Goal: Task Accomplishment & Management: Use online tool/utility

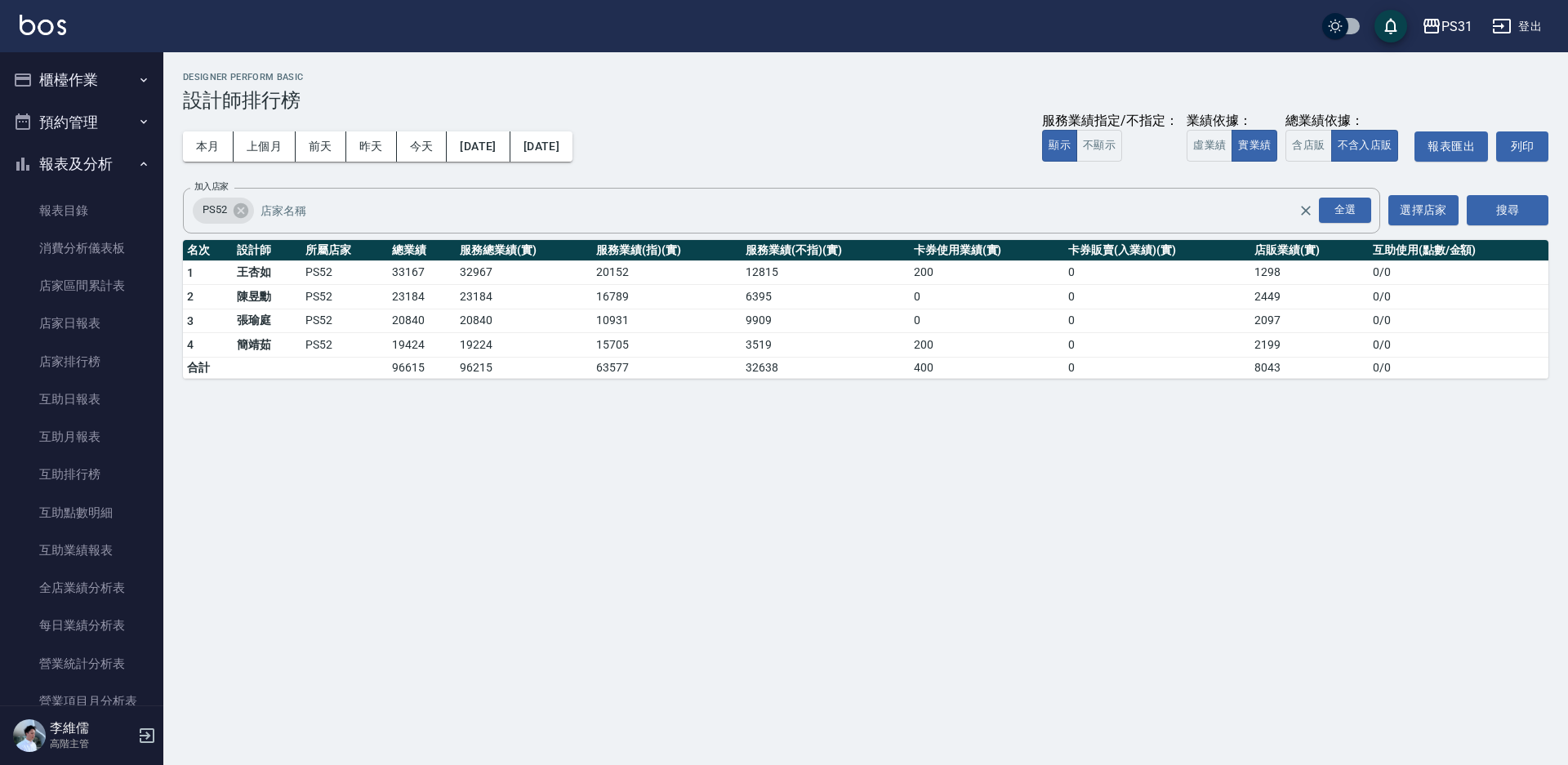
scroll to position [327, 0]
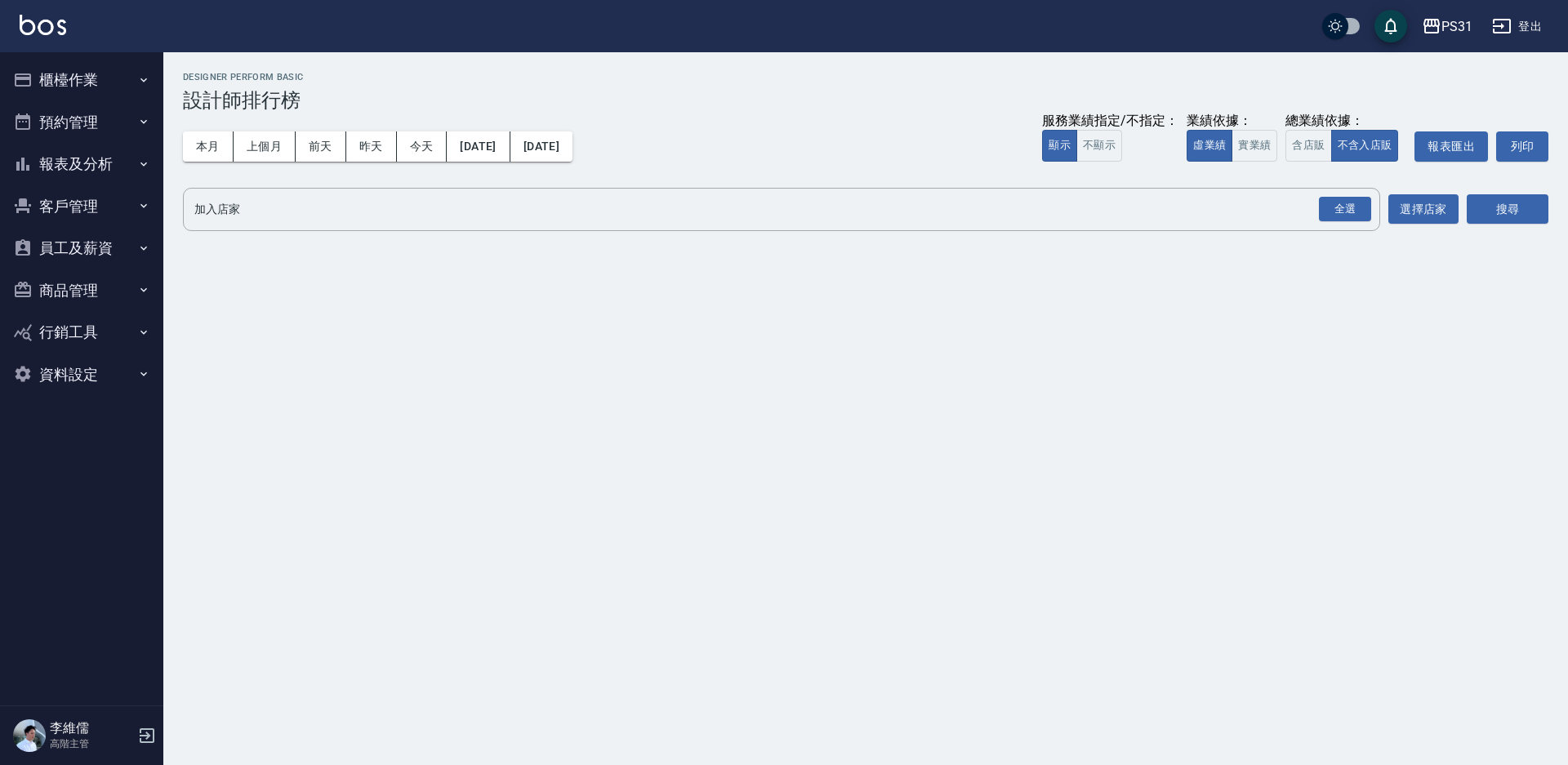
click at [85, 65] on button "櫃檯作業" at bounding box center [81, 79] width 150 height 42
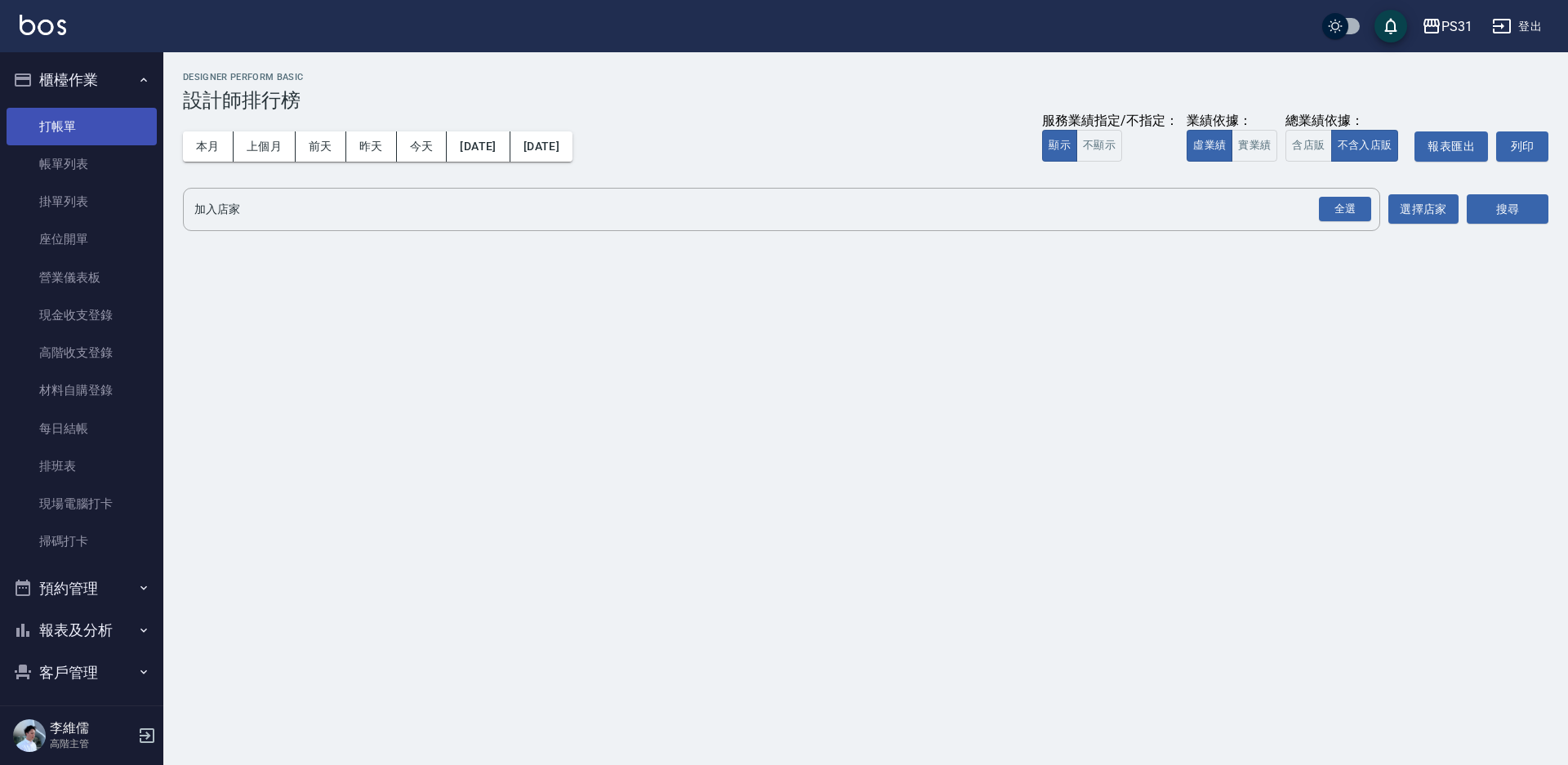
click at [85, 128] on link "打帳單" at bounding box center [81, 126] width 150 height 37
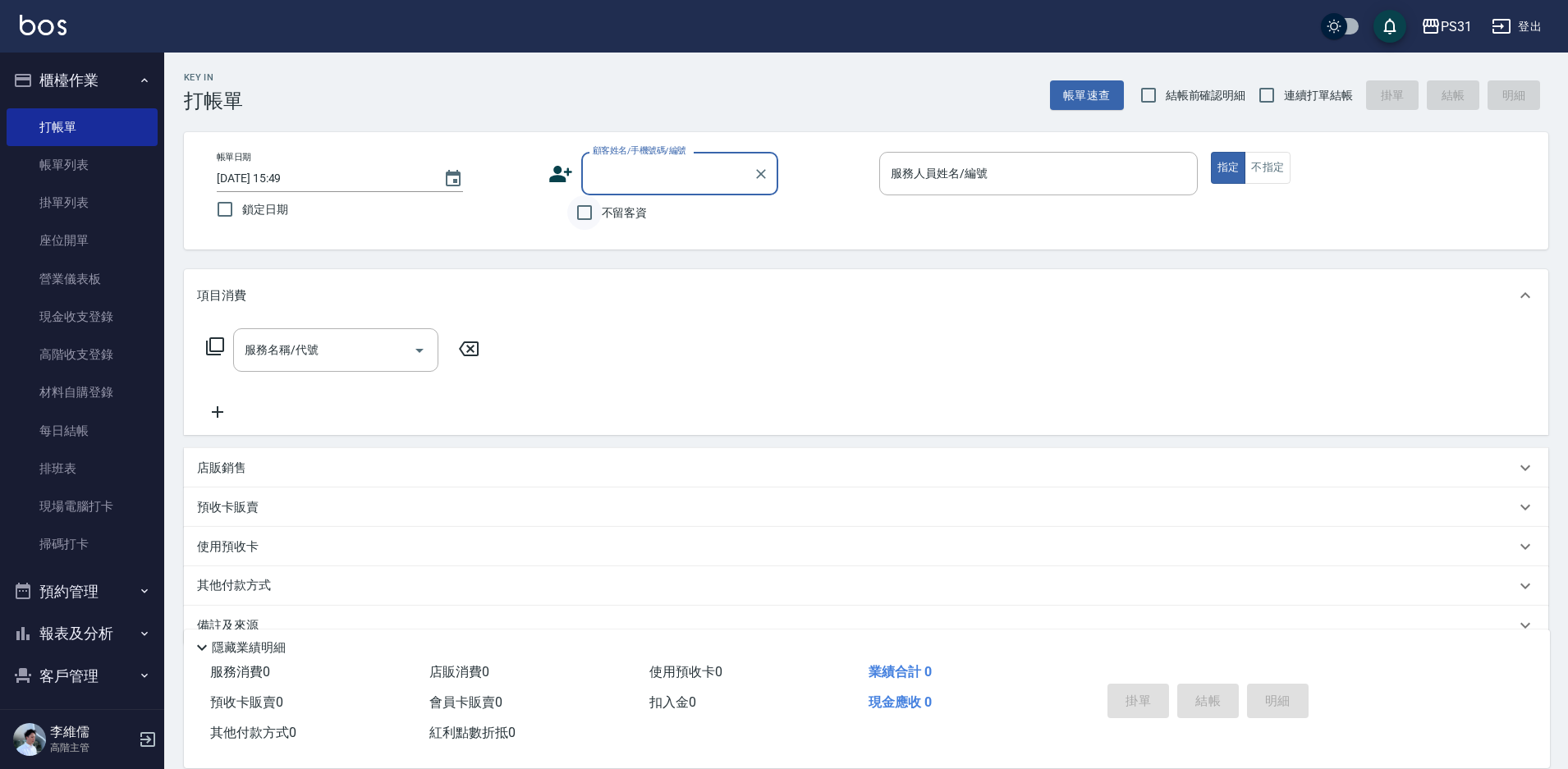
click at [591, 209] on input "不留客資" at bounding box center [584, 212] width 35 height 35
checkbox input "true"
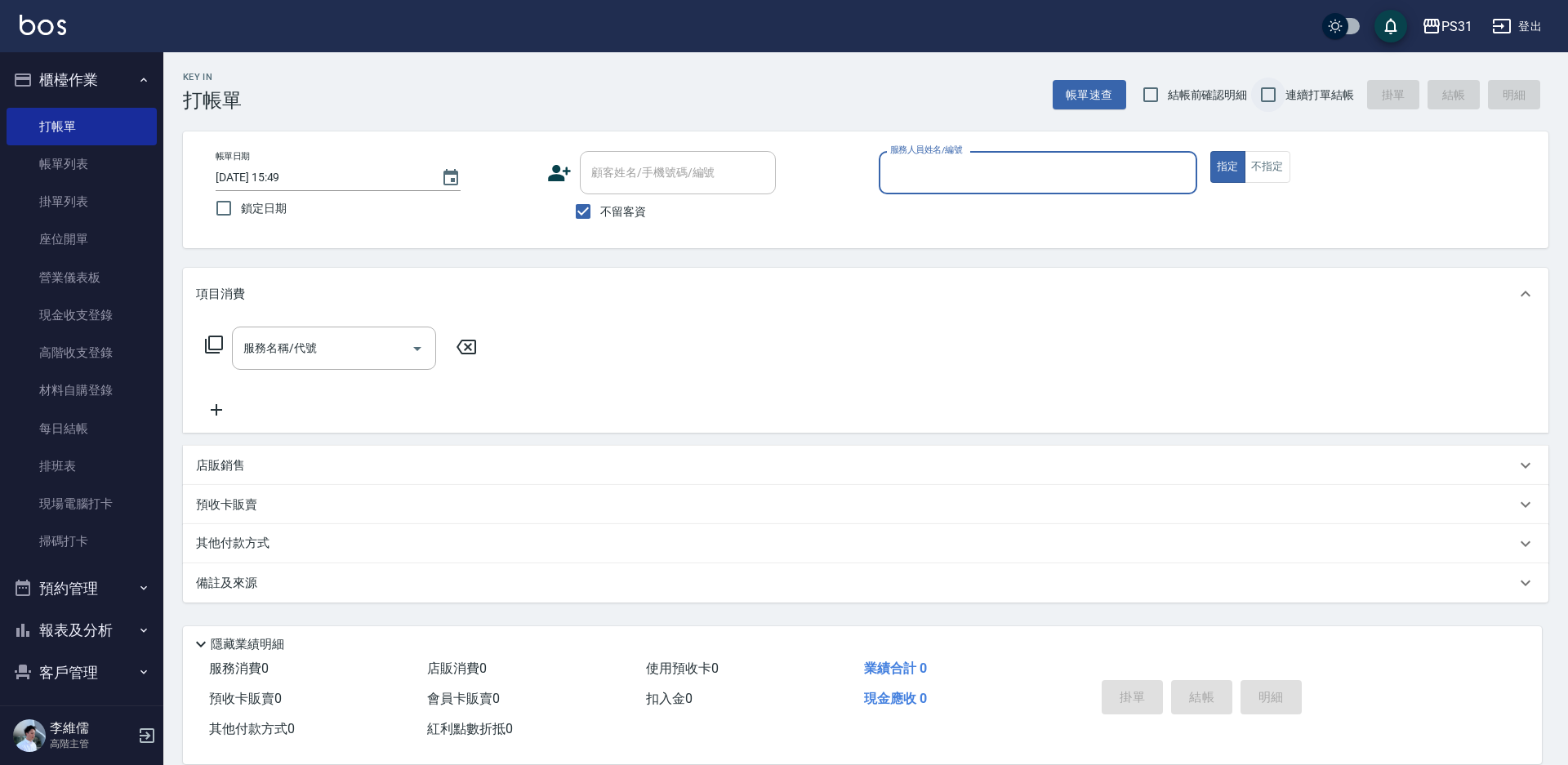
click at [1263, 91] on input "連續打單結帳" at bounding box center [1268, 94] width 35 height 35
checkbox input "true"
click at [1048, 173] on input "服務人員姓名/編號" at bounding box center [1037, 173] width 304 height 29
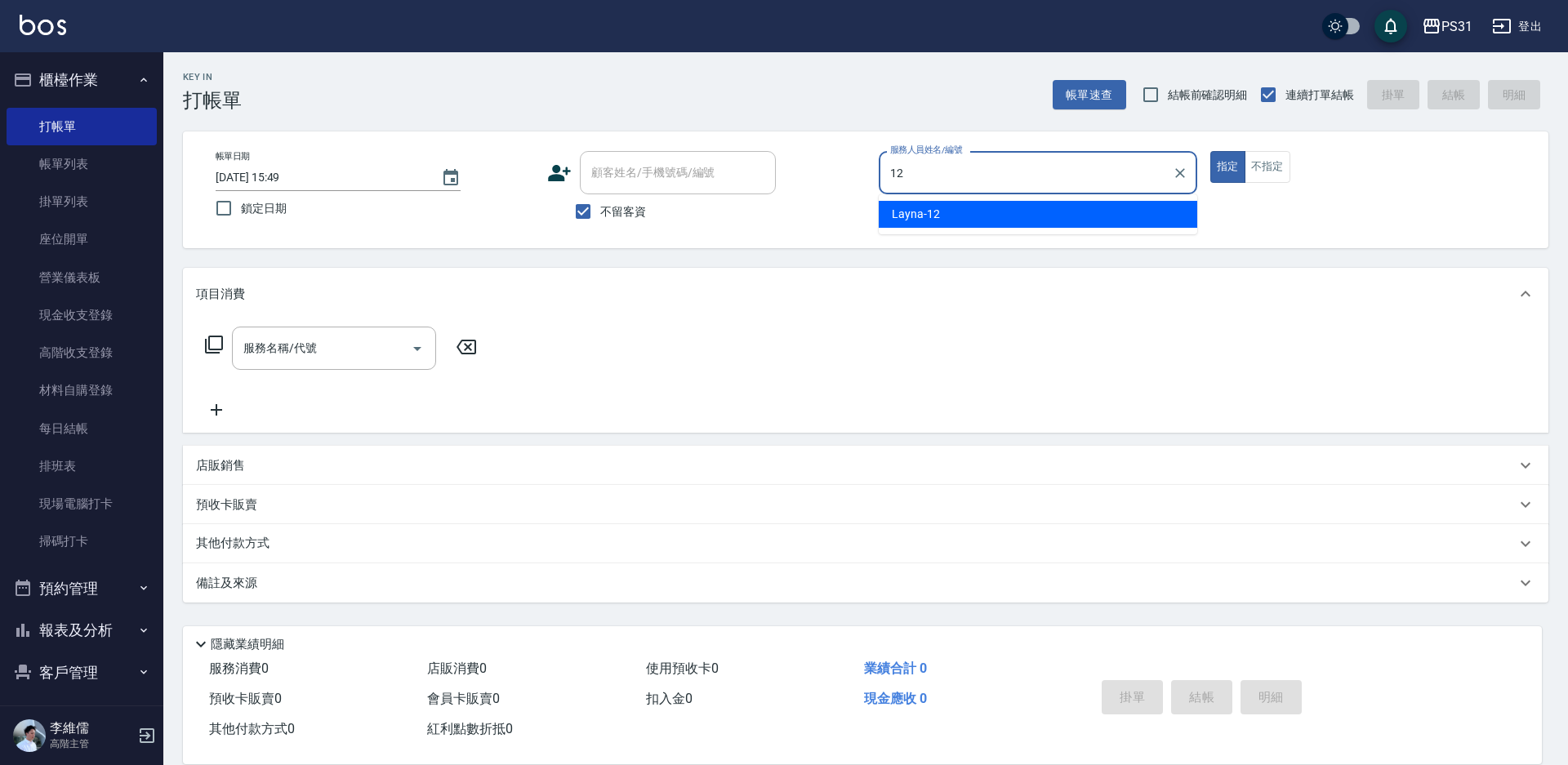
type input "Layna-12"
type button "true"
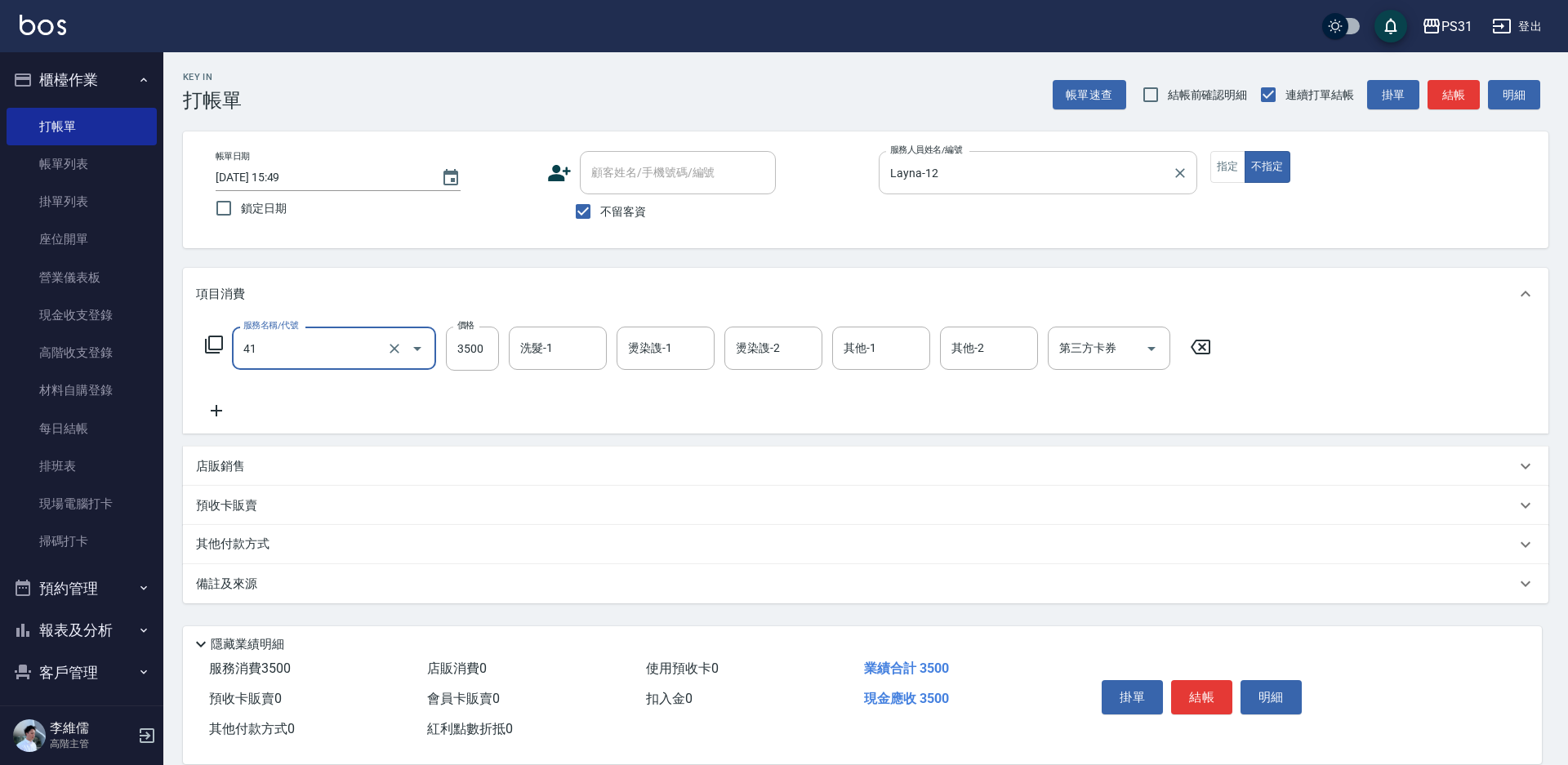
type input "染髮A餐(41)"
type input "2699"
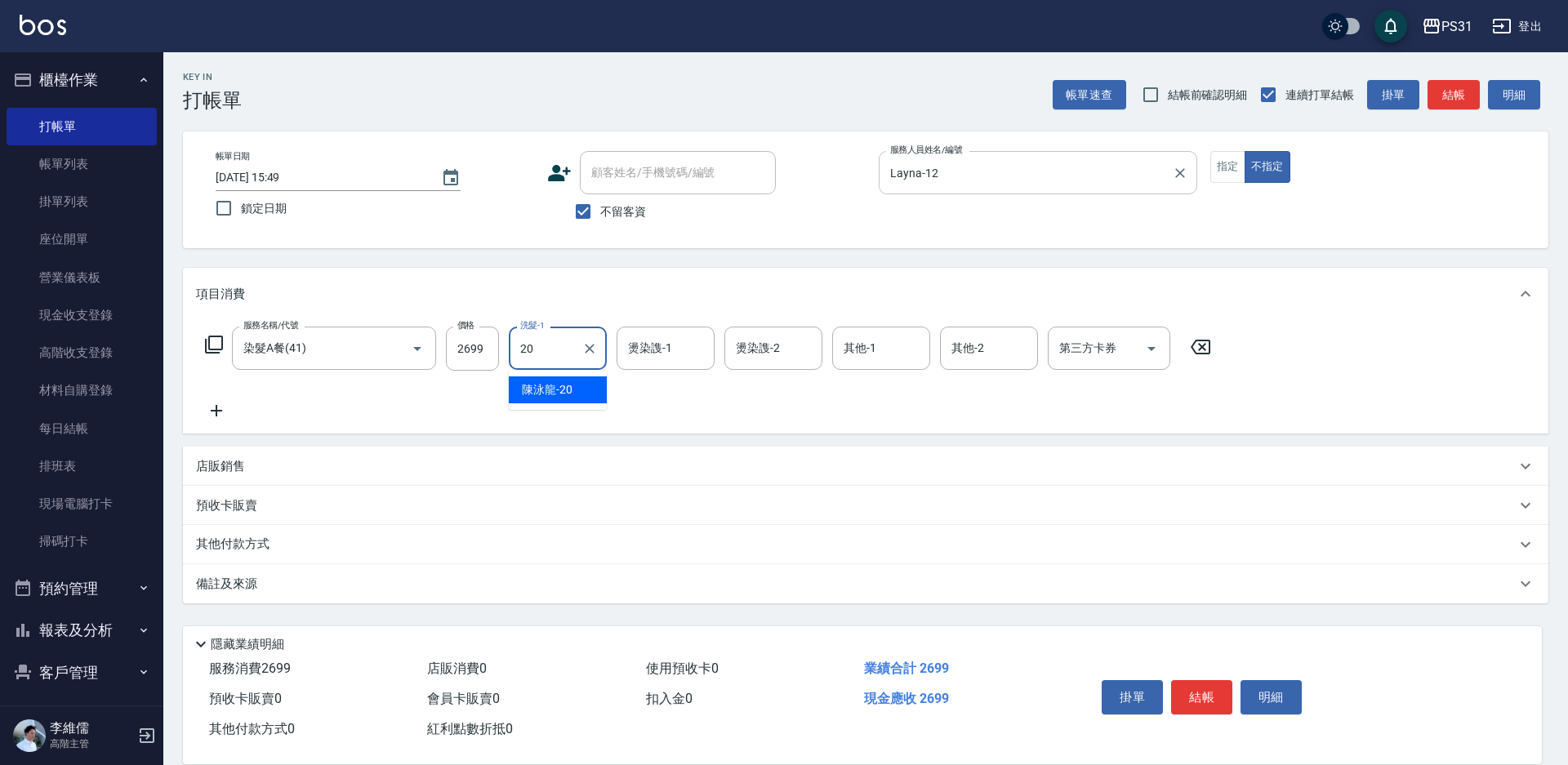
type input "陳泳龍-20"
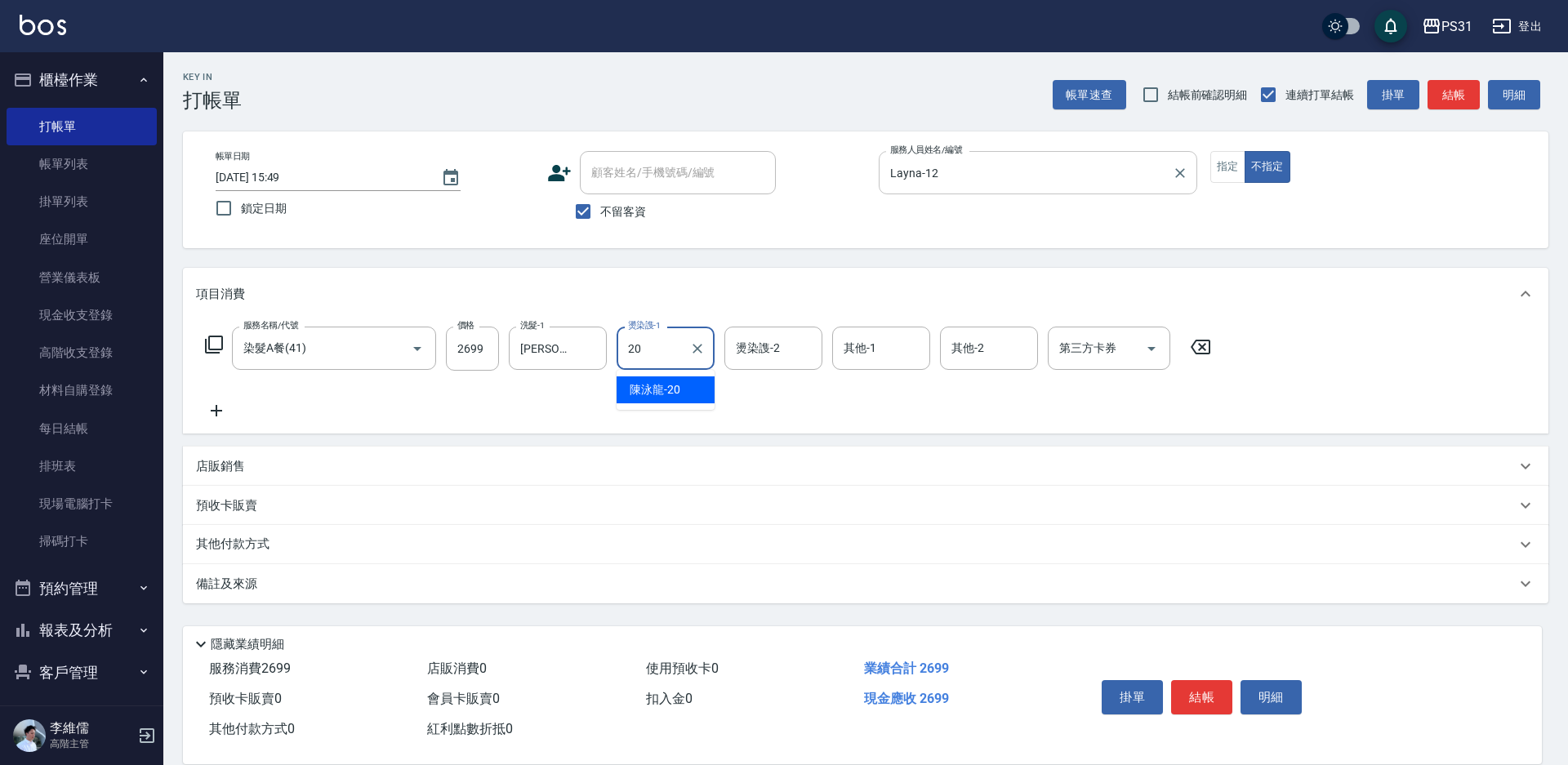
type input "陳泳龍-20"
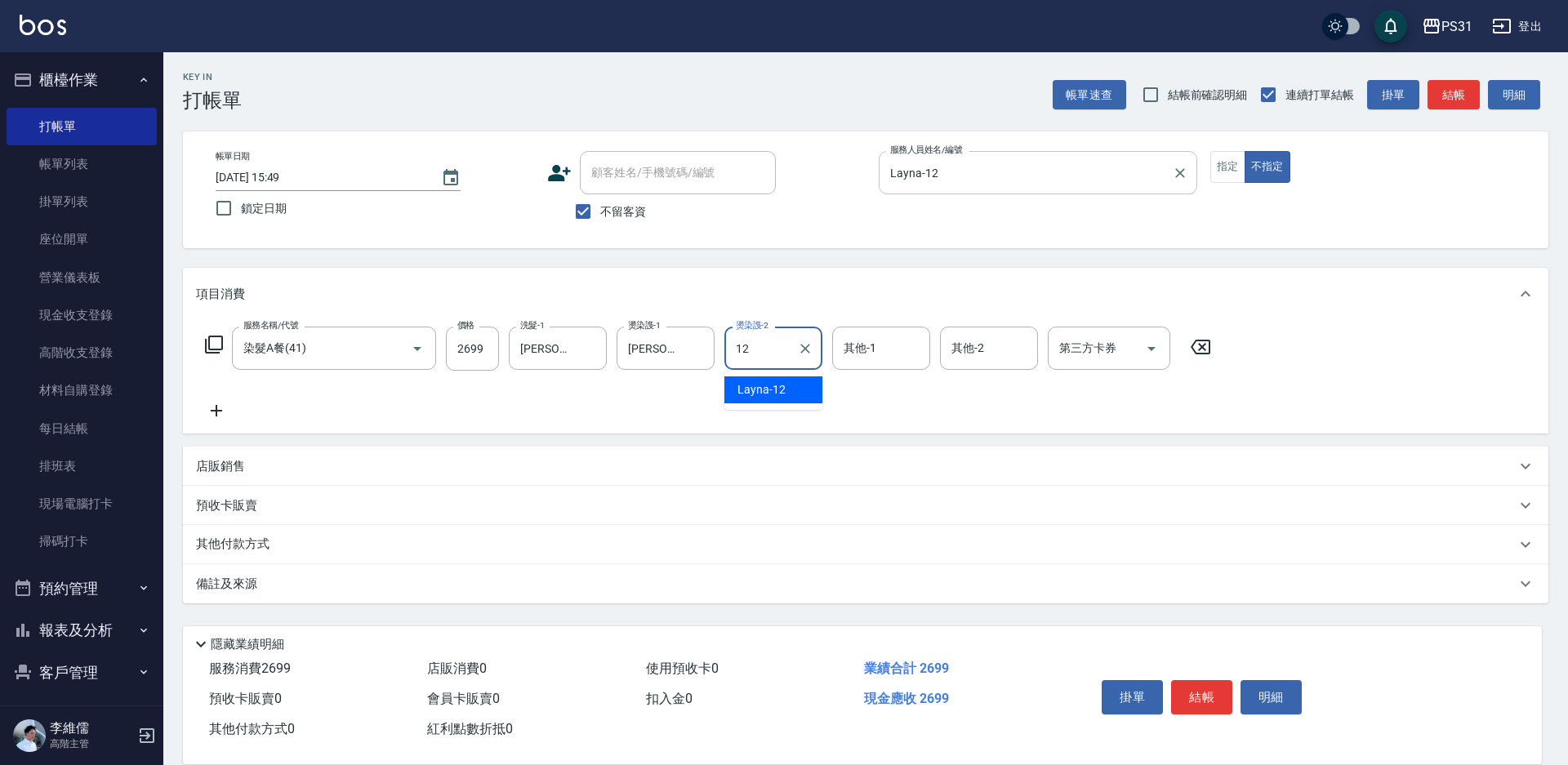
type input "Layna-12"
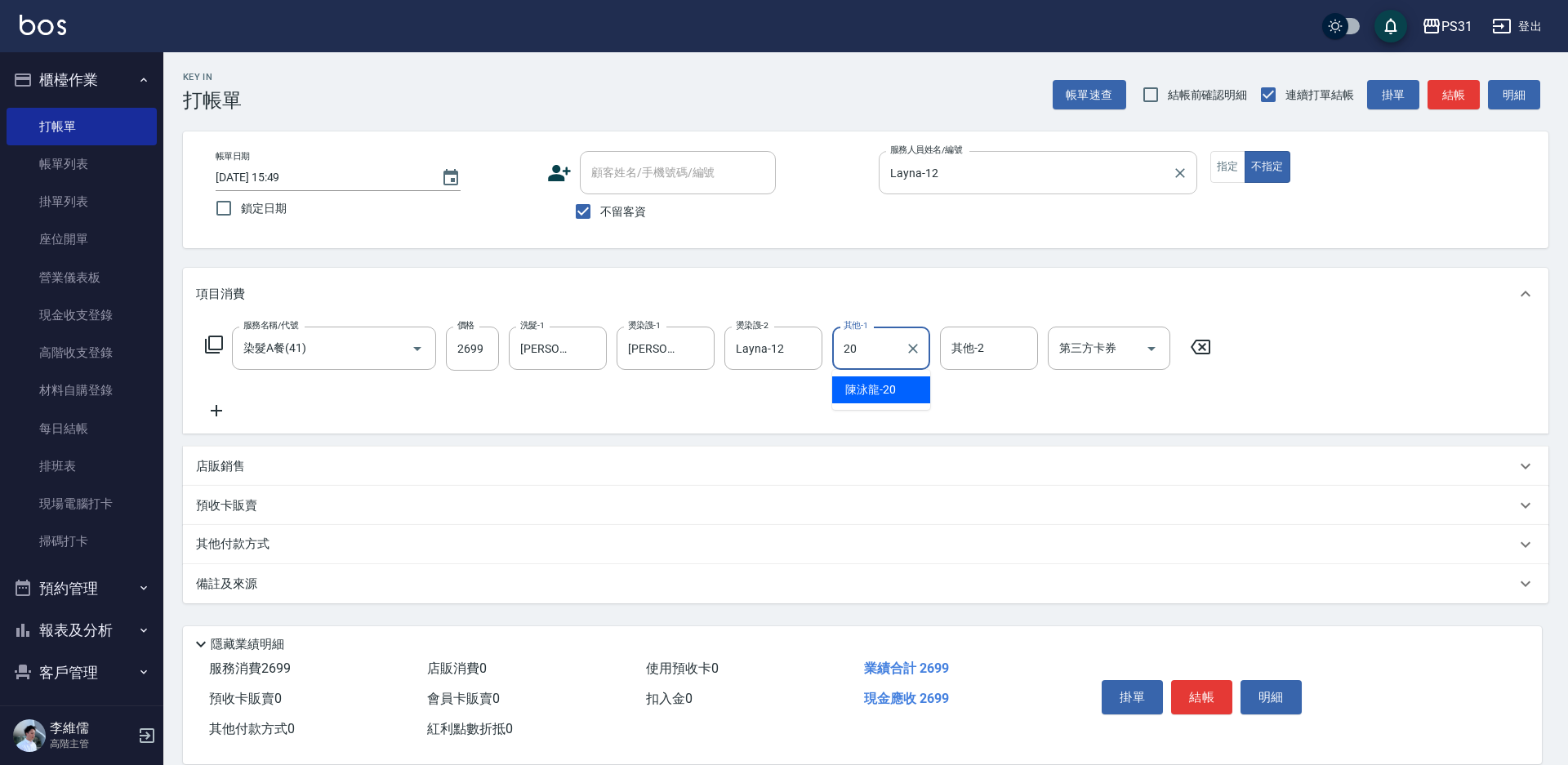
type input "陳泳龍-20"
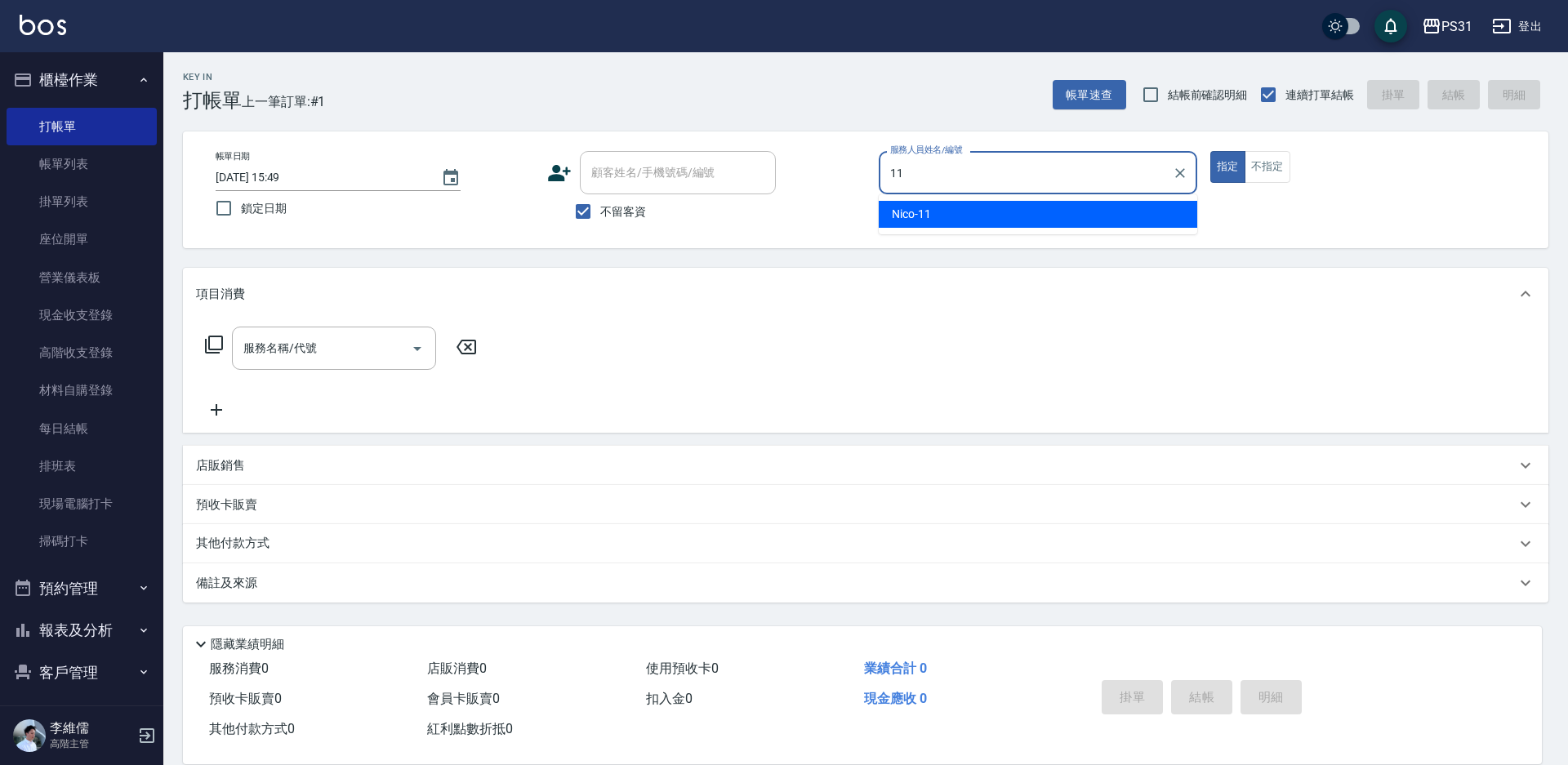
type input "Nico-11"
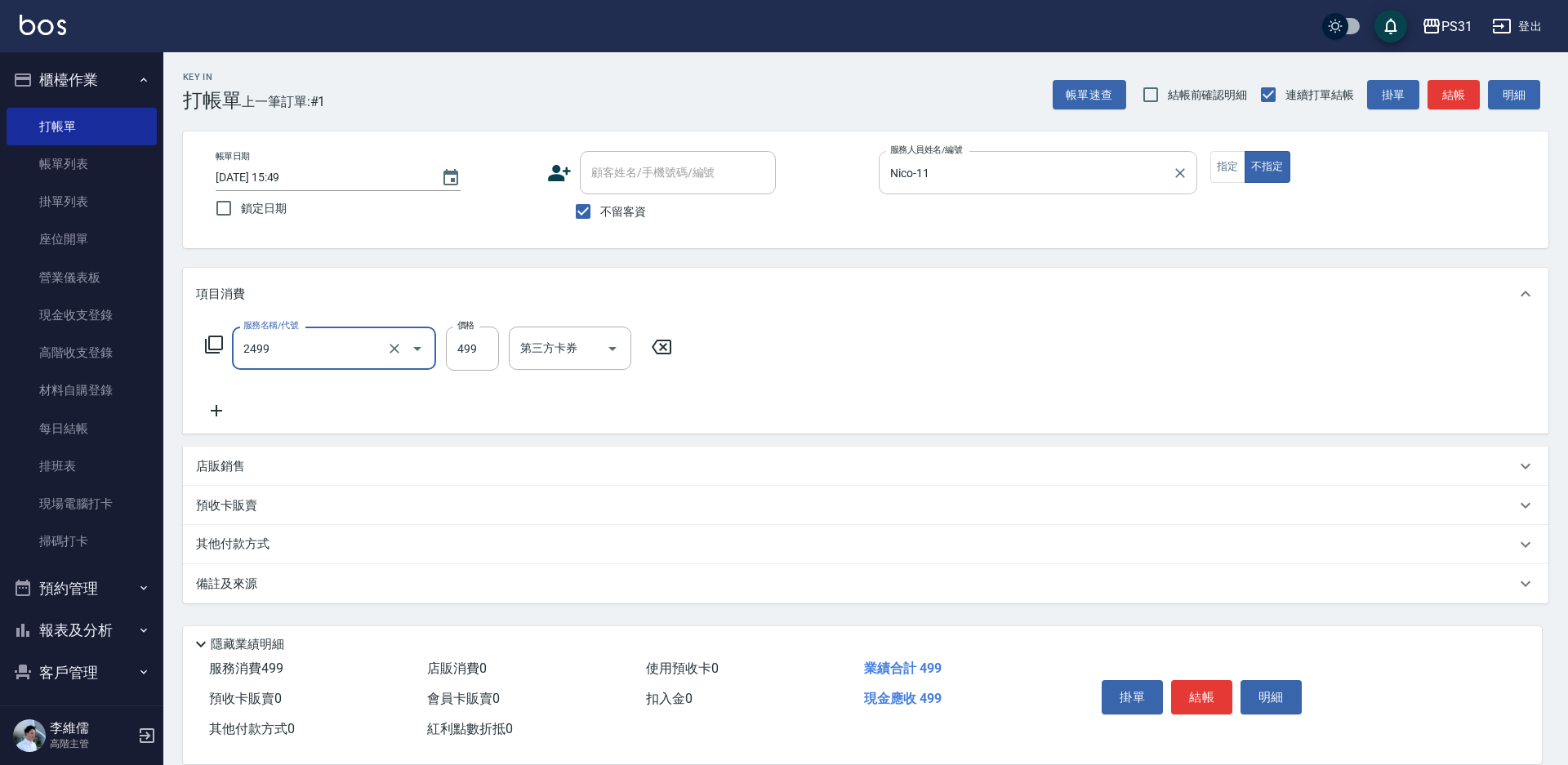
type input "499洗剪套餐(2499)"
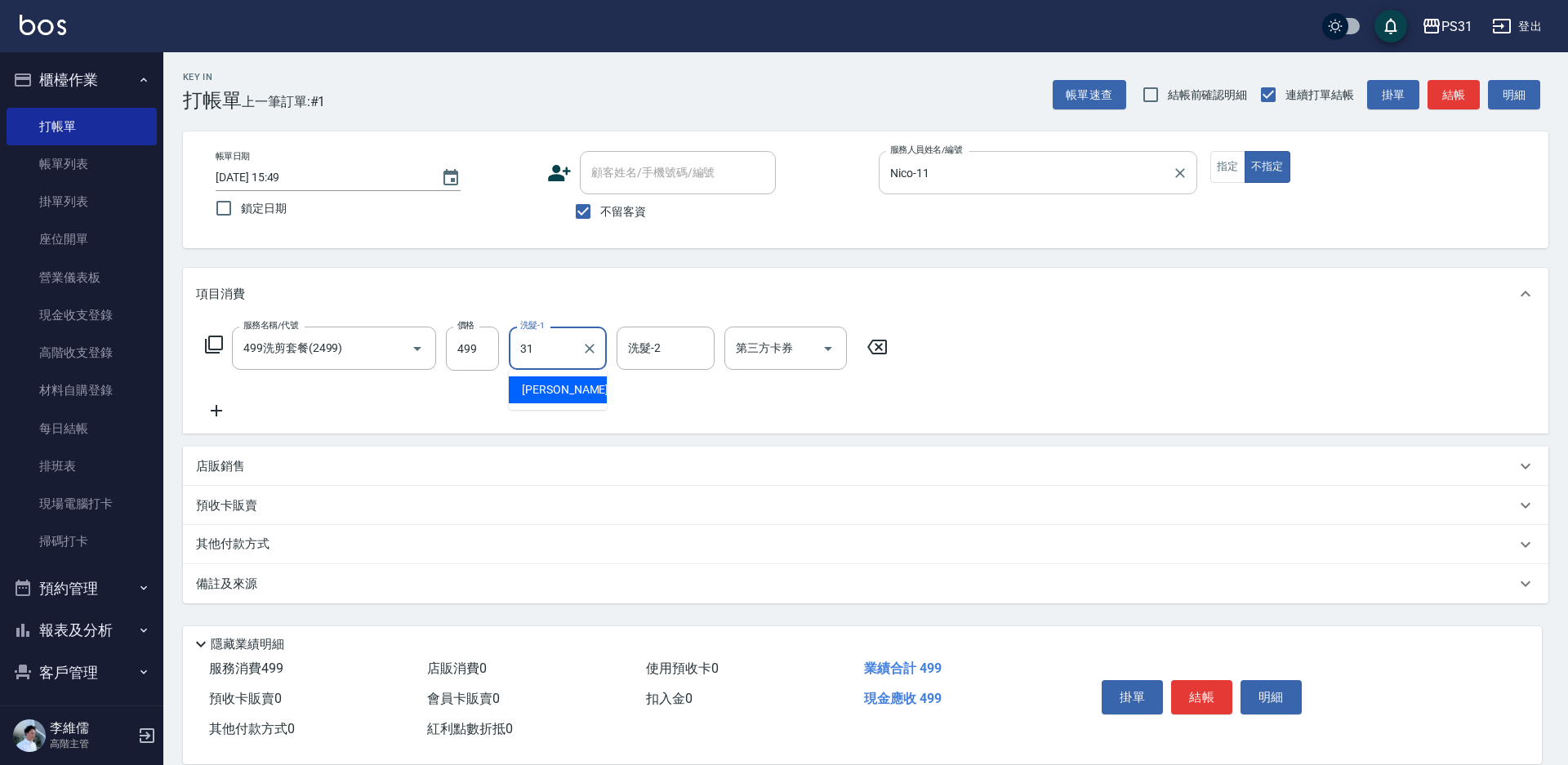
type input "何宜柔-31"
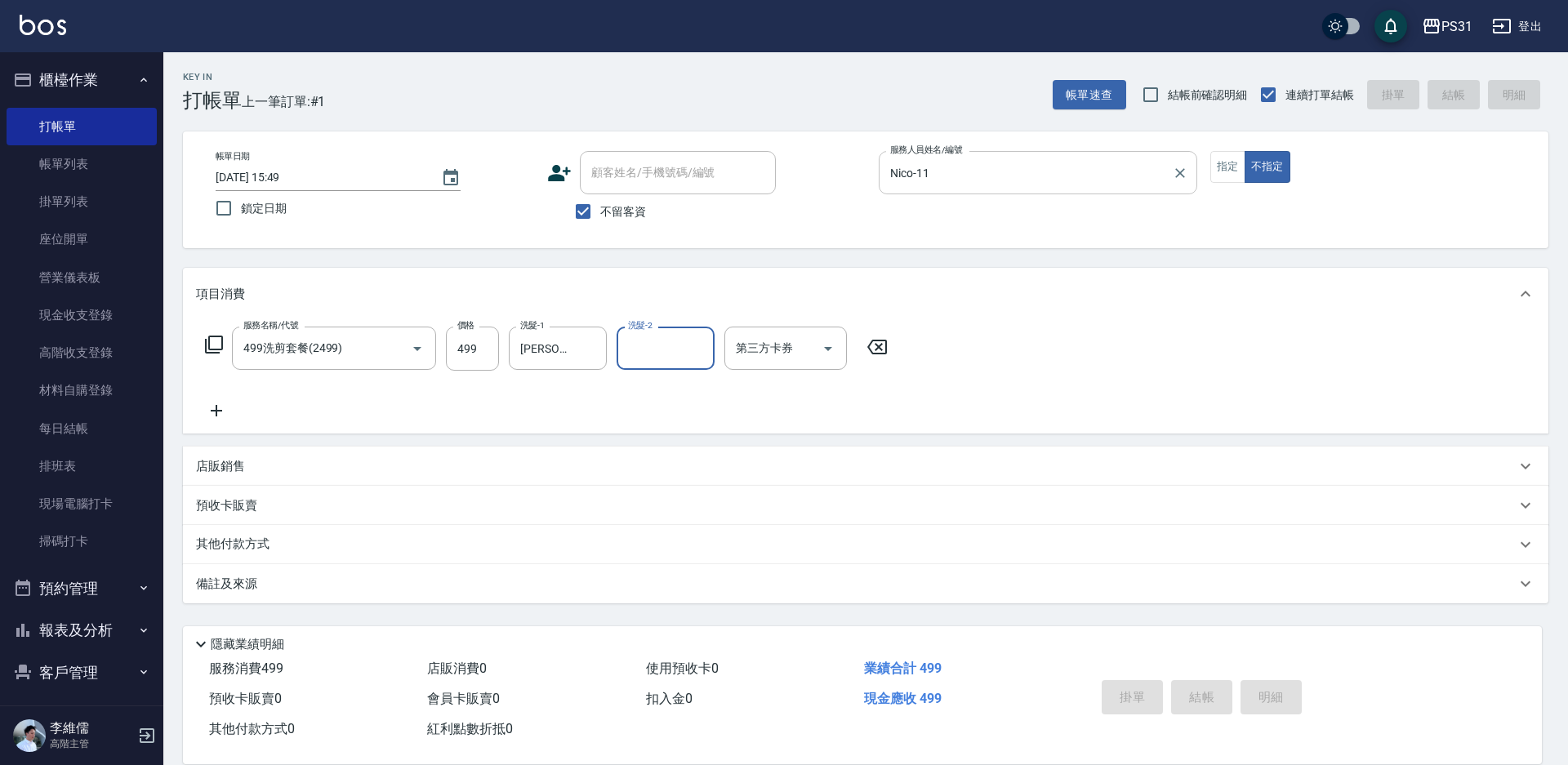
type input "2025/08/21 15:50"
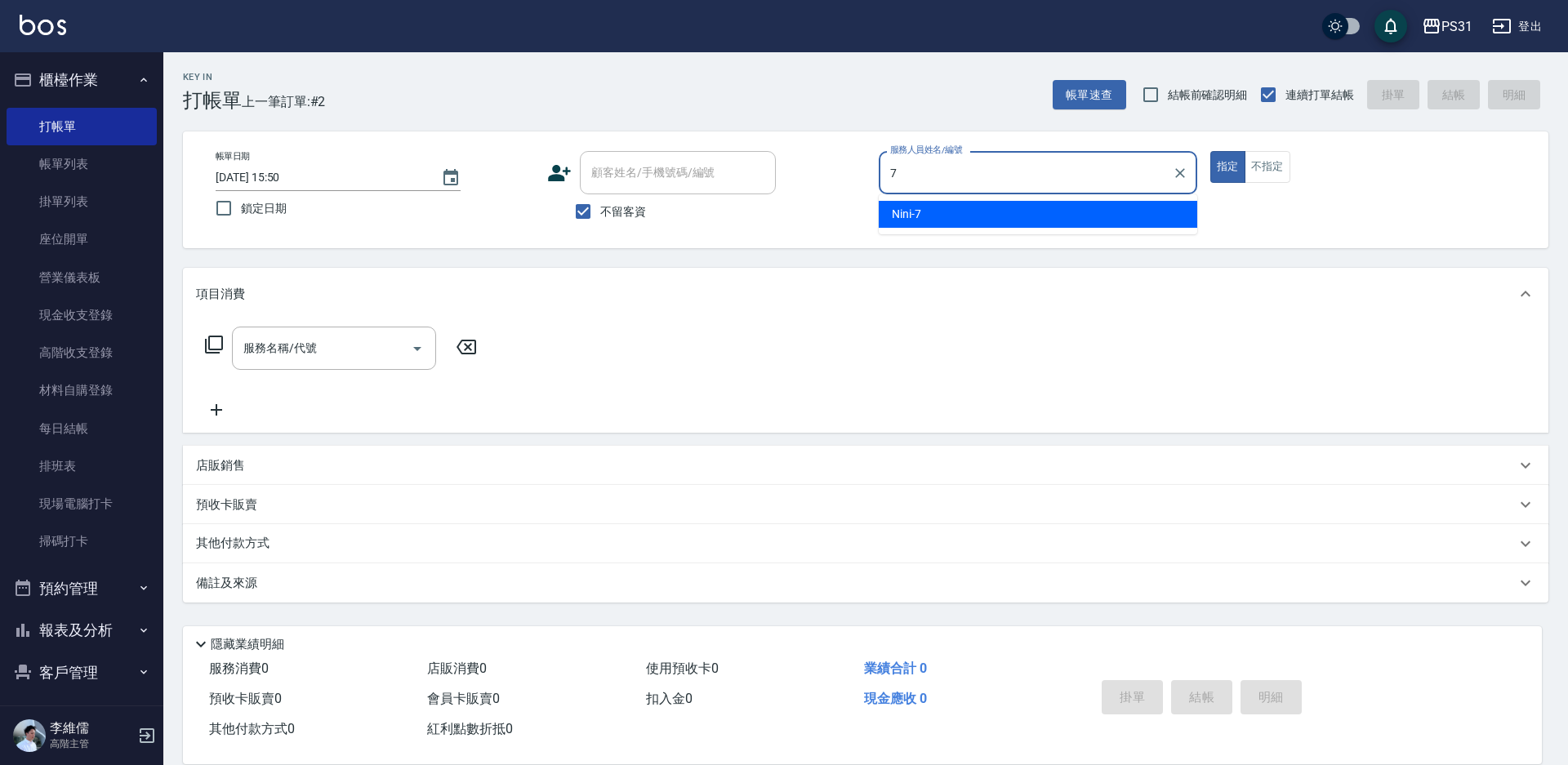
type input "Nini-7"
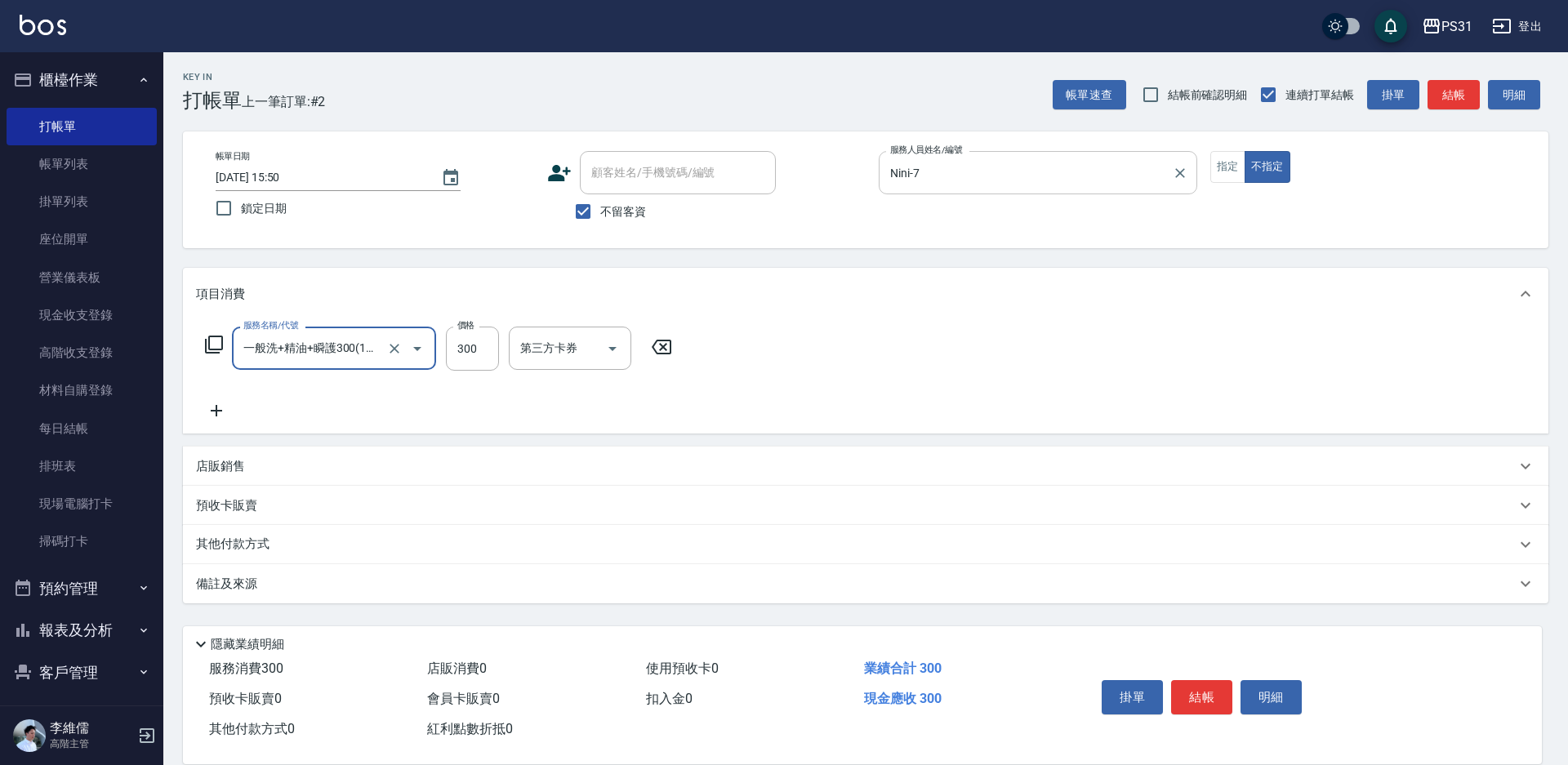
type input "一般洗+精油+瞬護300(1300)"
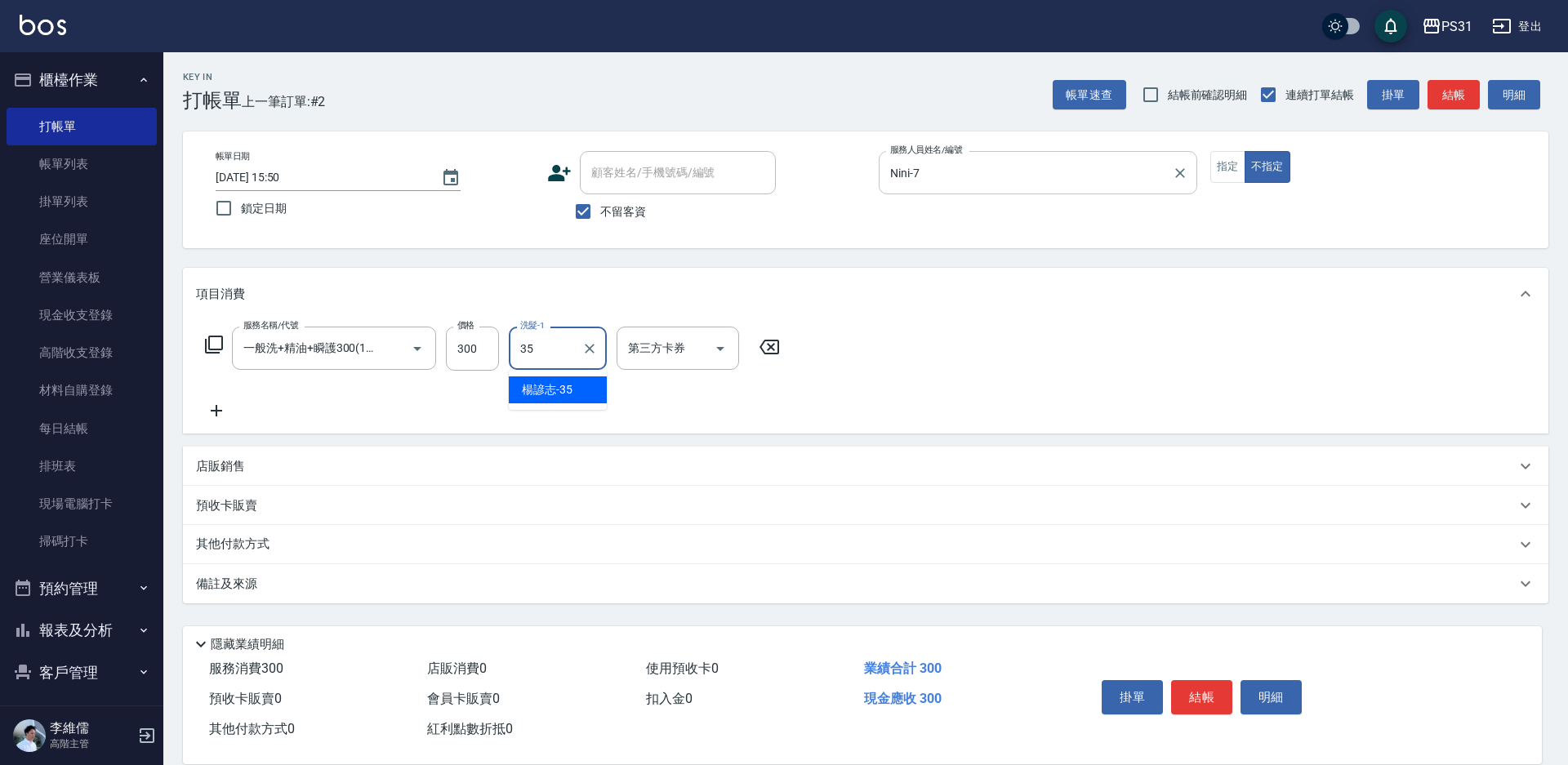
type input "楊諺志-35"
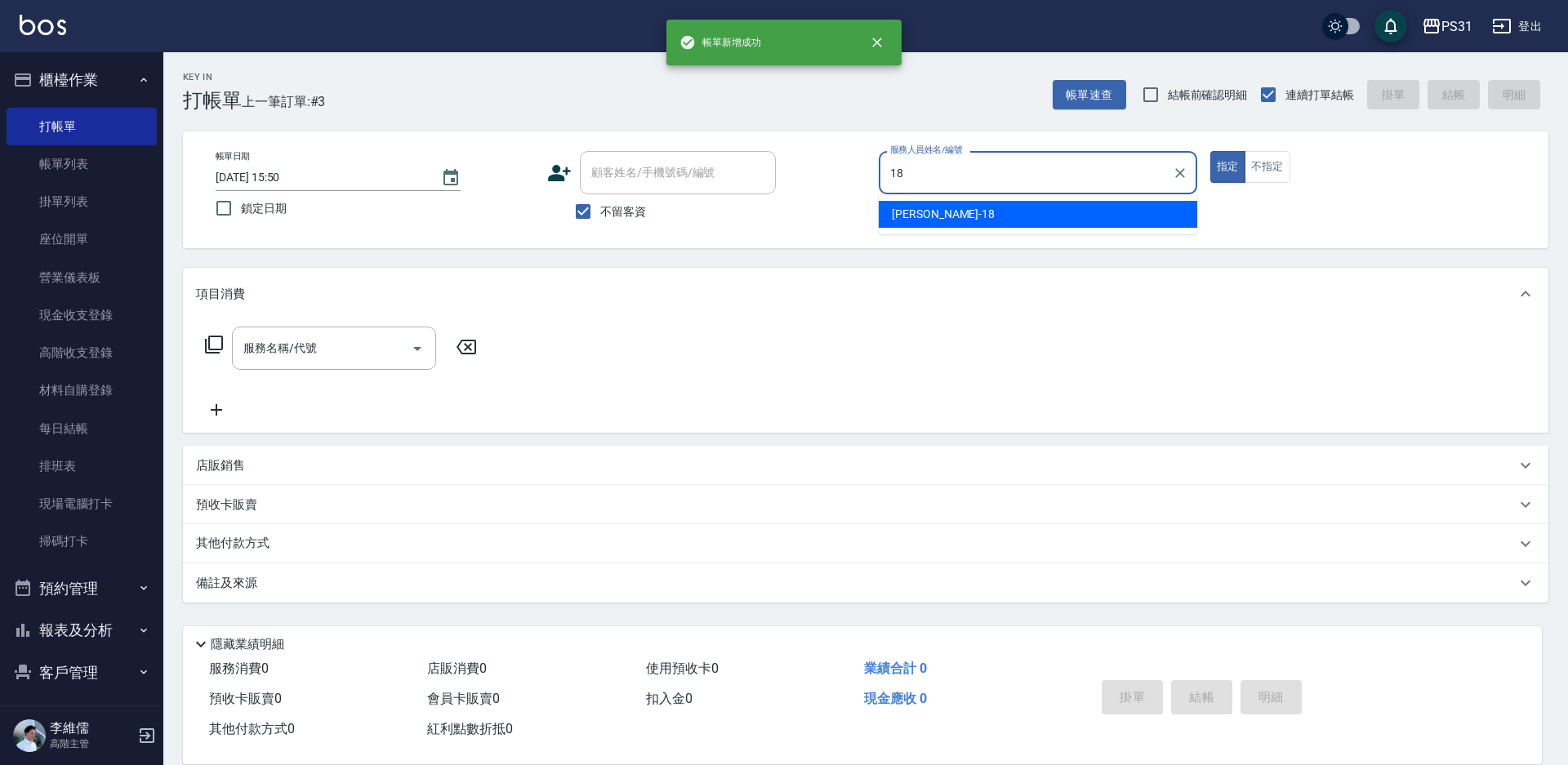
type input "Rita-18"
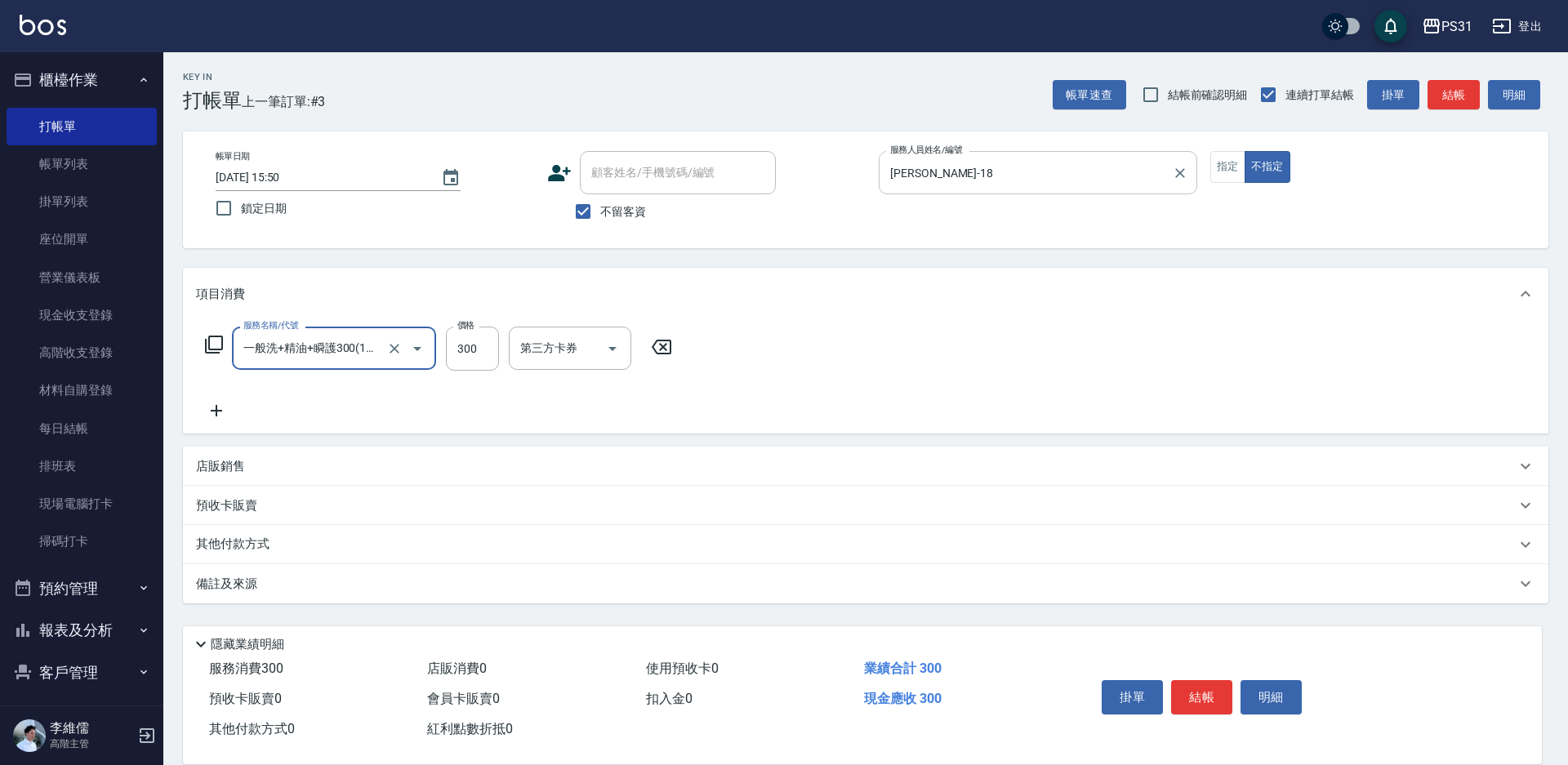
type input "一般洗+精油+瞬護300(1300)"
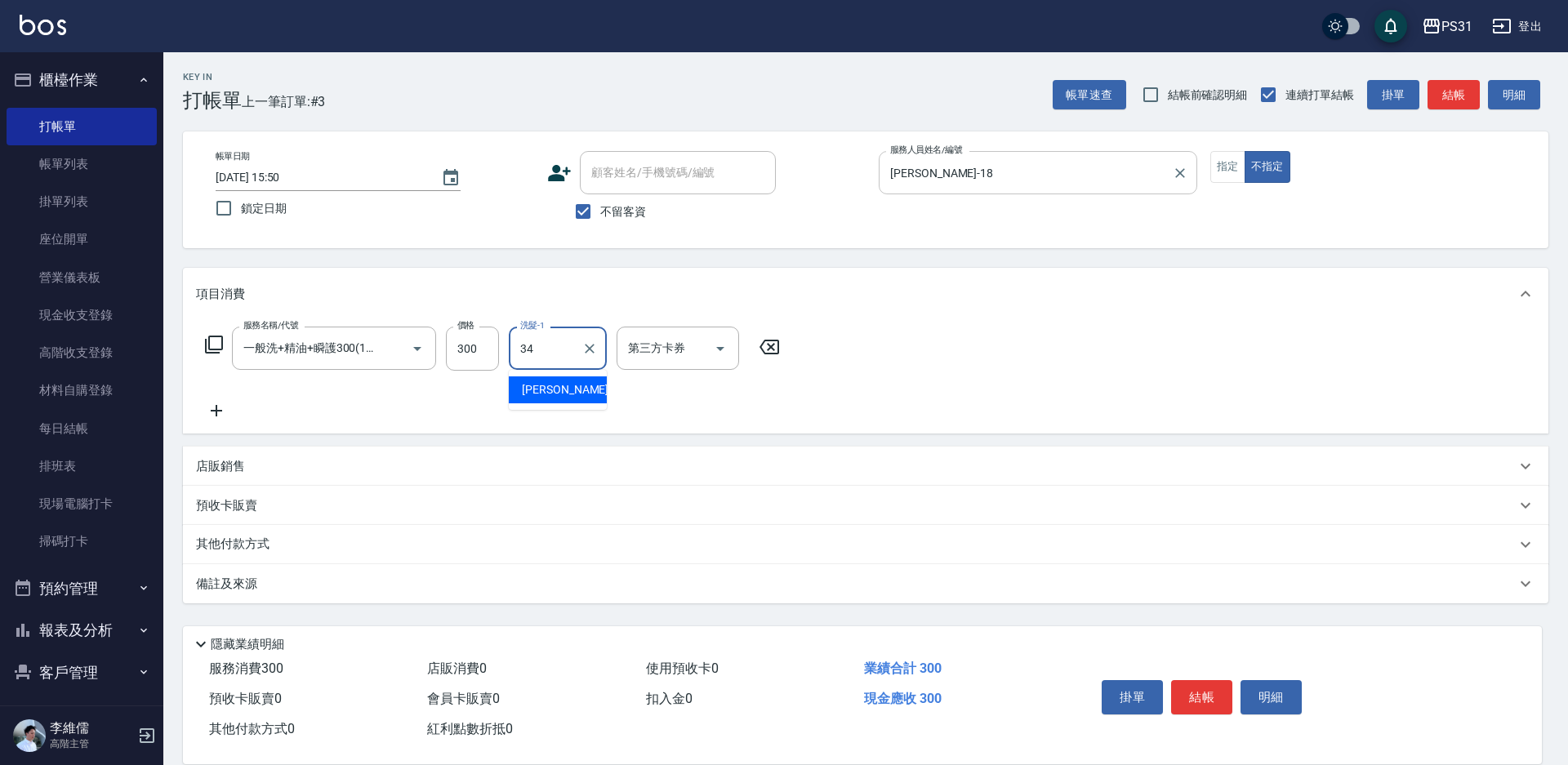
type input "鈺欣-34"
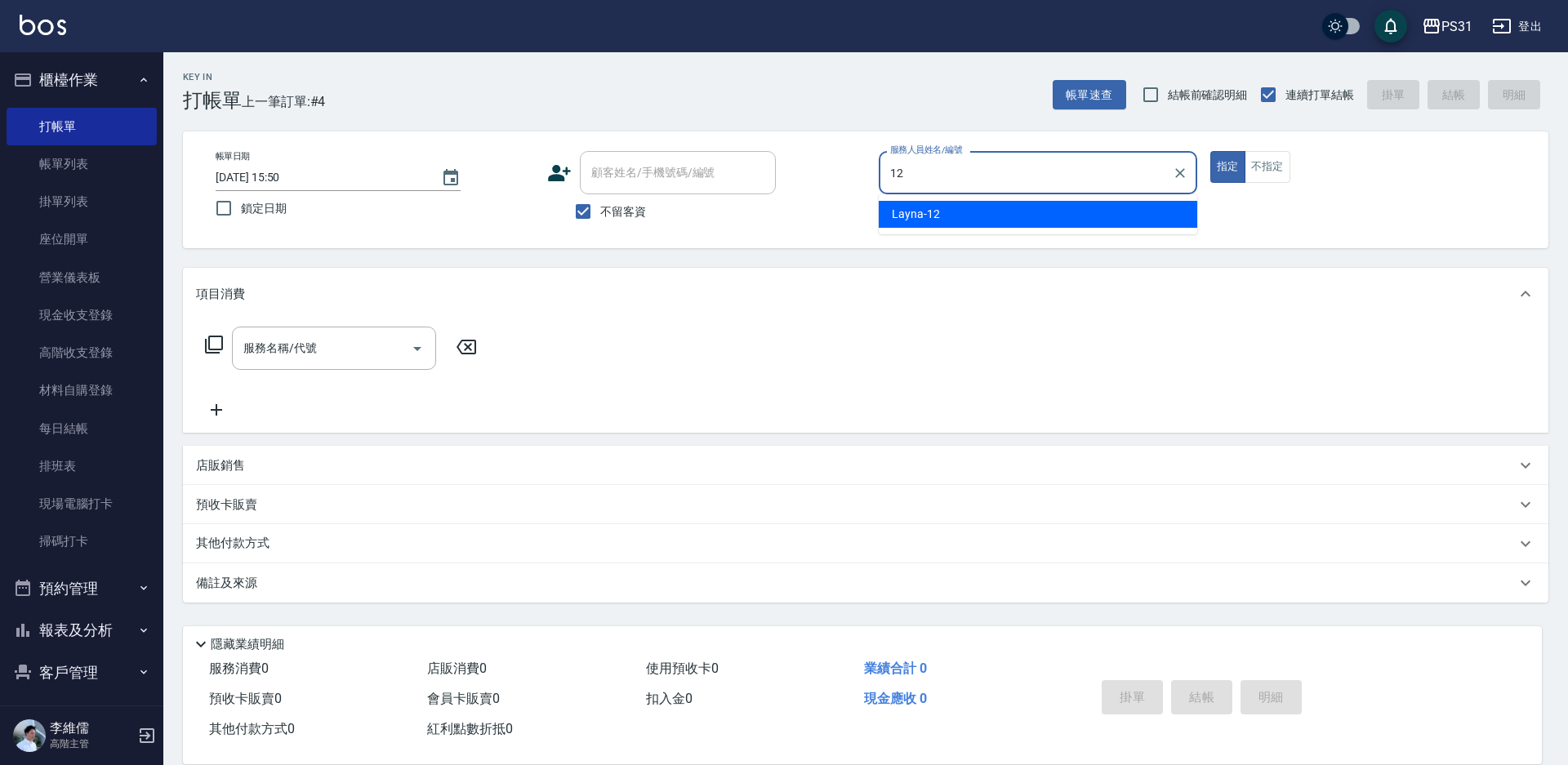
type input "Layna-12"
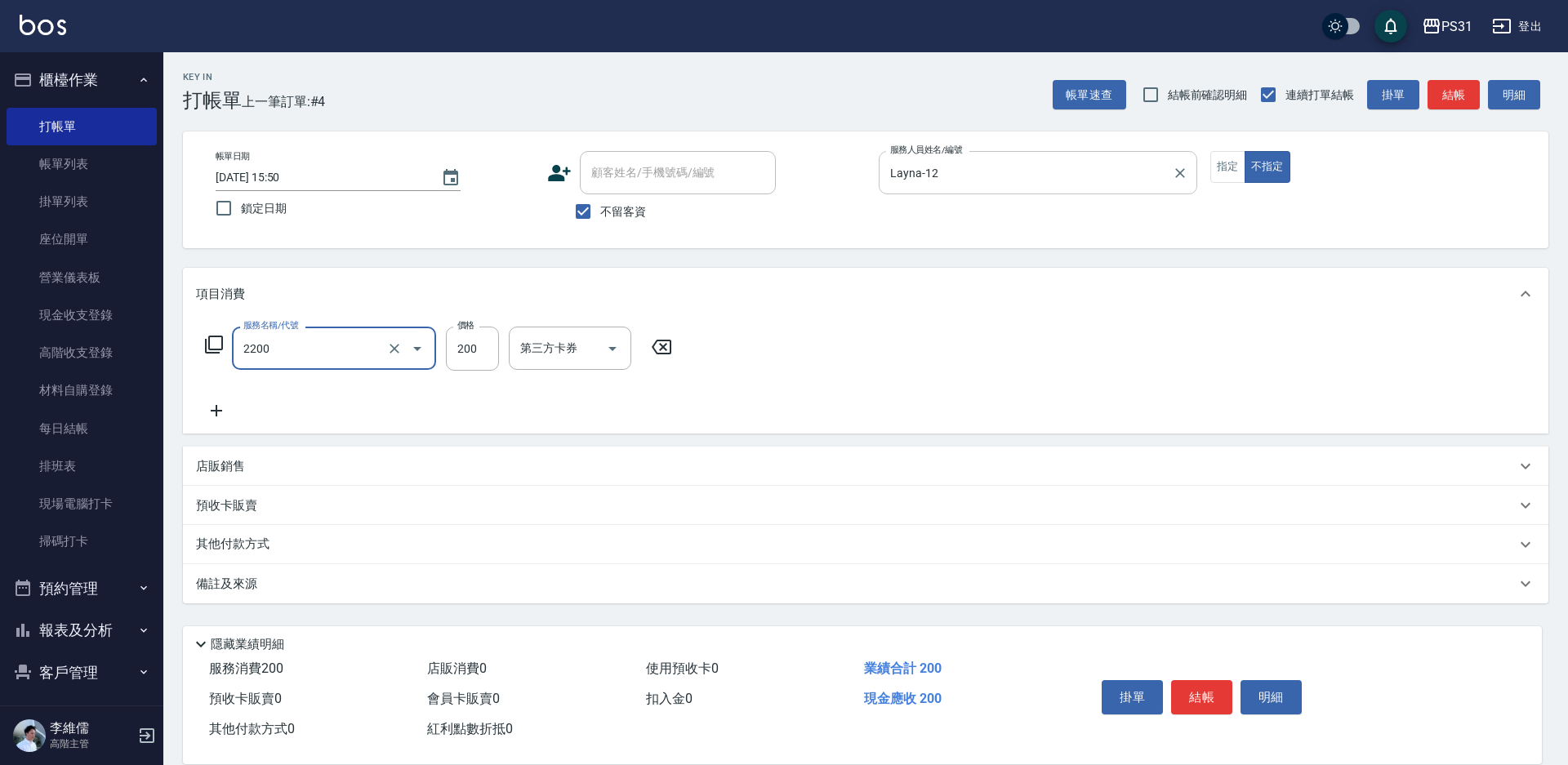
type input "剪髮200(2200)"
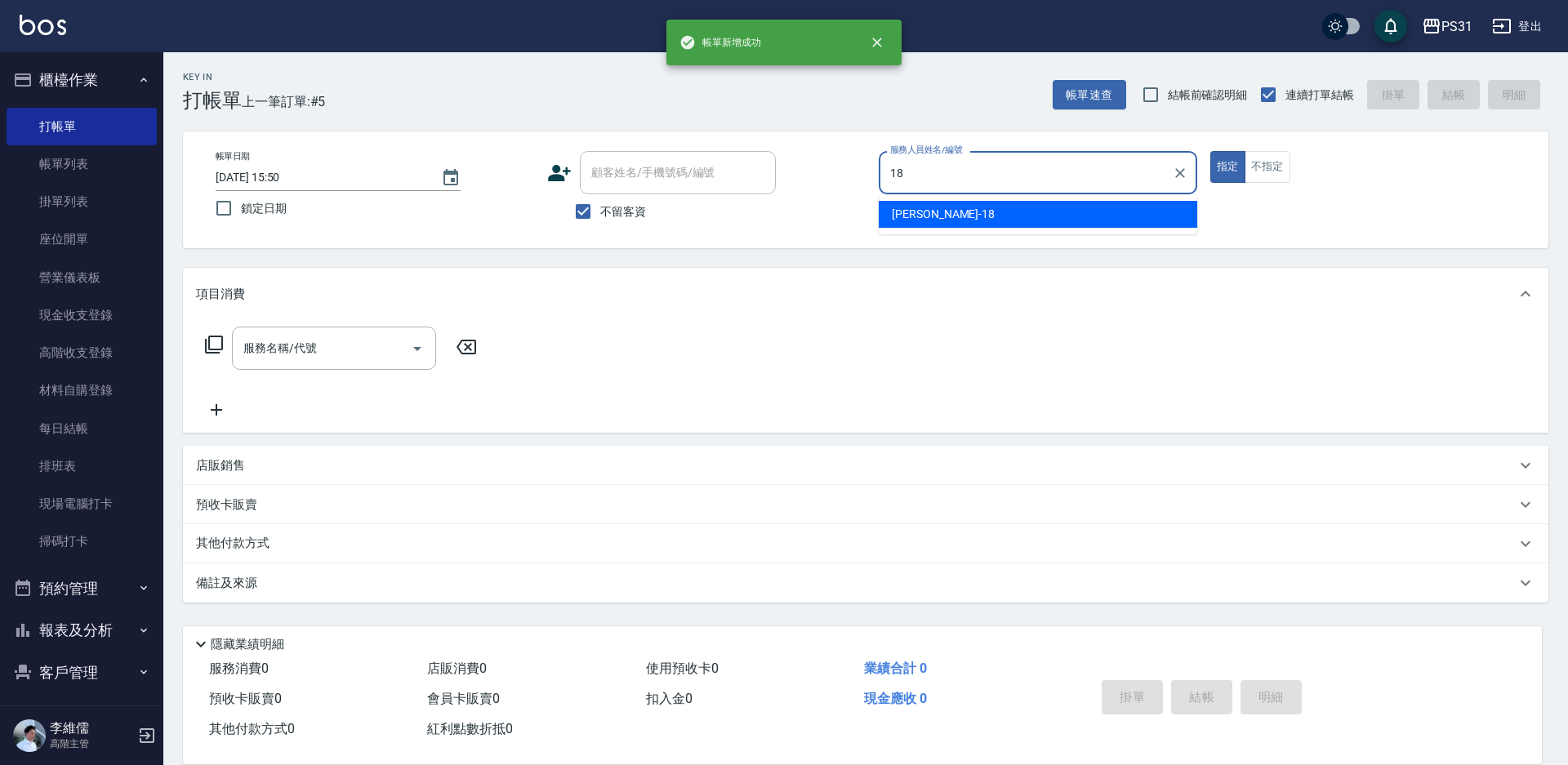
type input "Rita-18"
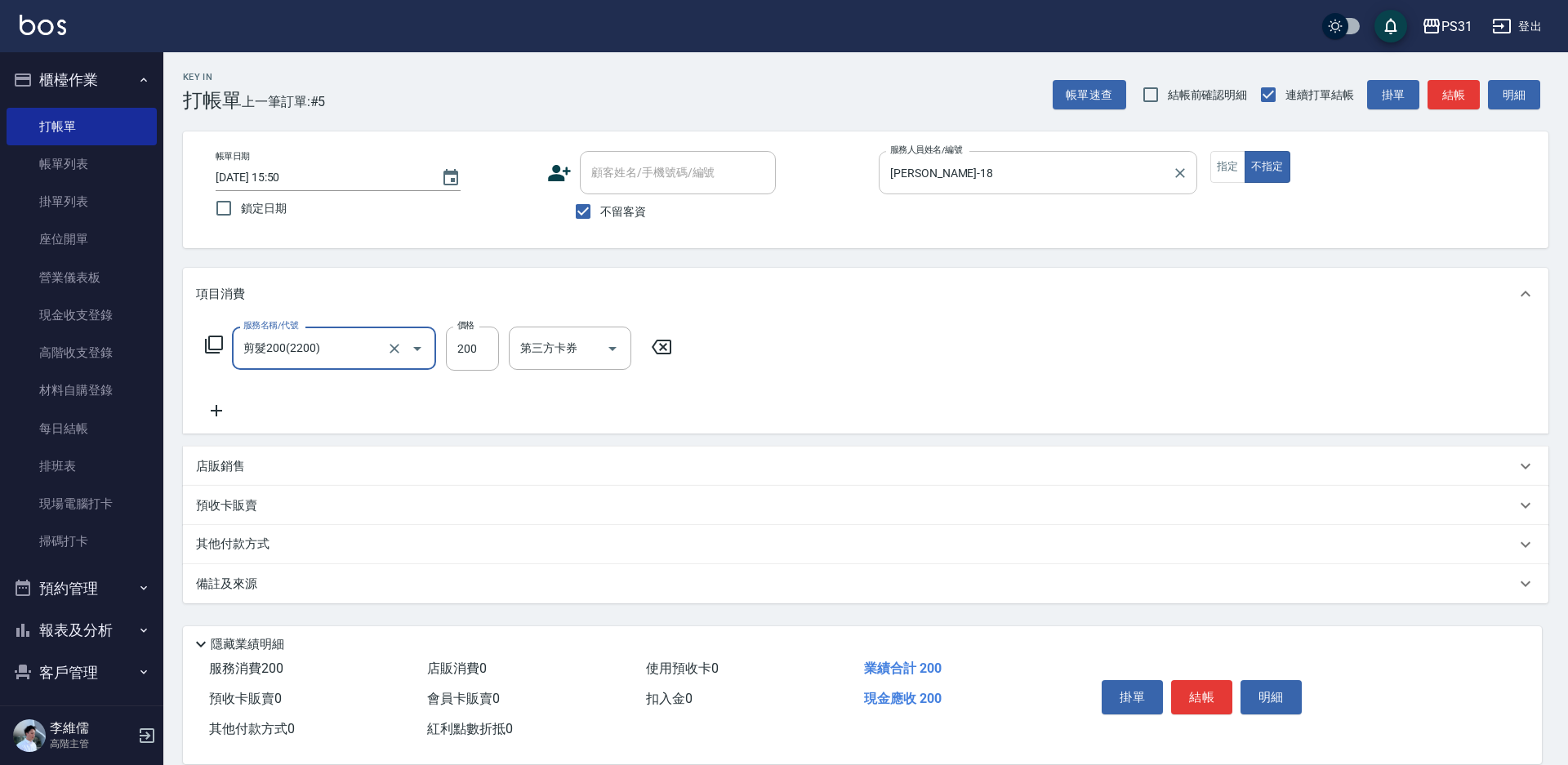
type input "剪髮200(2200)"
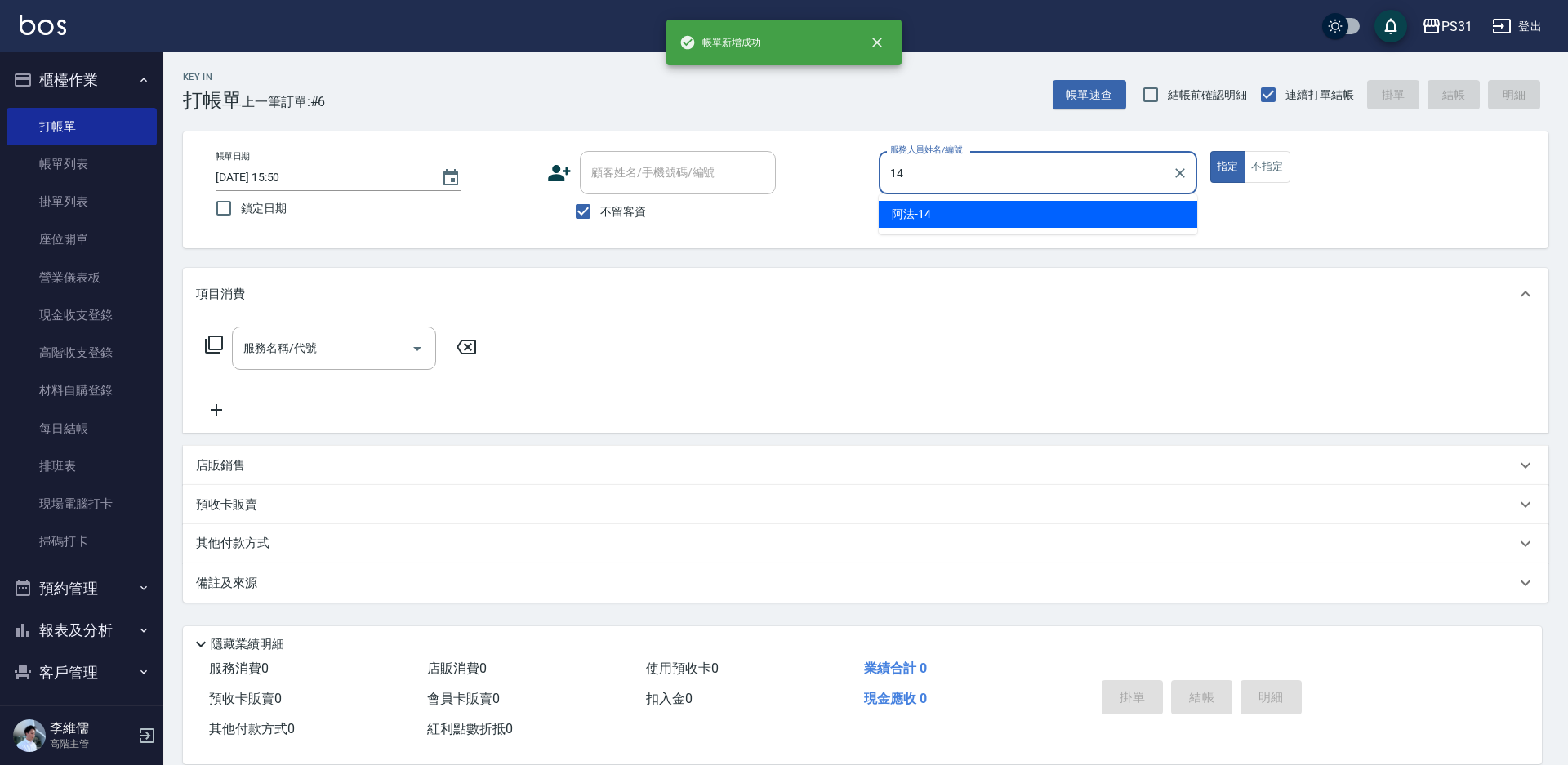
type input "阿法-14"
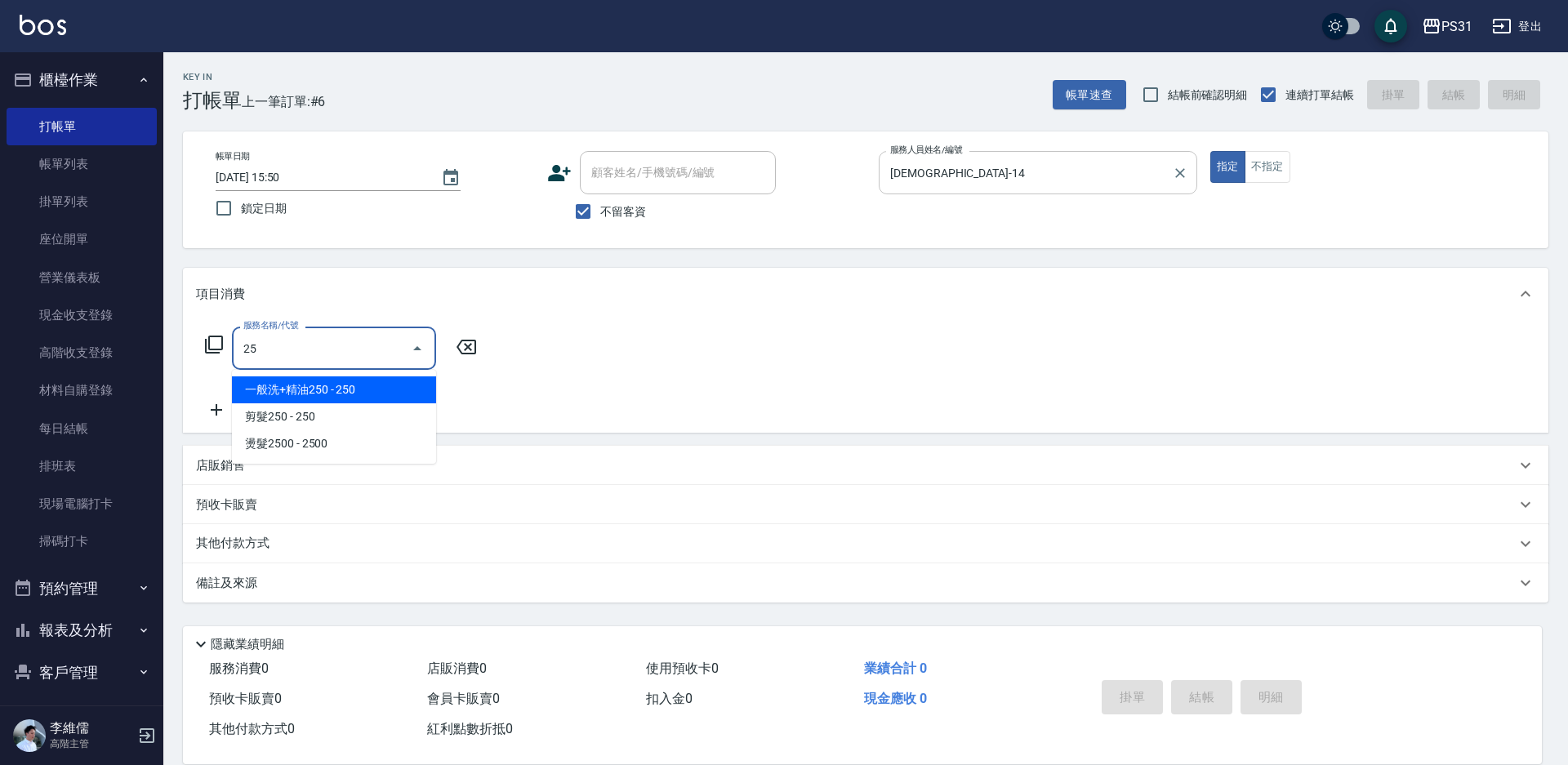
type input "2"
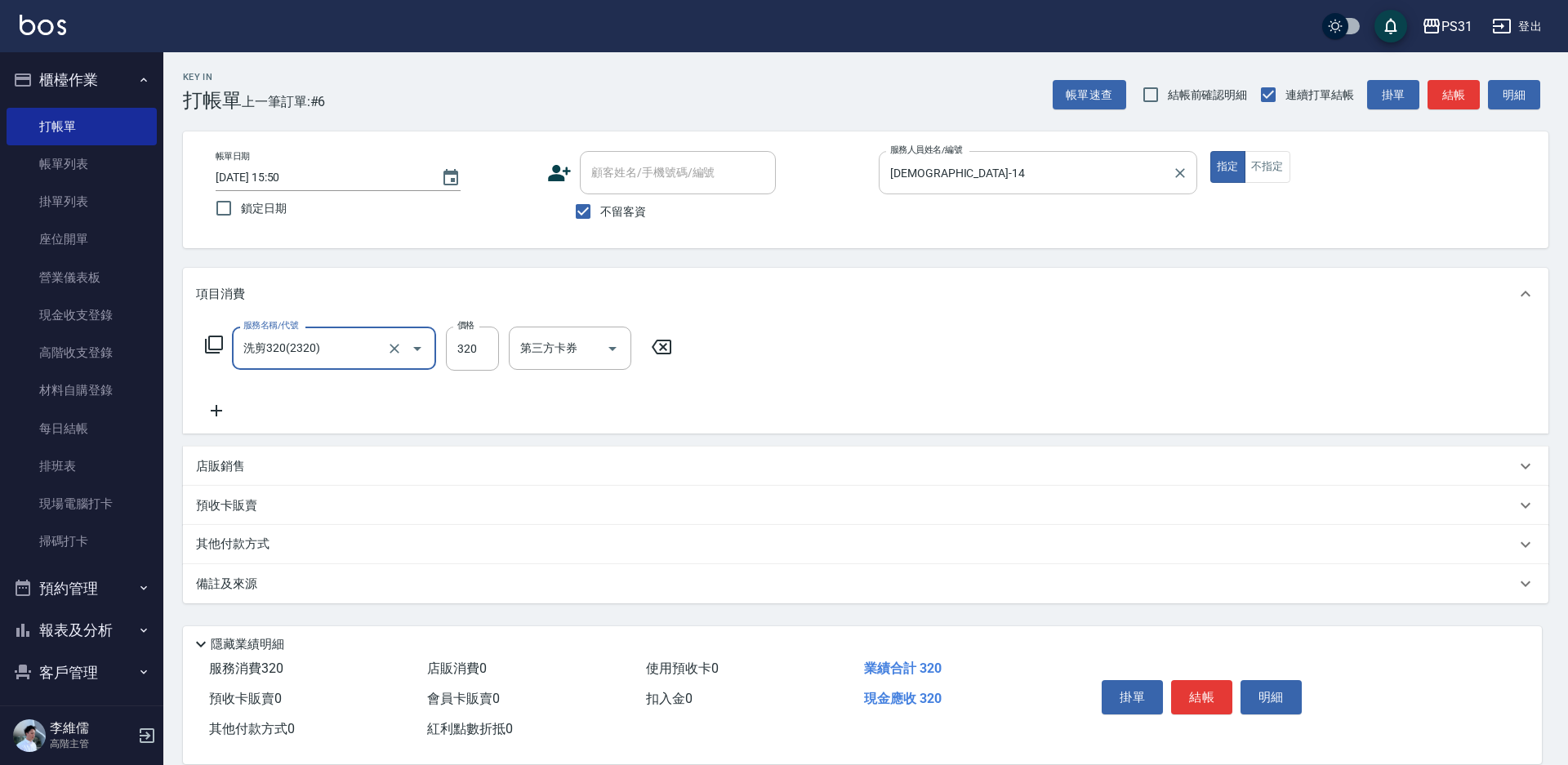
type input "洗剪320(2320)"
type input "250"
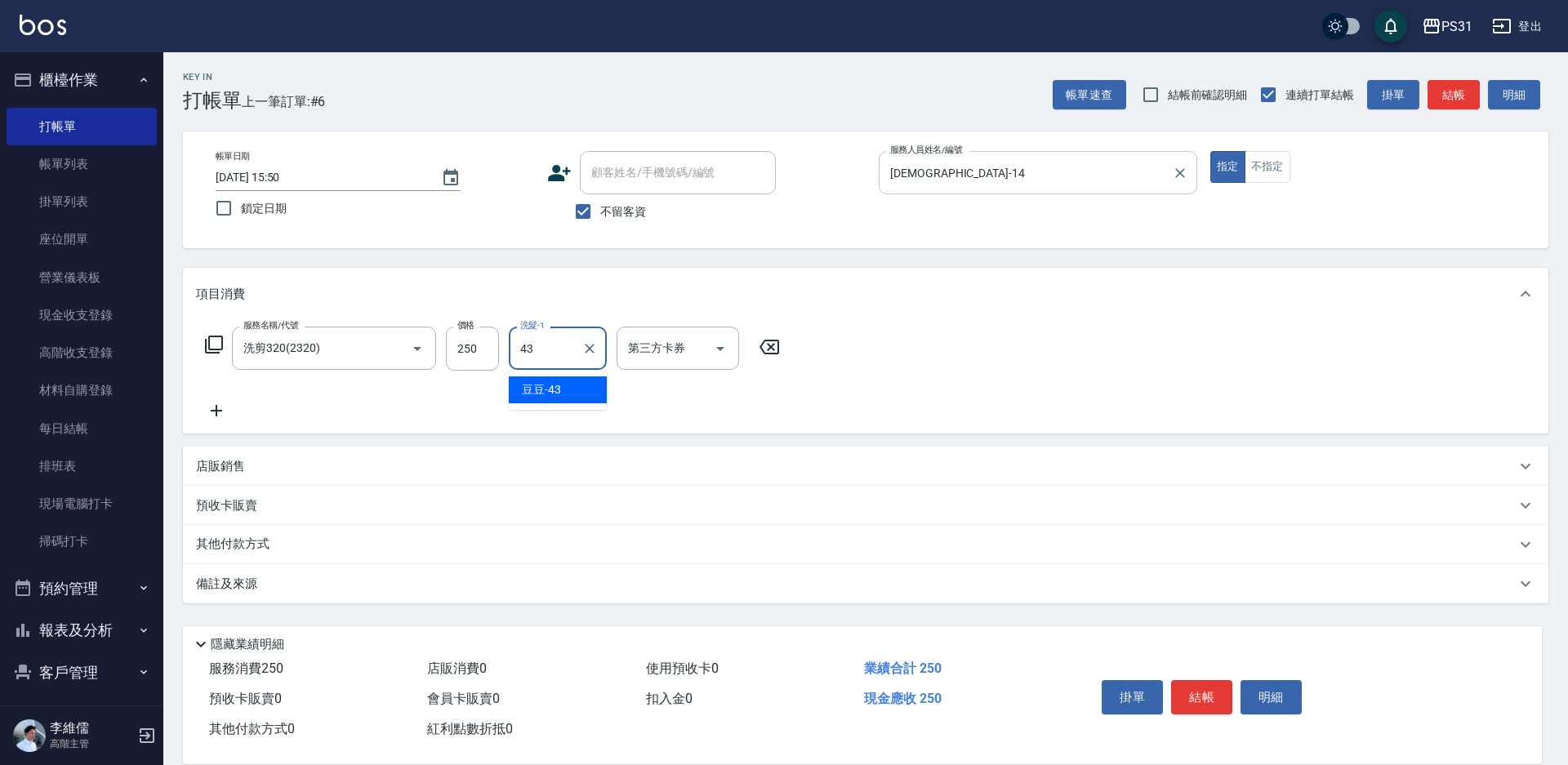
type input "豆豆-43"
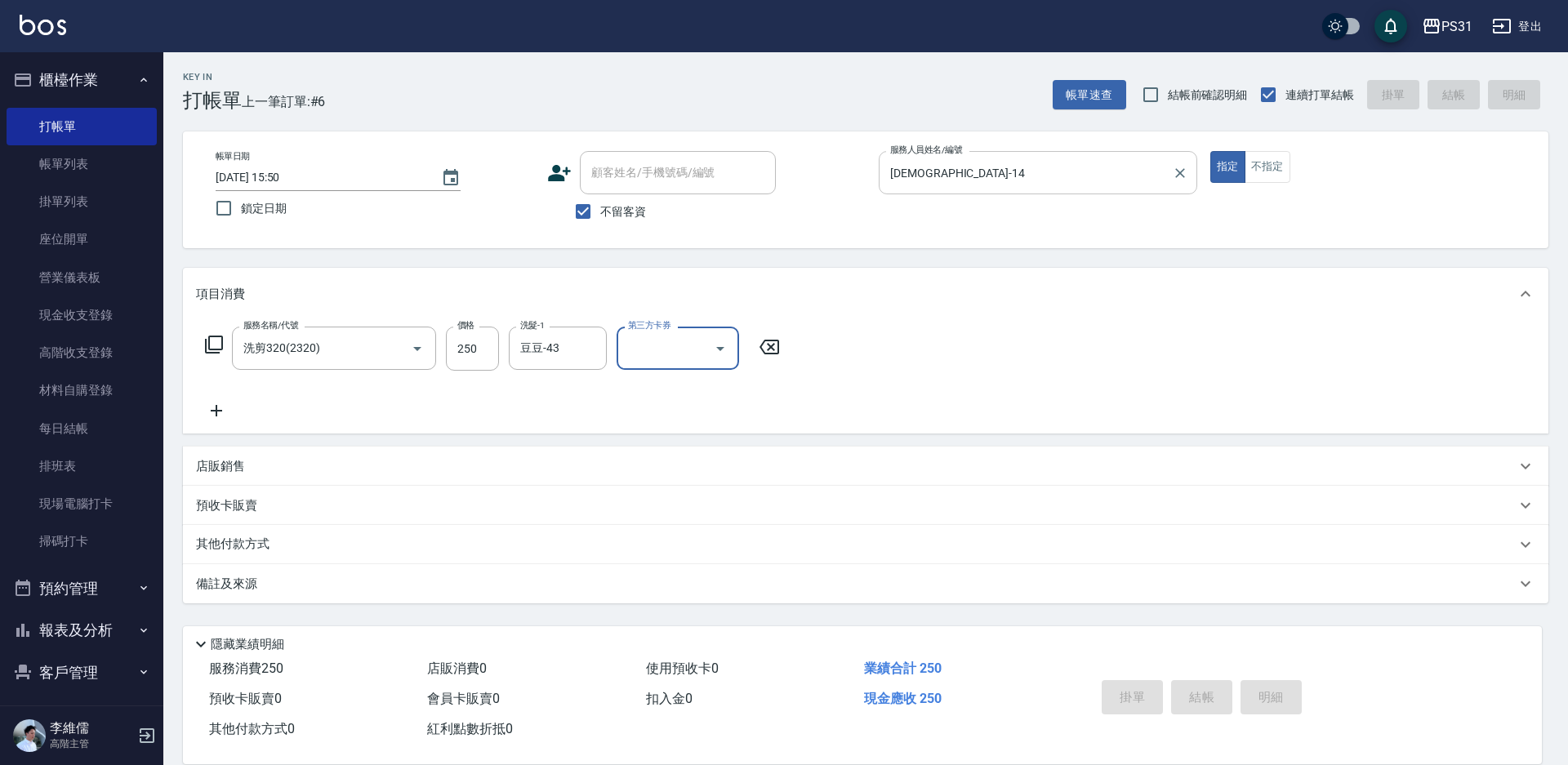
type input "2025/08/21 15:51"
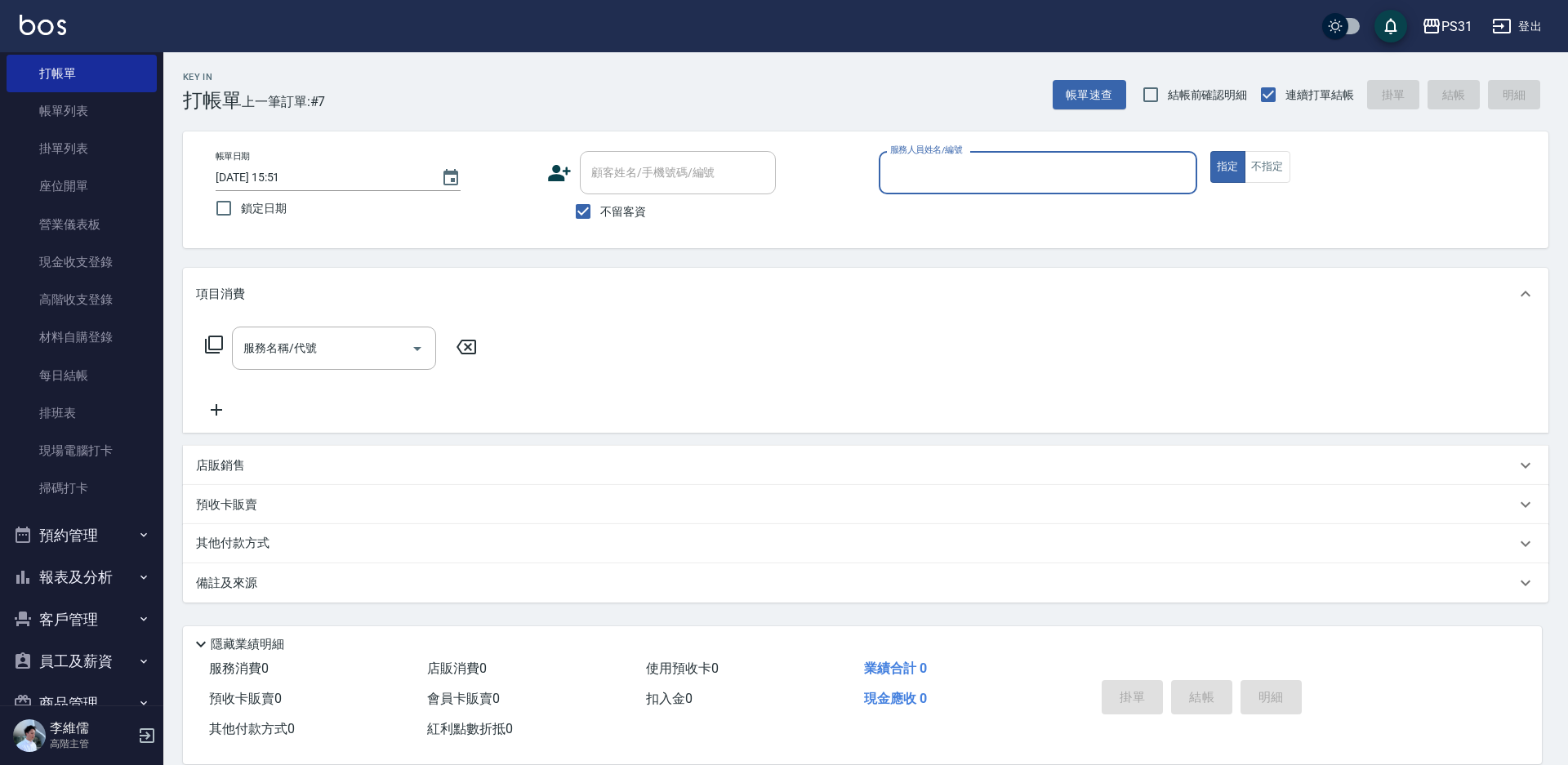
scroll to position [81, 0]
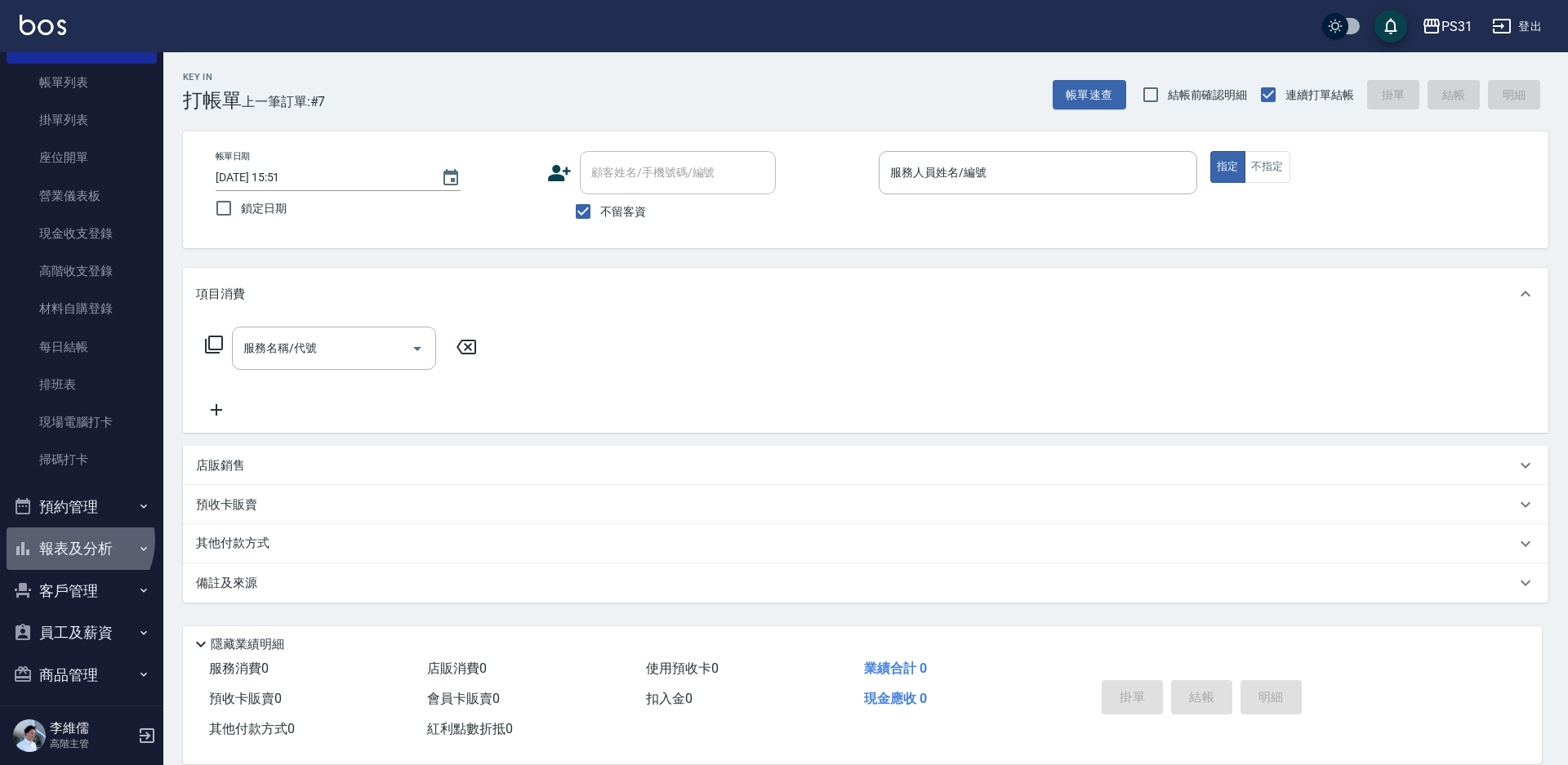
click at [70, 543] on button "報表及分析" at bounding box center [81, 548] width 150 height 42
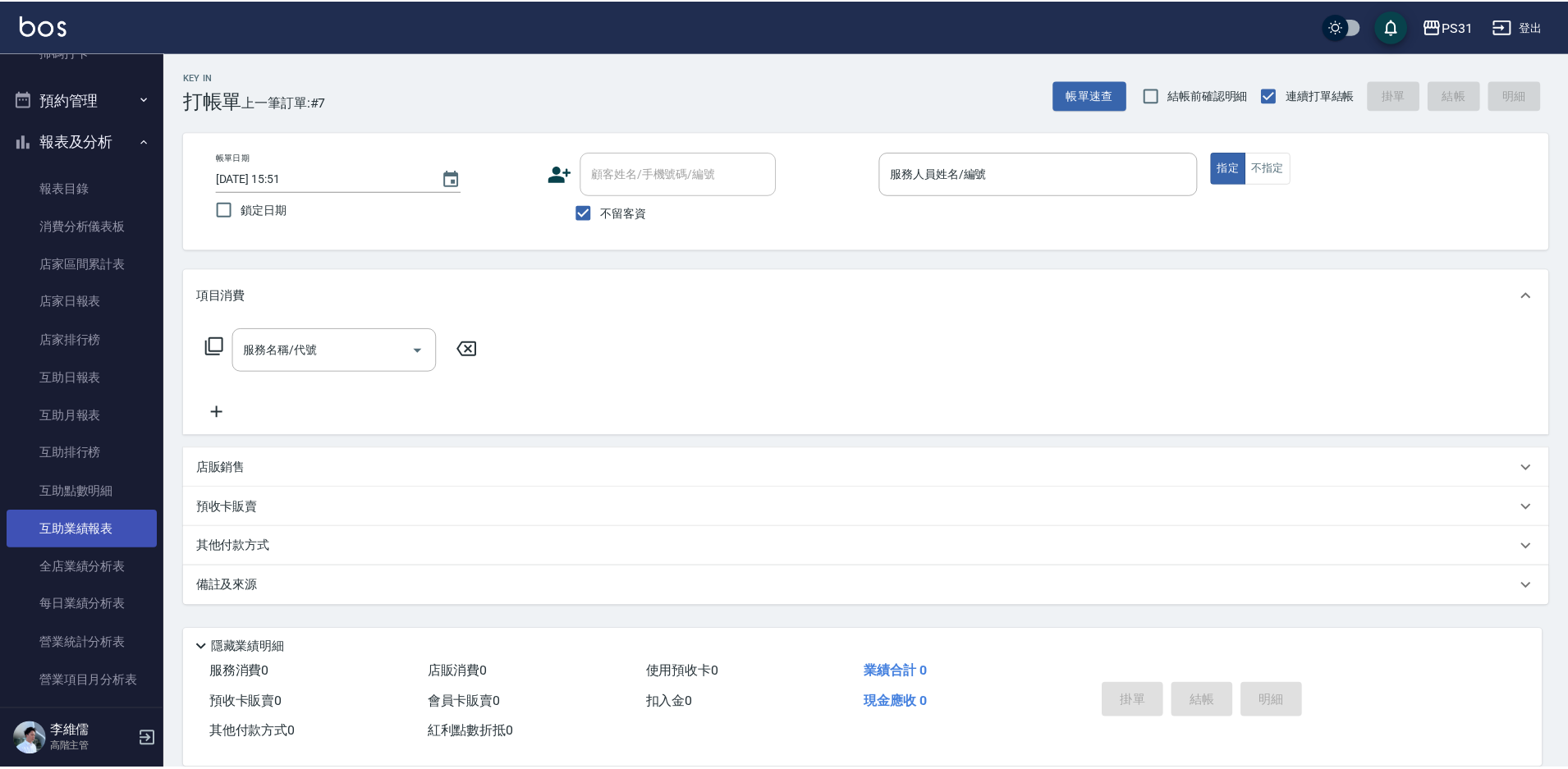
scroll to position [821, 0]
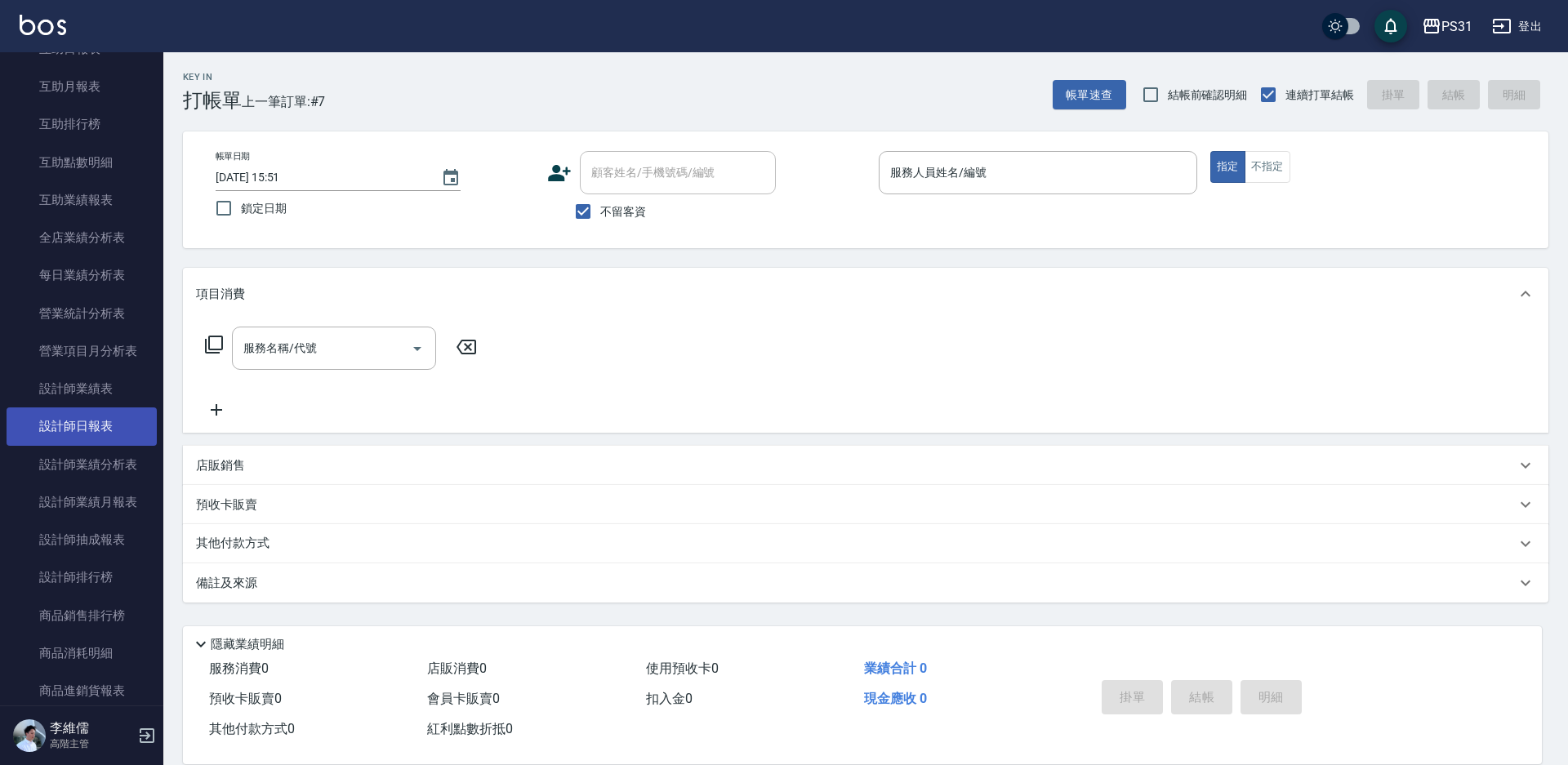
click at [114, 431] on link "設計師日報表" at bounding box center [81, 426] width 150 height 37
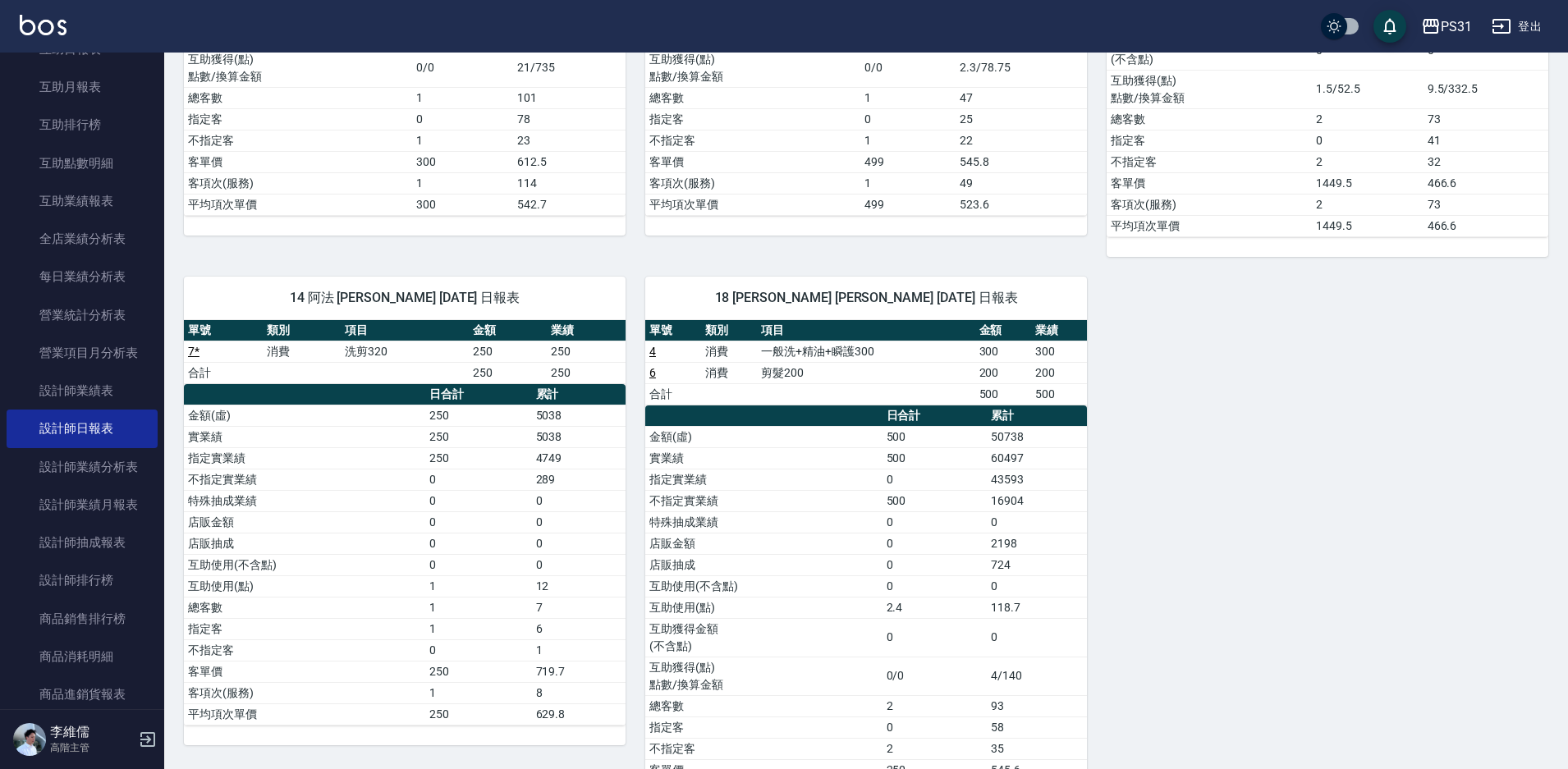
scroll to position [587, 0]
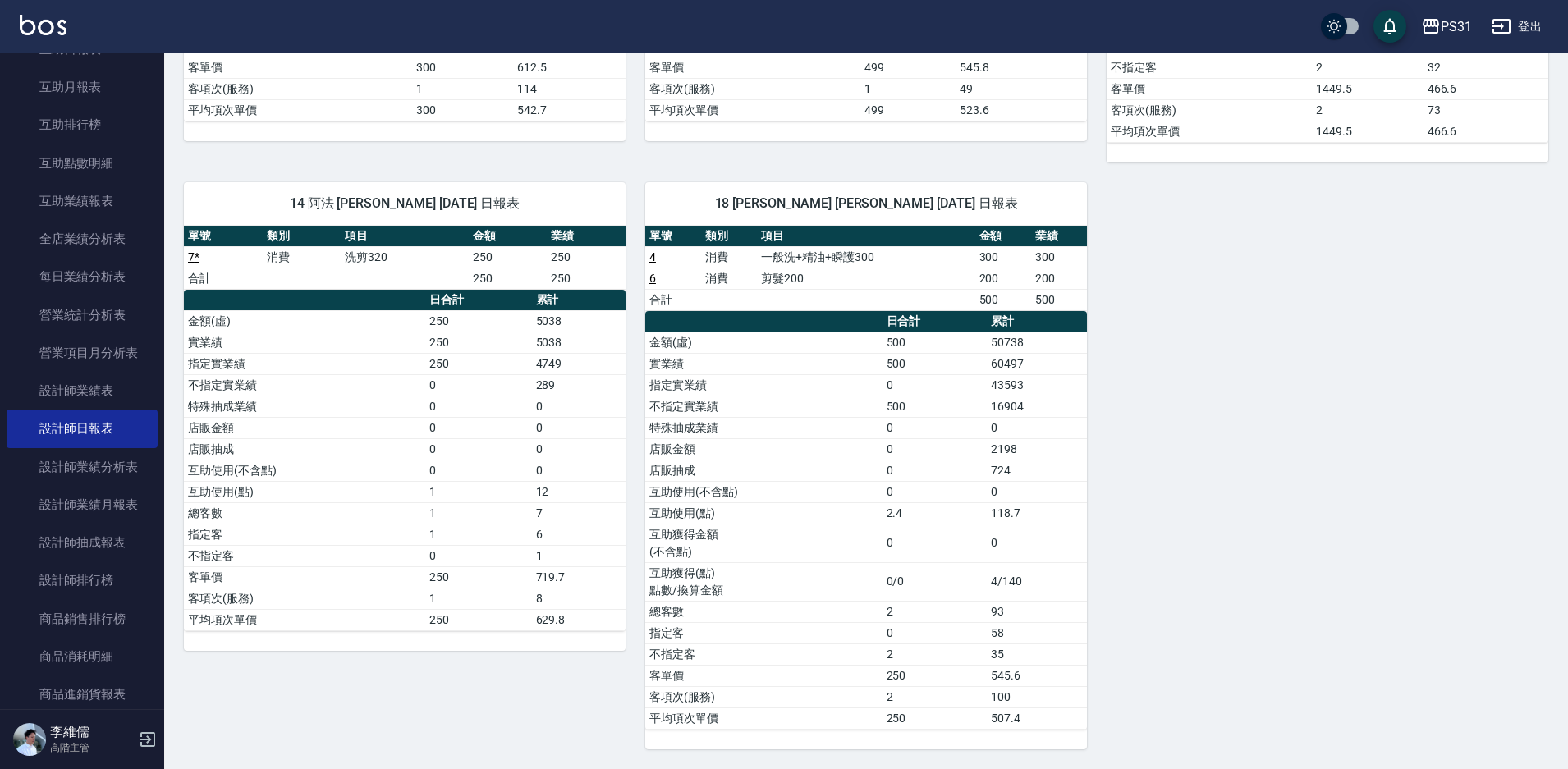
click at [1193, 433] on div "7 Nini 張安妮 08/21/2025 日報表 單號 類別 項目 金額 業績 3 消費 一般洗+精油+瞬護300 300 300 合計 300 300 日…" at bounding box center [856, 162] width 1384 height 1174
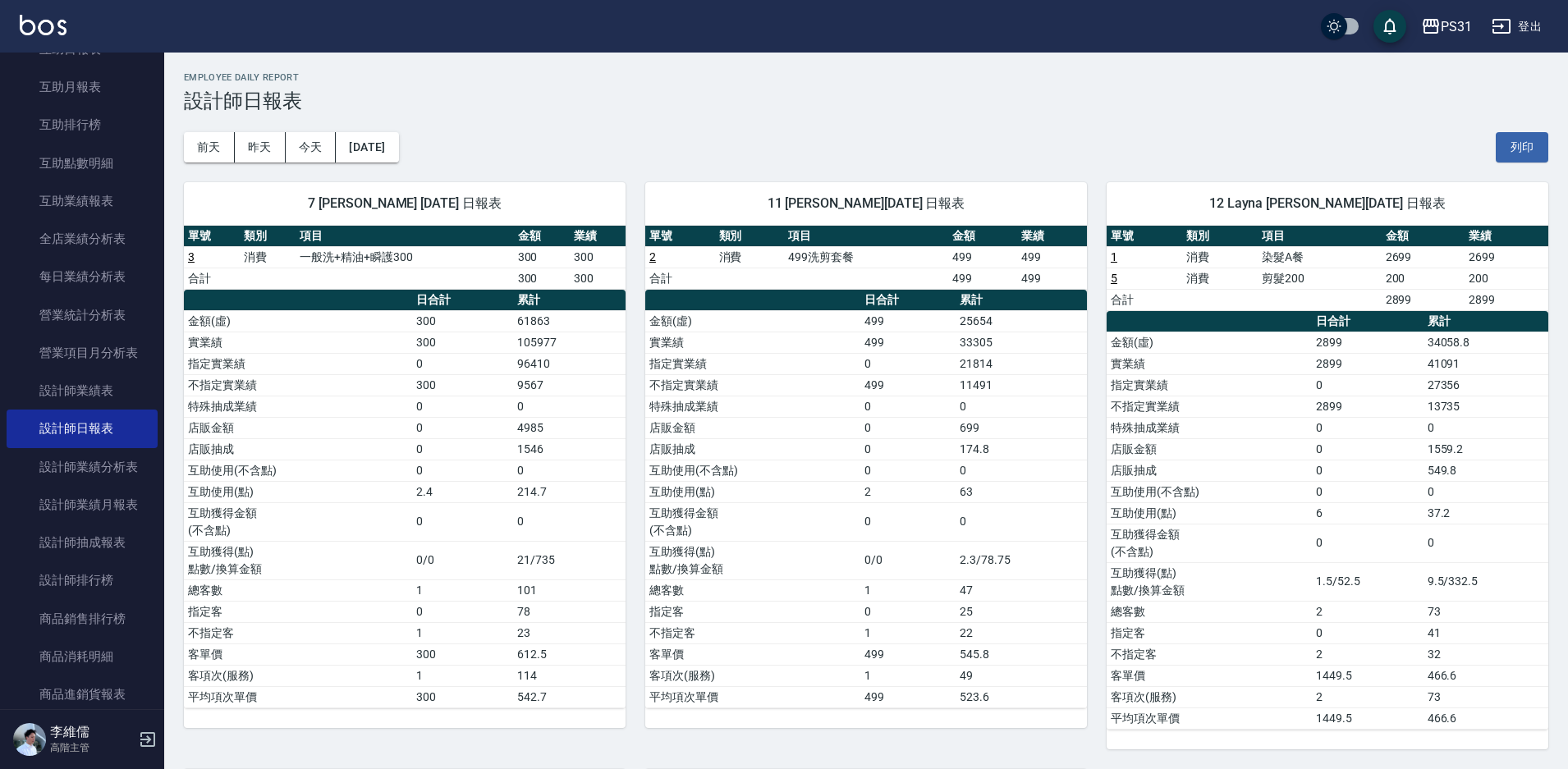
scroll to position [739, 0]
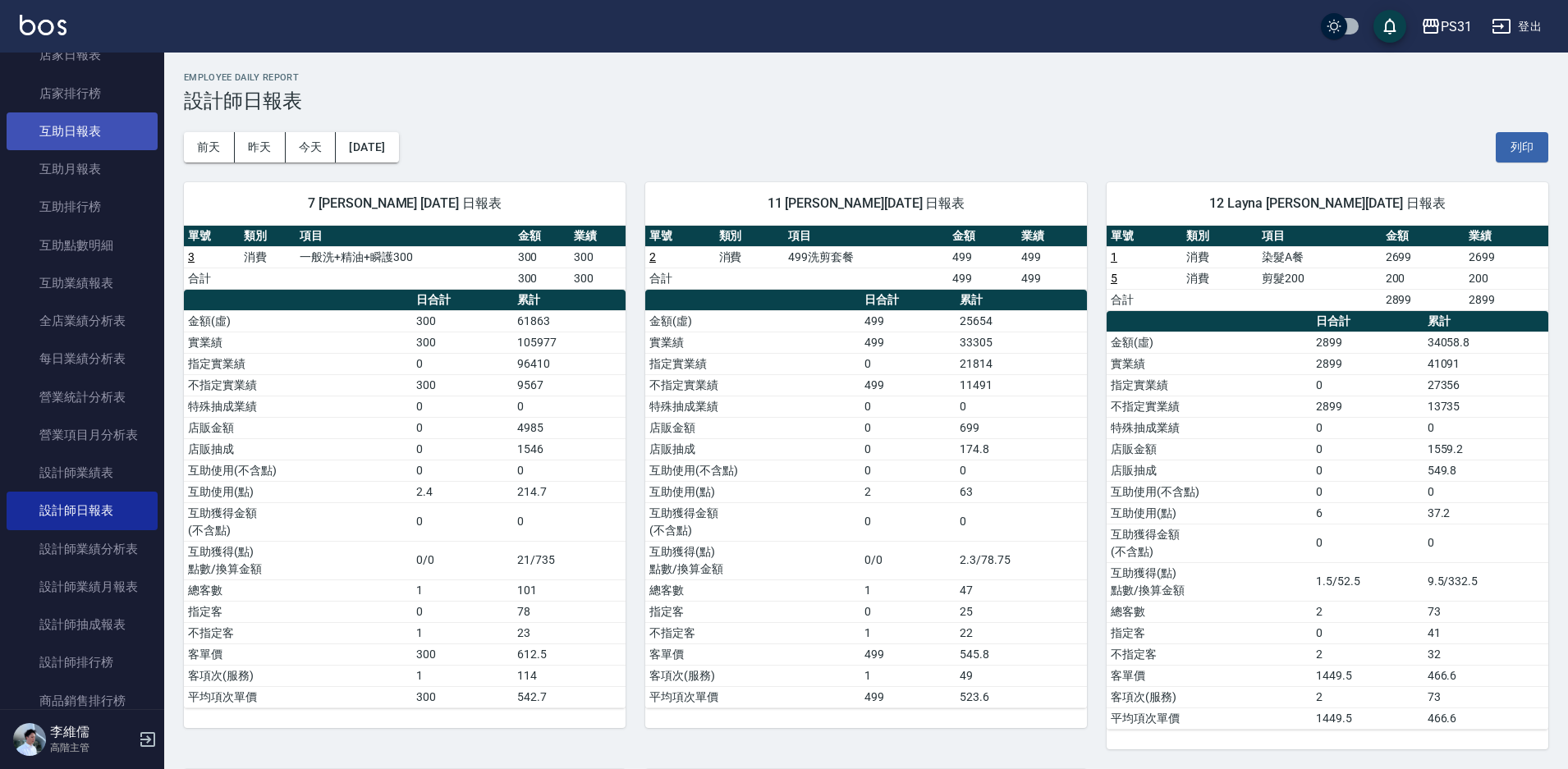
click at [89, 134] on link "互助日報表" at bounding box center [82, 131] width 151 height 38
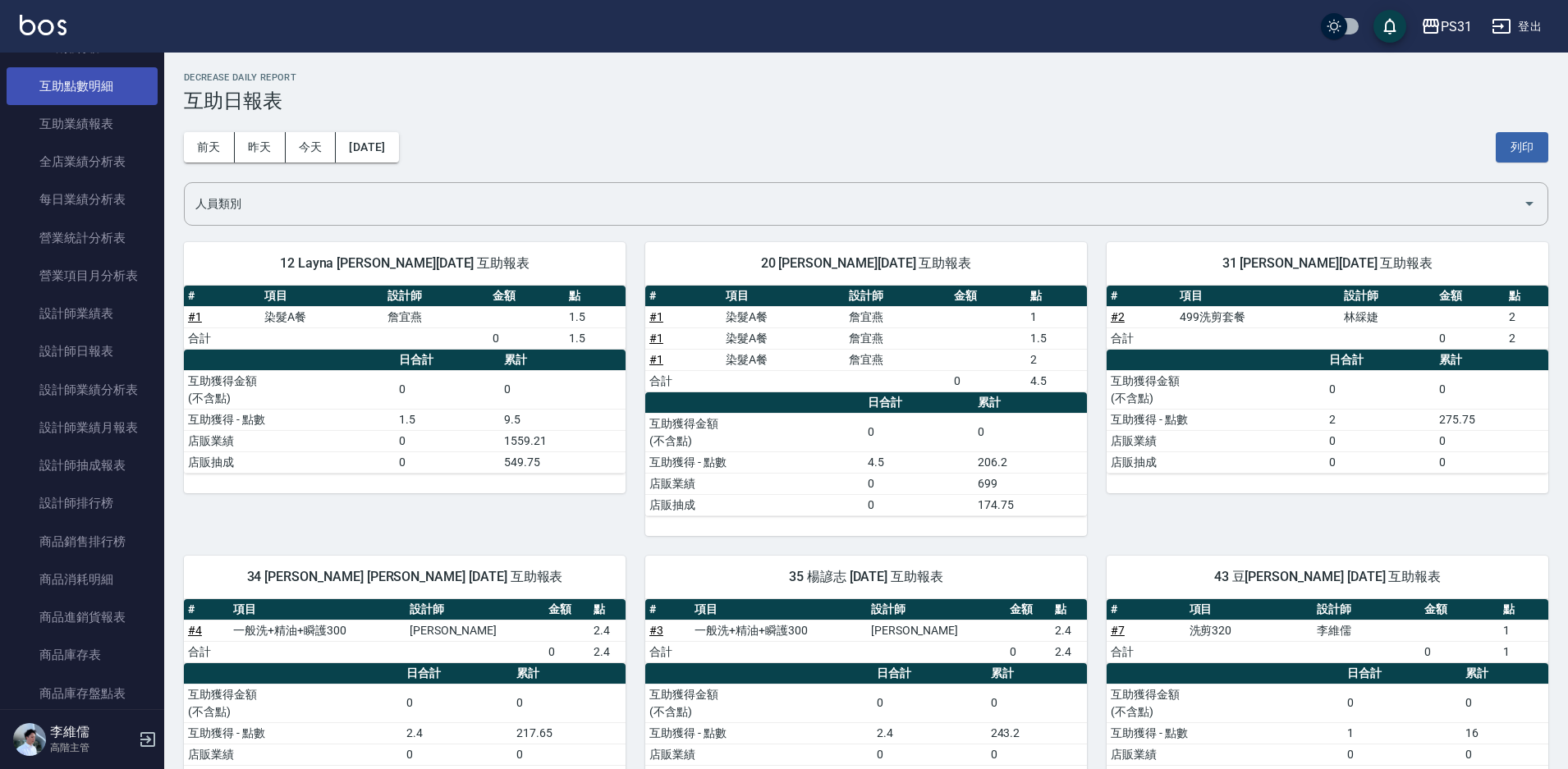
scroll to position [1067, 0]
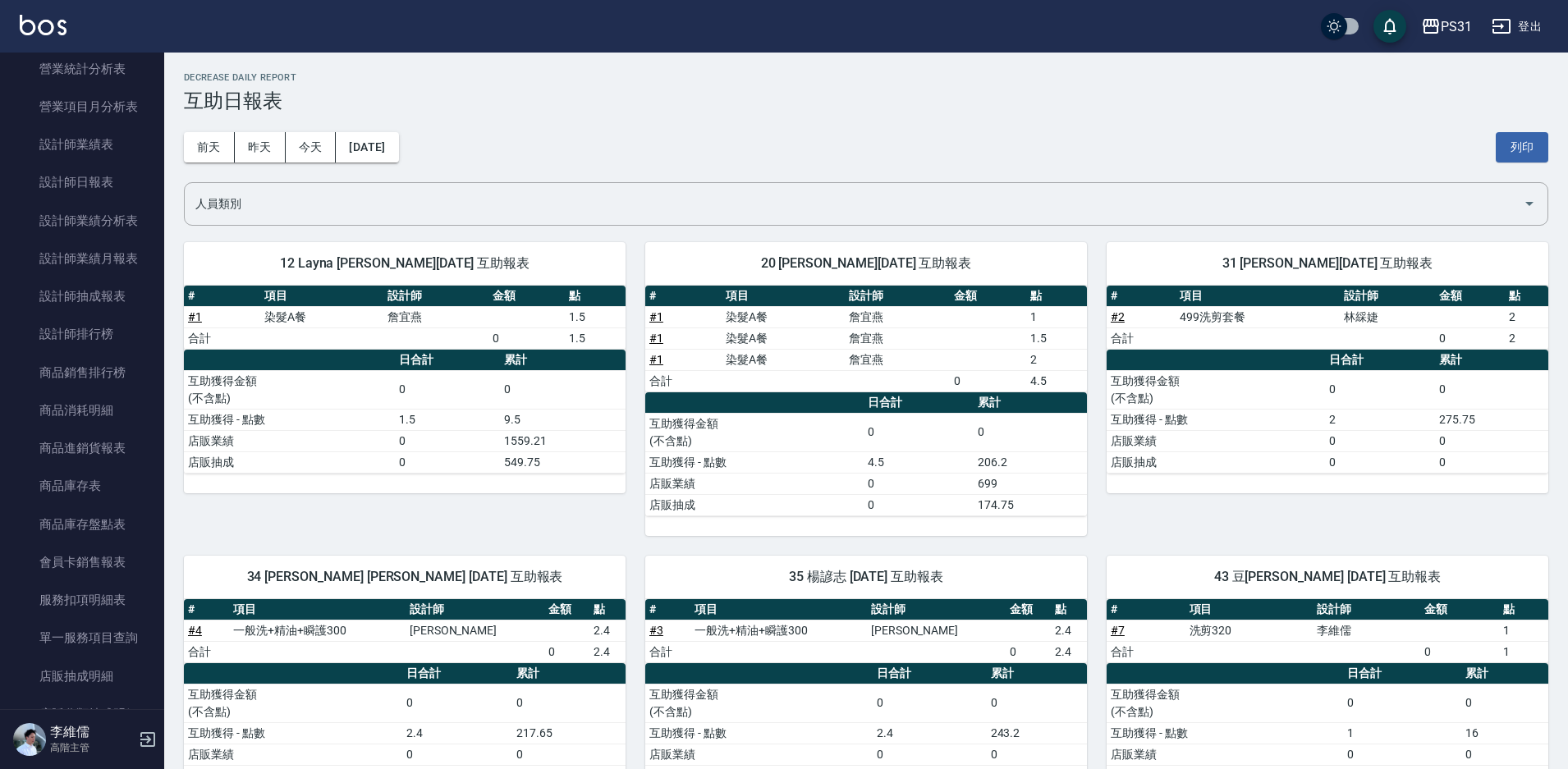
click at [631, 332] on div "20 陳泳龍 08/21/2025 互助報表 # 項目 設計師 金額 點 # 1 染髮A餐 詹宜燕 1 # 1 染髮A餐 詹宜燕 1.5 # 1 染髮A餐 詹…" at bounding box center [855, 379] width 461 height 314
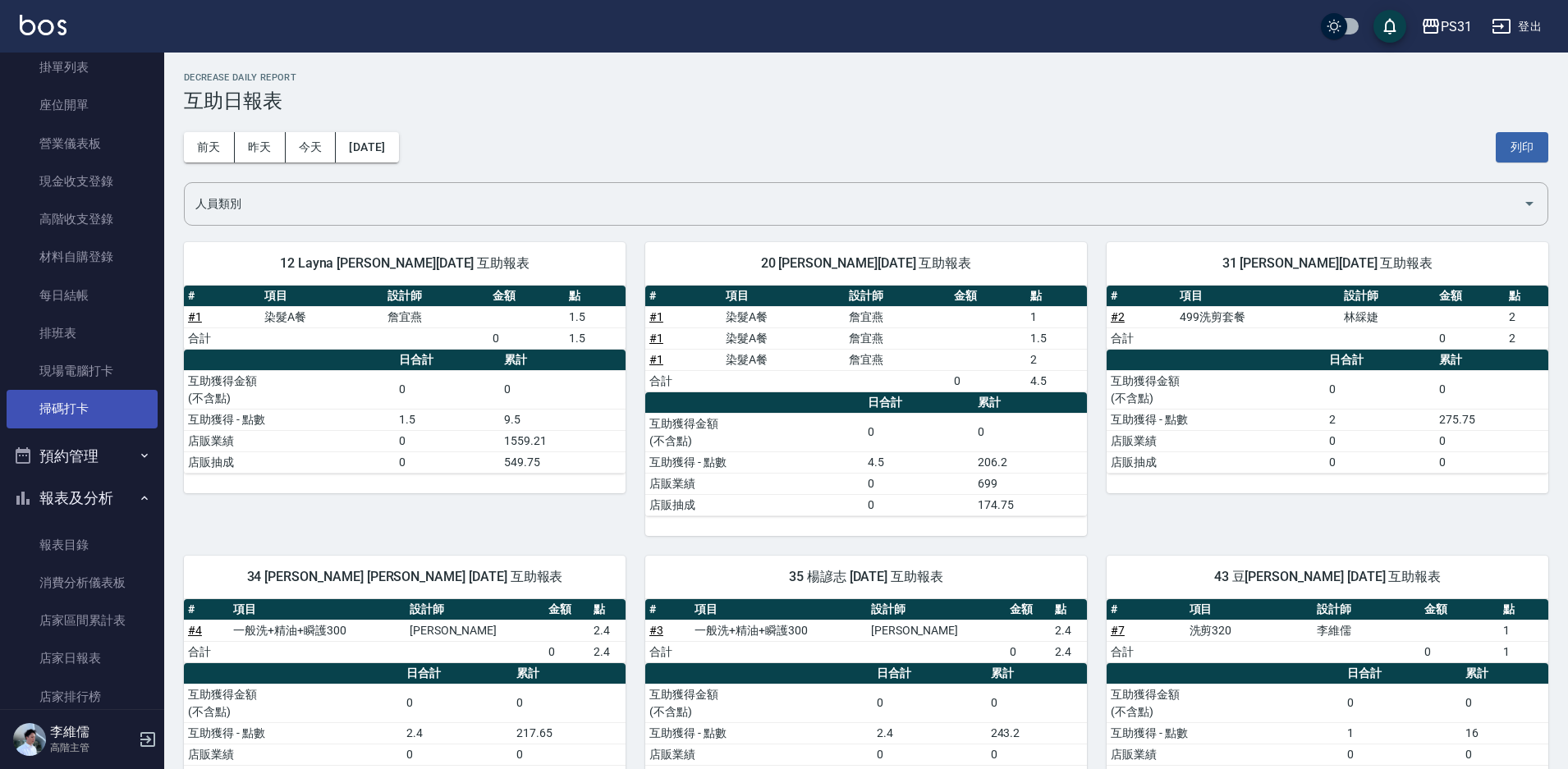
scroll to position [164, 0]
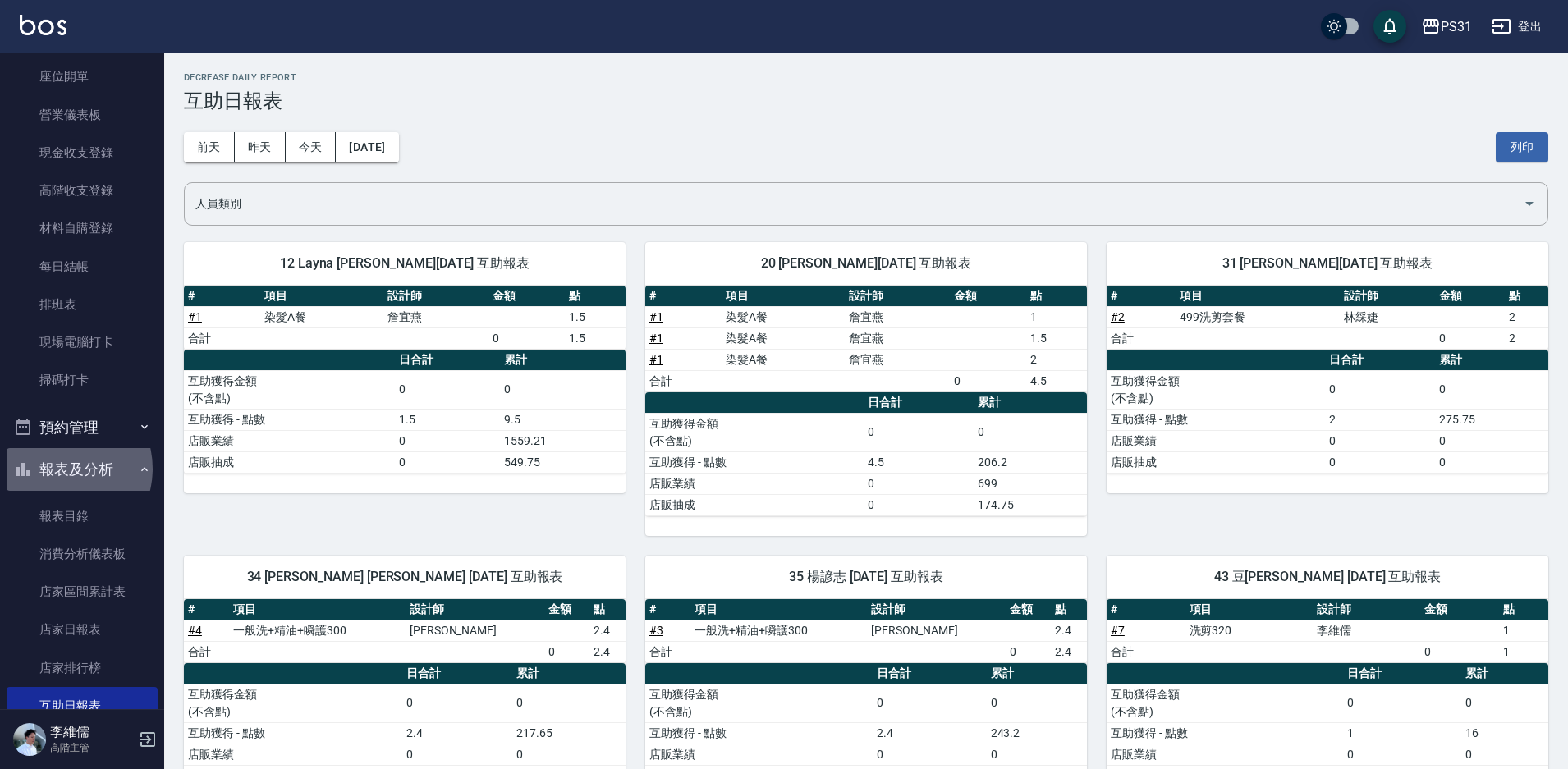
click at [59, 469] on button "報表及分析" at bounding box center [82, 469] width 151 height 42
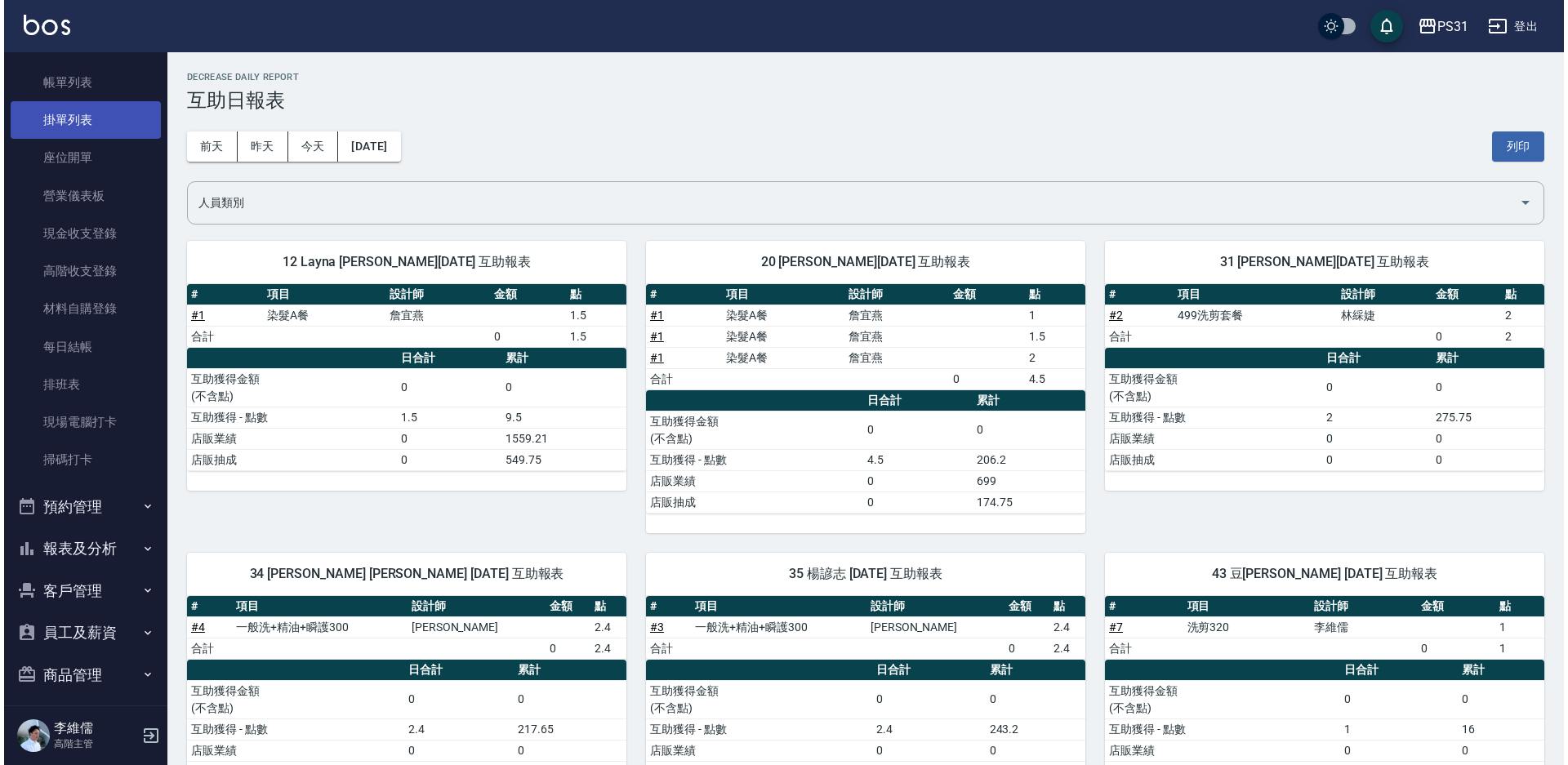
scroll to position [0, 0]
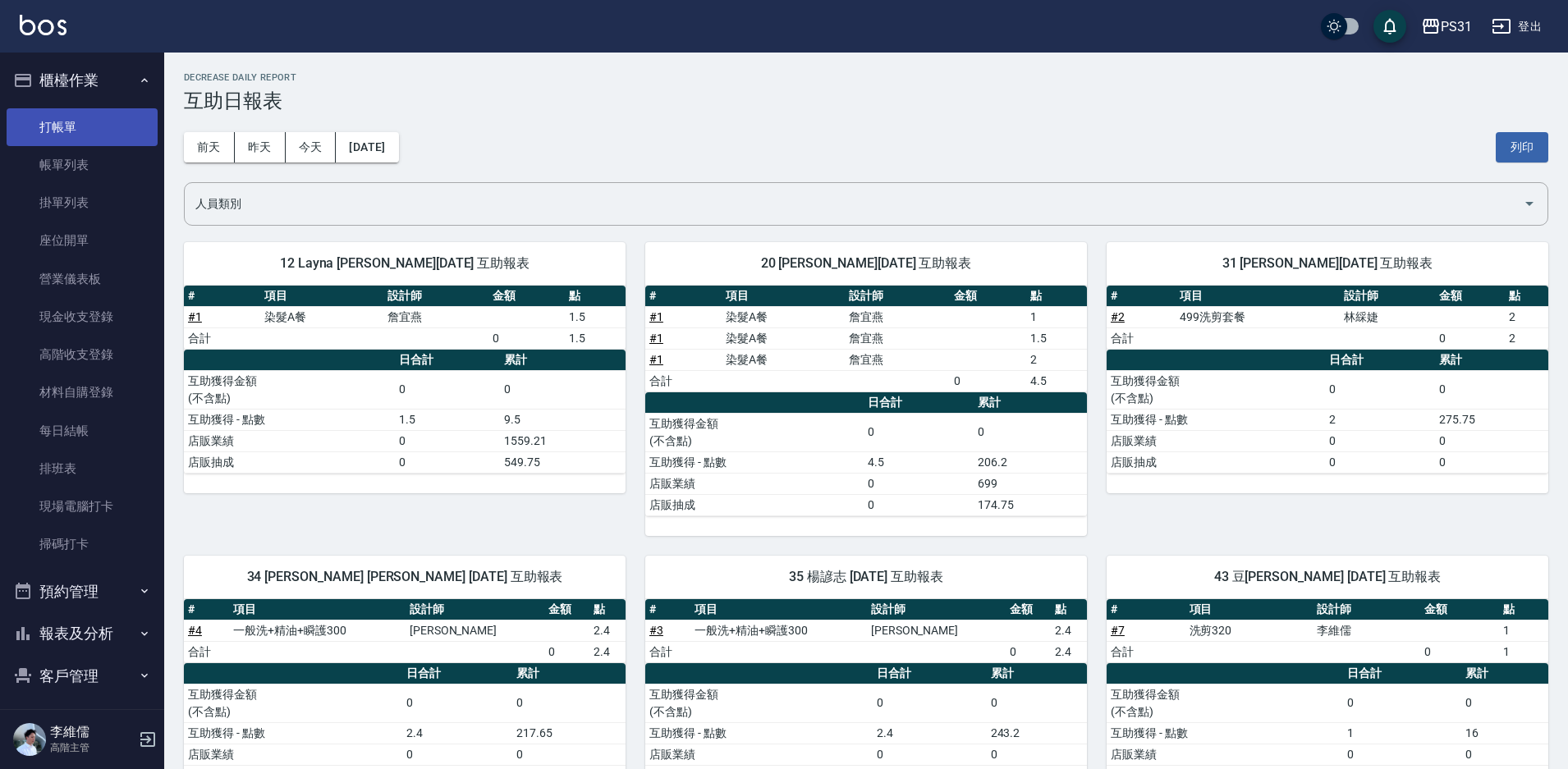
click at [81, 125] on link "打帳單" at bounding box center [82, 127] width 151 height 38
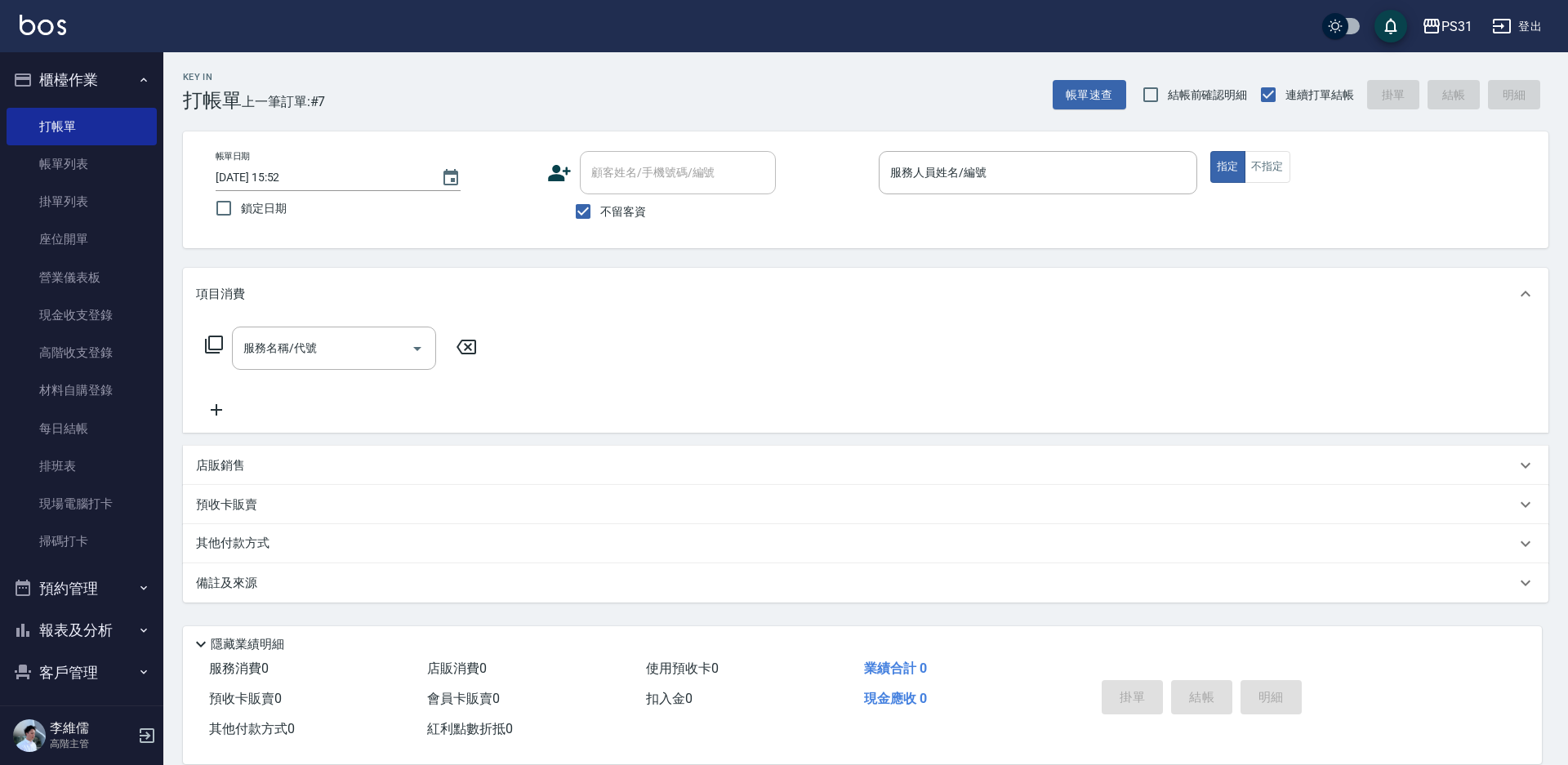
scroll to position [176, 0]
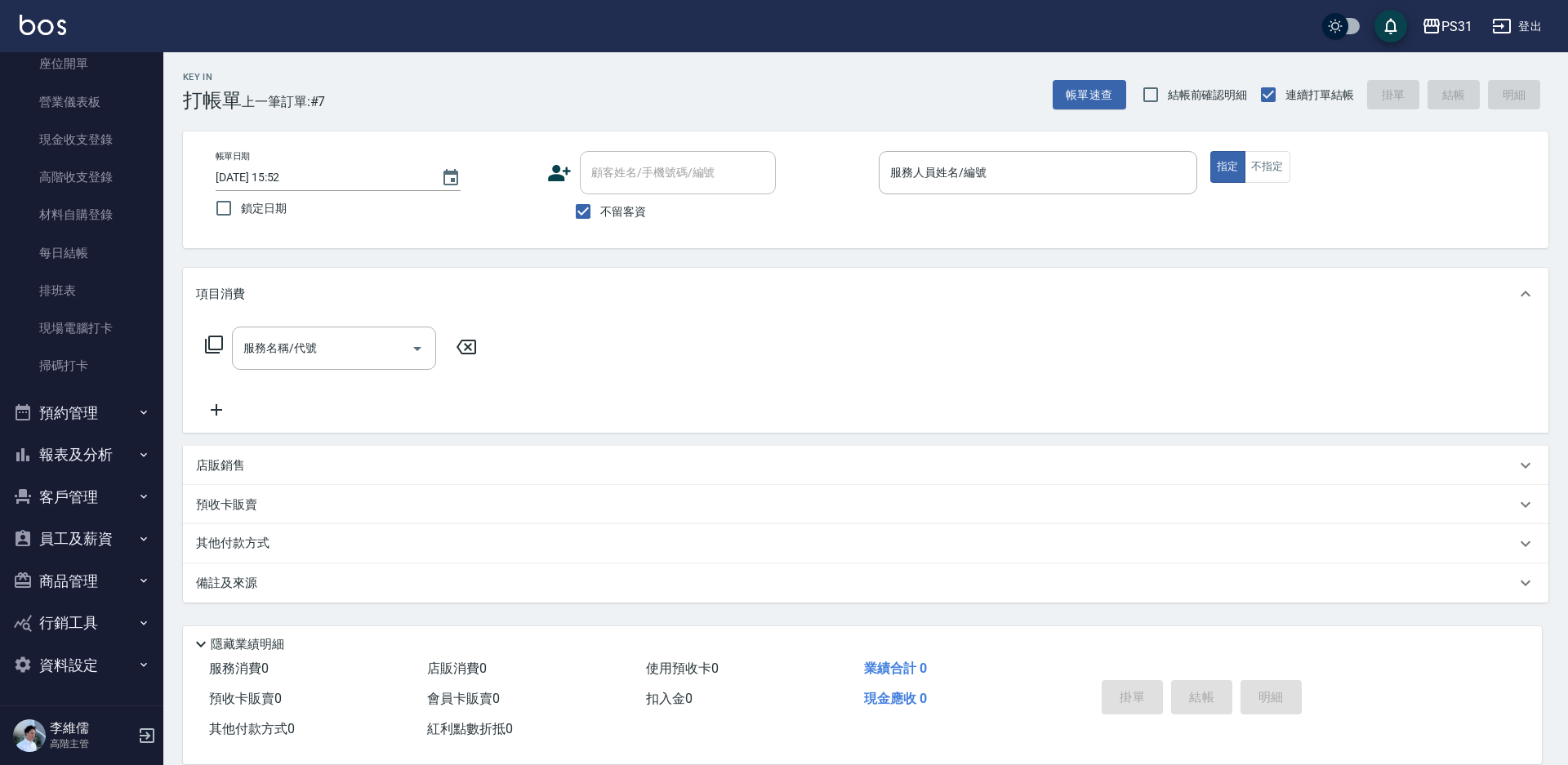
drag, startPoint x: 75, startPoint y: 387, endPoint x: 81, endPoint y: 416, distance: 29.6
click at [78, 408] on ul "櫃檯作業 打帳單 帳單列表 掛單列表 座位開單 營業儀表板 現金收支登錄 高階收支登錄 材料自購登錄 每日結帳 排班表 現場電腦打卡 掃碼打卡 預約管理 預約…" at bounding box center [81, 284] width 150 height 815
click at [87, 422] on button "預約管理" at bounding box center [81, 413] width 150 height 42
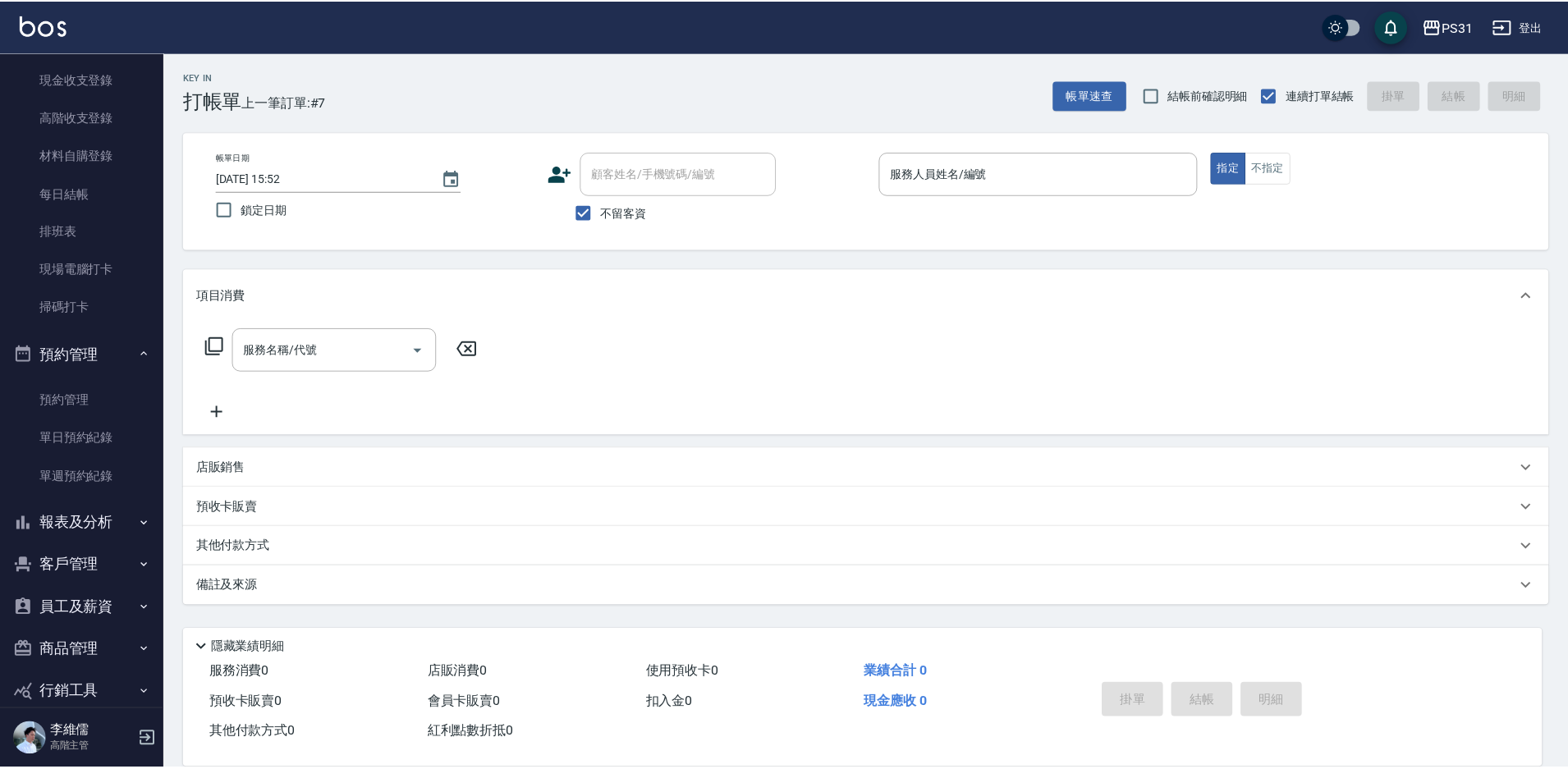
scroll to position [303, 0]
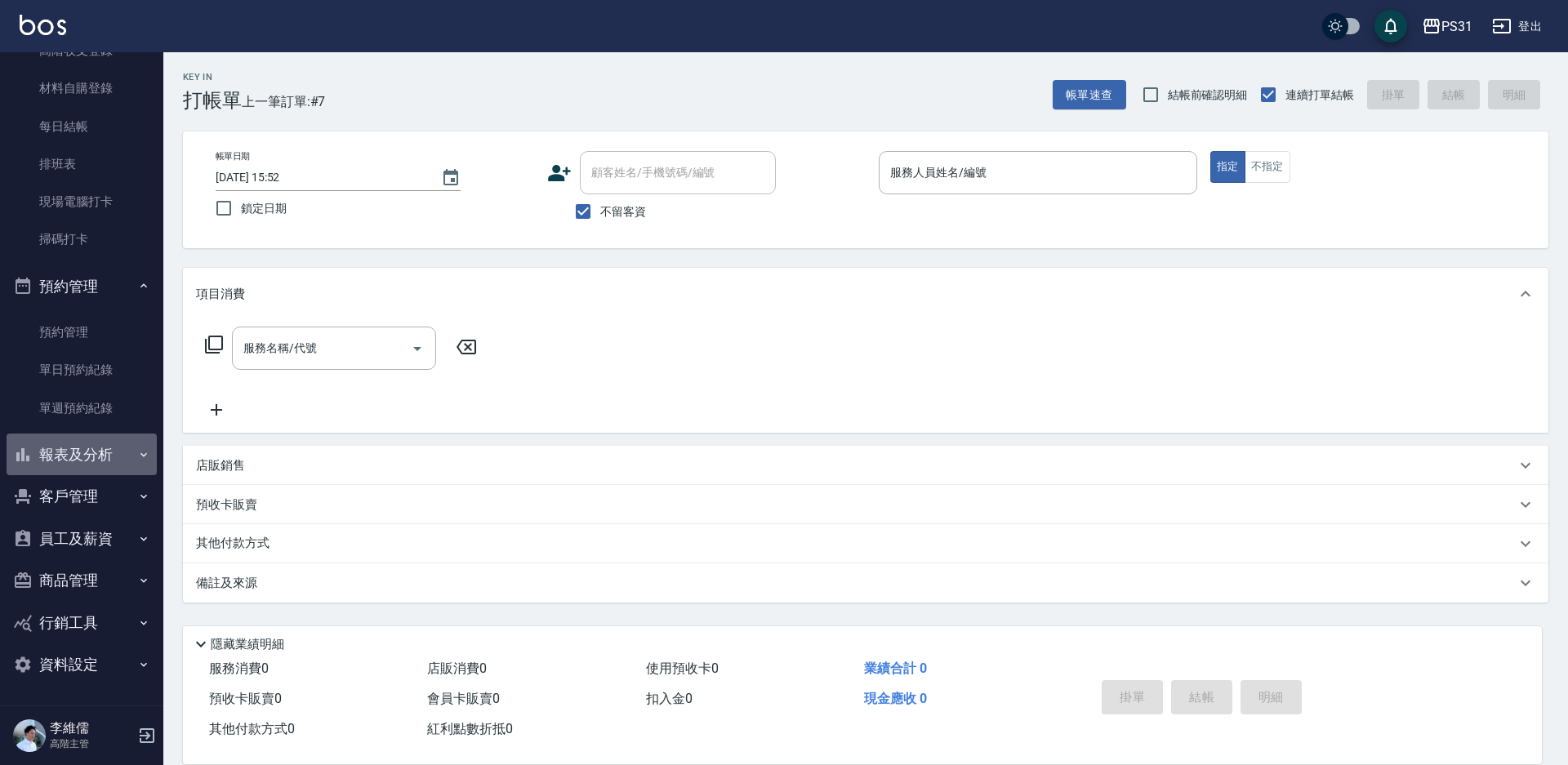
click at [82, 453] on button "報表及分析" at bounding box center [81, 454] width 150 height 42
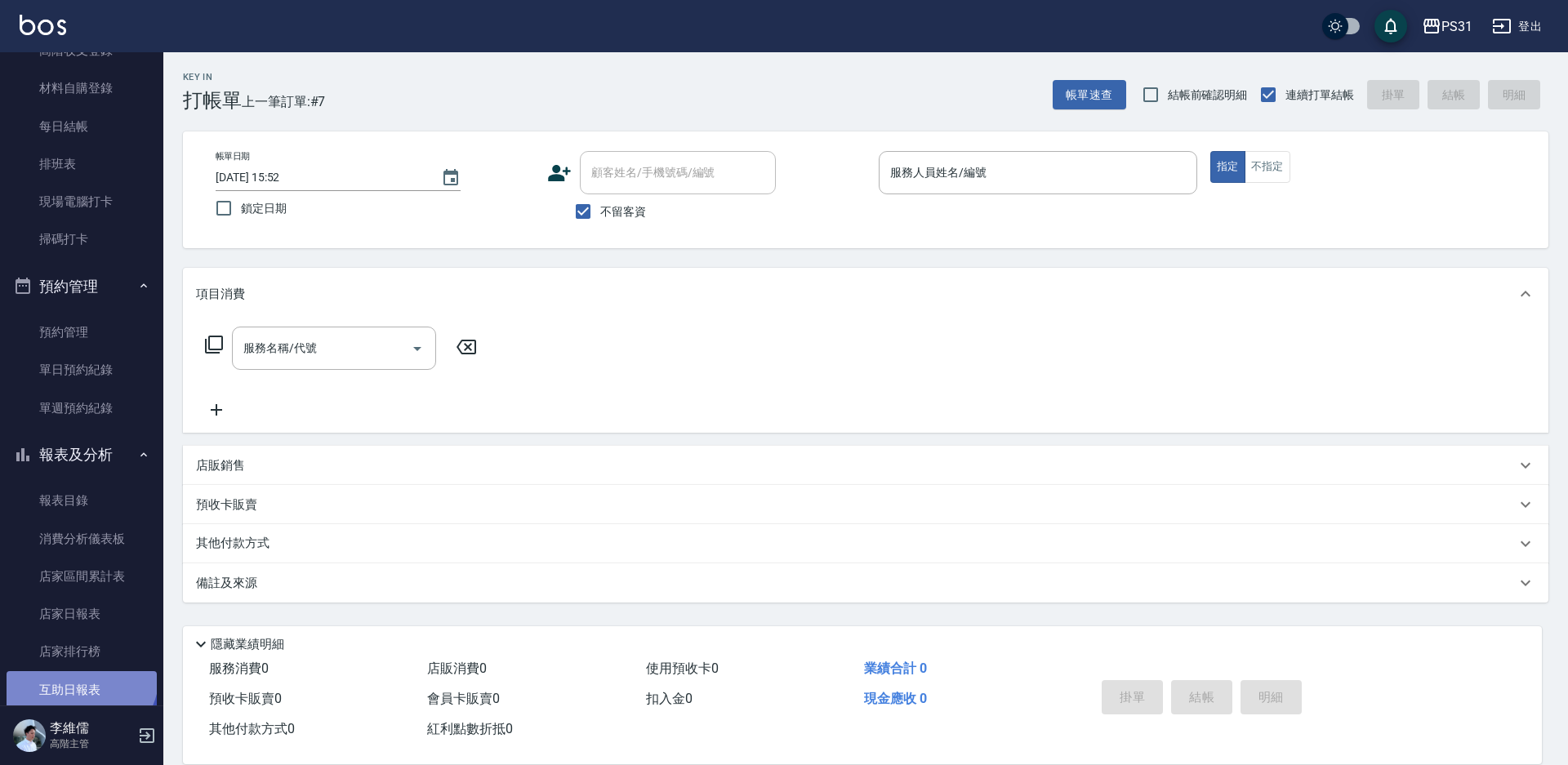
click at [79, 673] on link "互助日報表" at bounding box center [81, 690] width 150 height 37
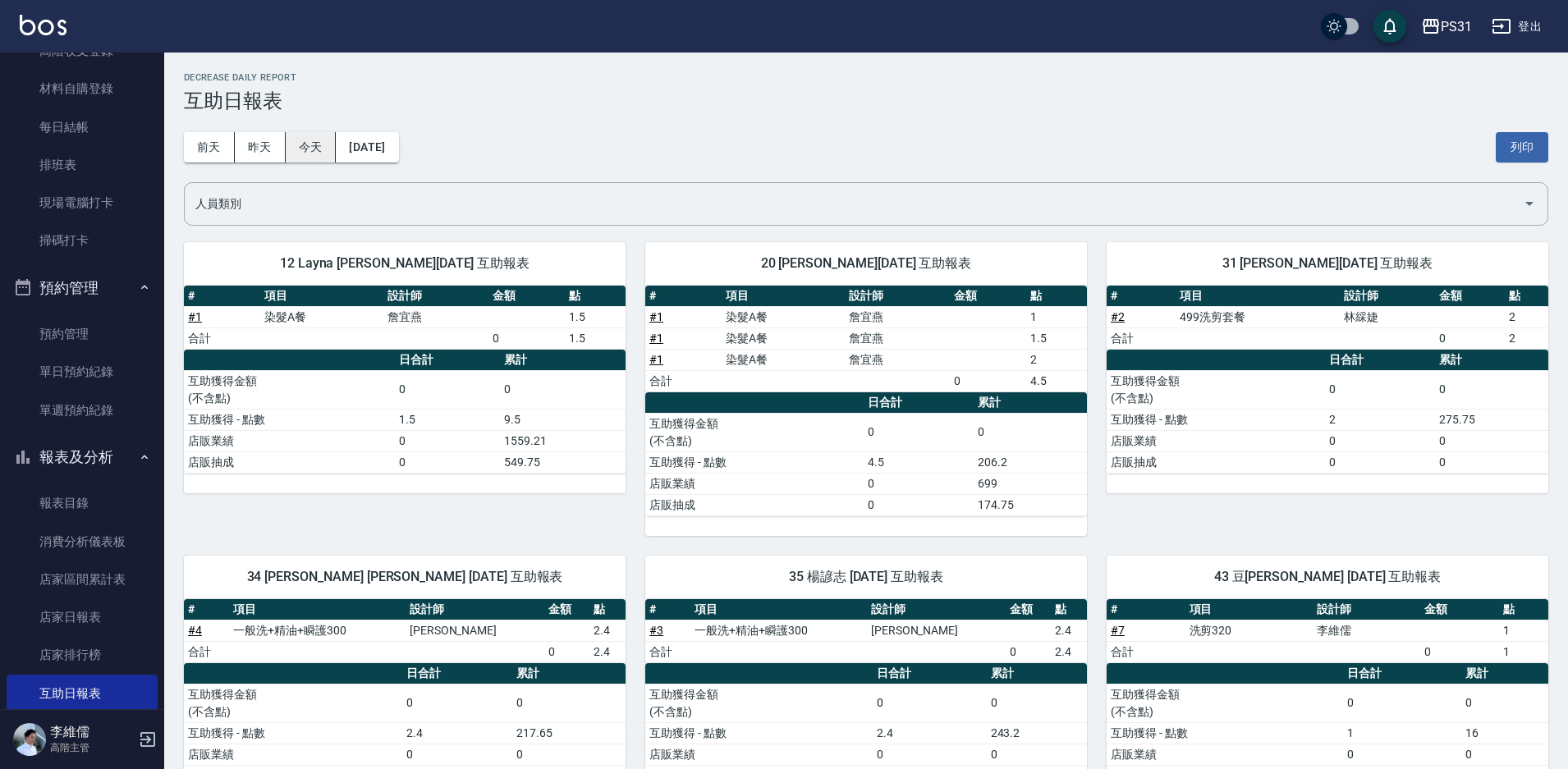
click at [326, 151] on button "今天" at bounding box center [311, 147] width 51 height 30
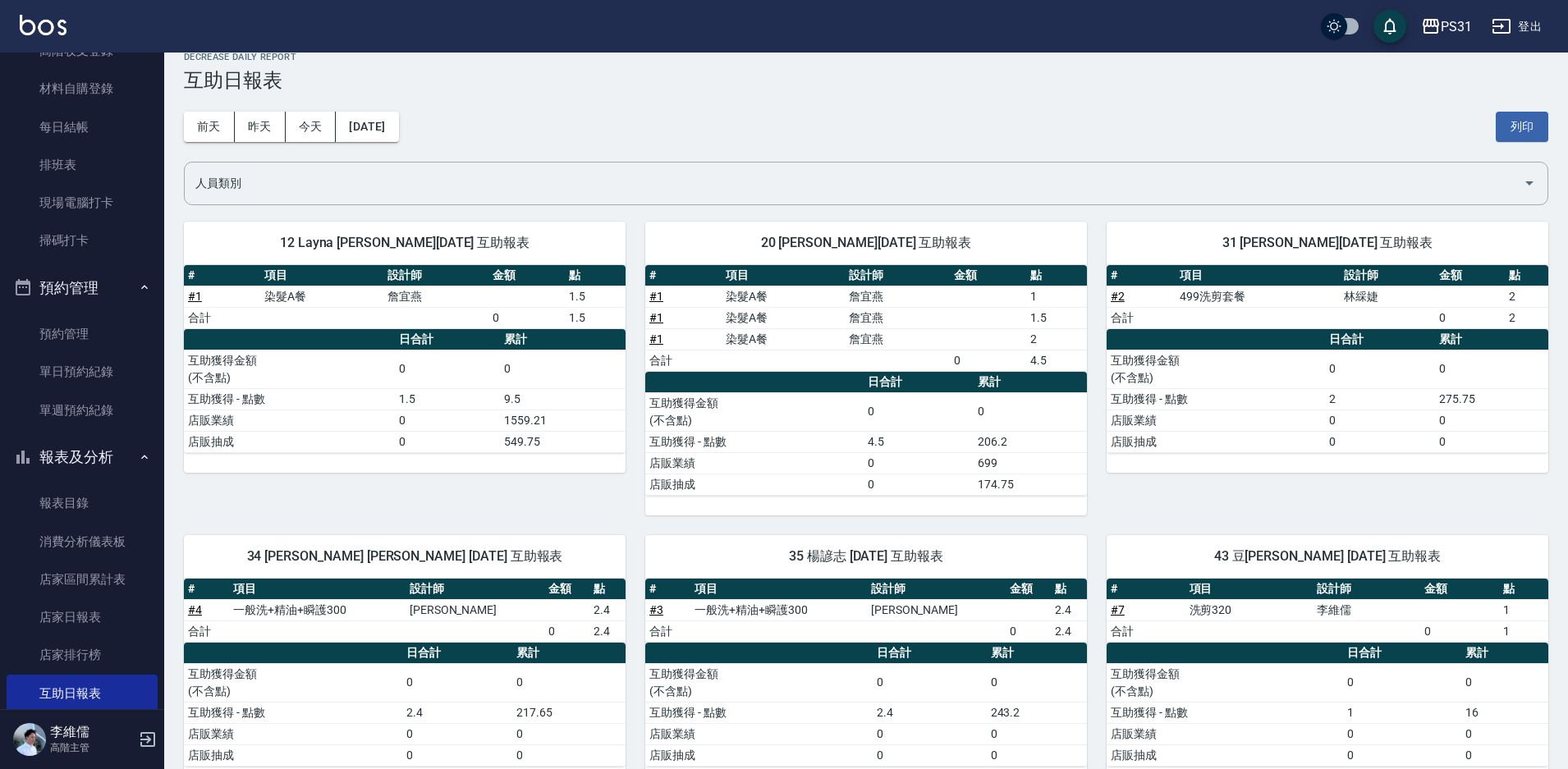
scroll to position [57, 0]
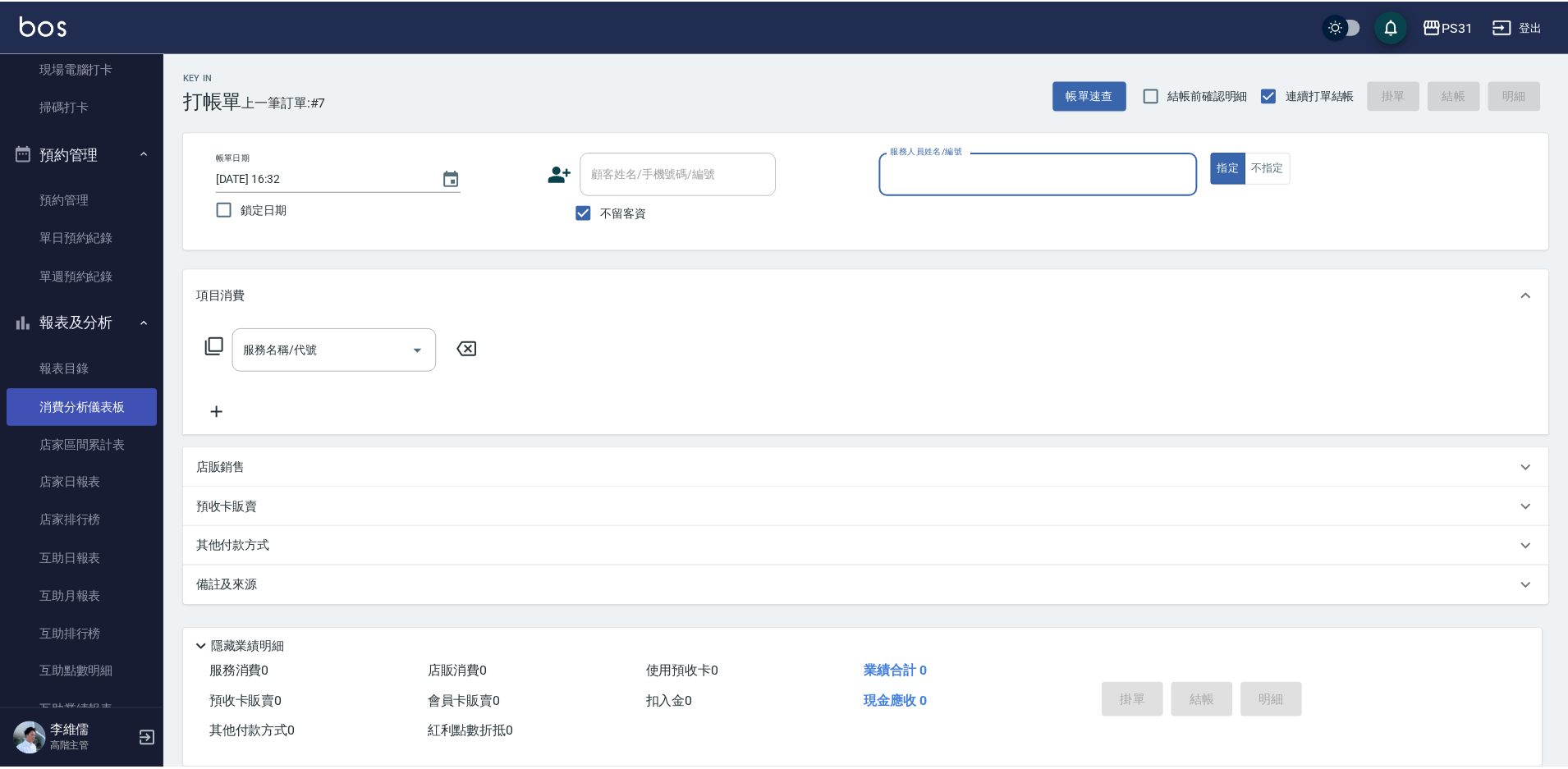
scroll to position [550, 0]
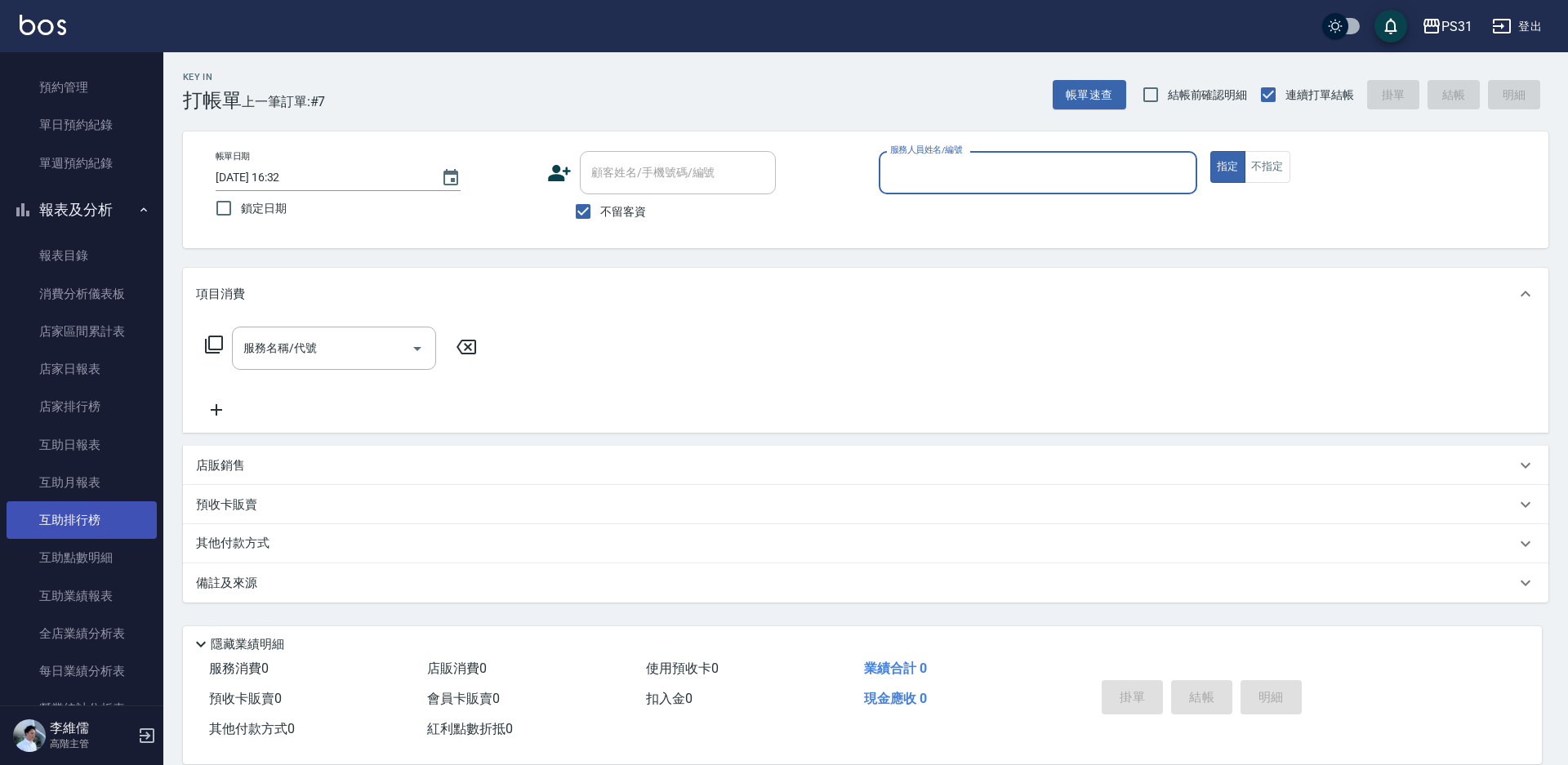
click at [87, 515] on link "互助排行榜" at bounding box center [81, 520] width 150 height 37
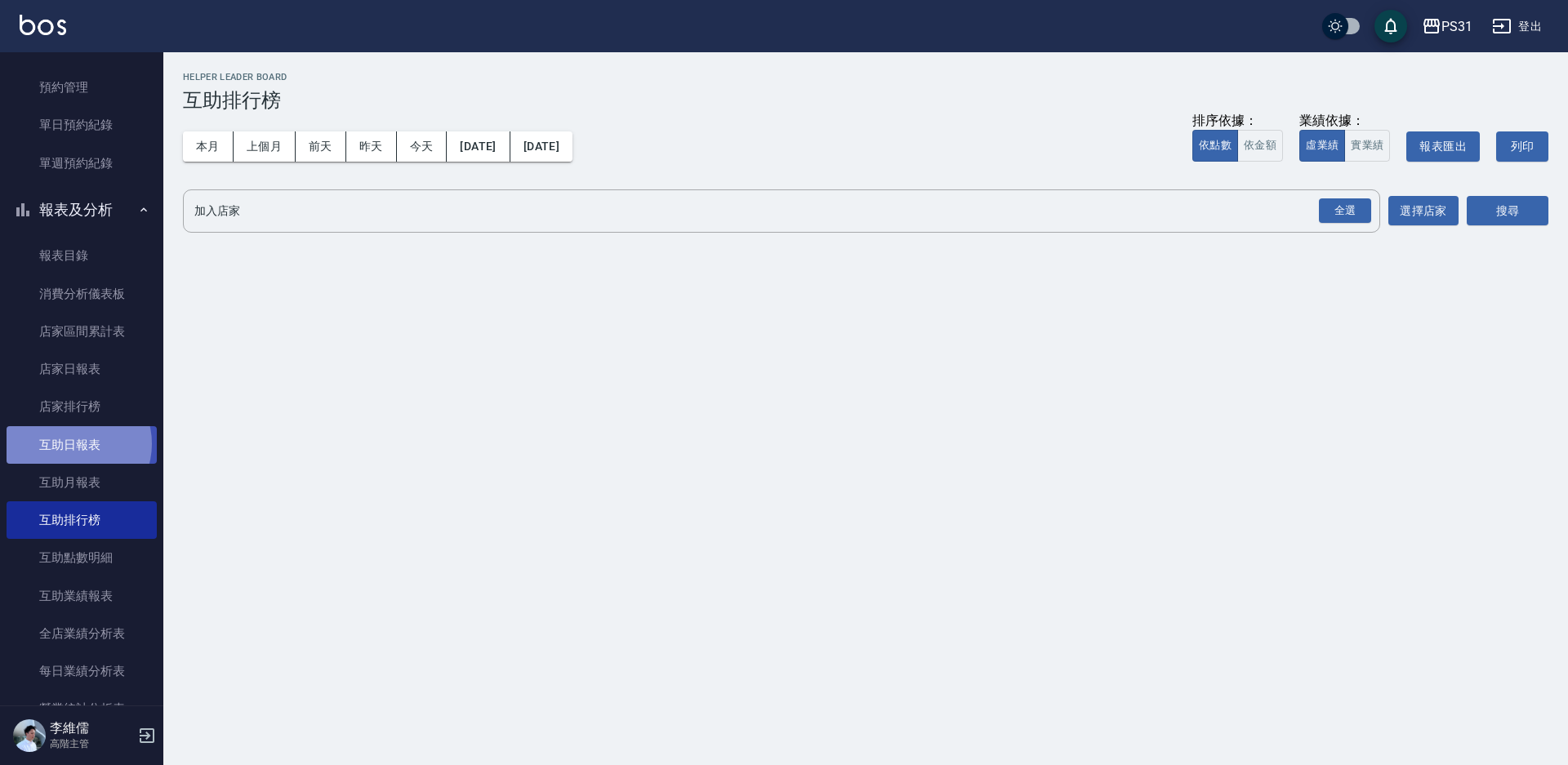
click at [76, 444] on link "互助日報表" at bounding box center [81, 445] width 150 height 37
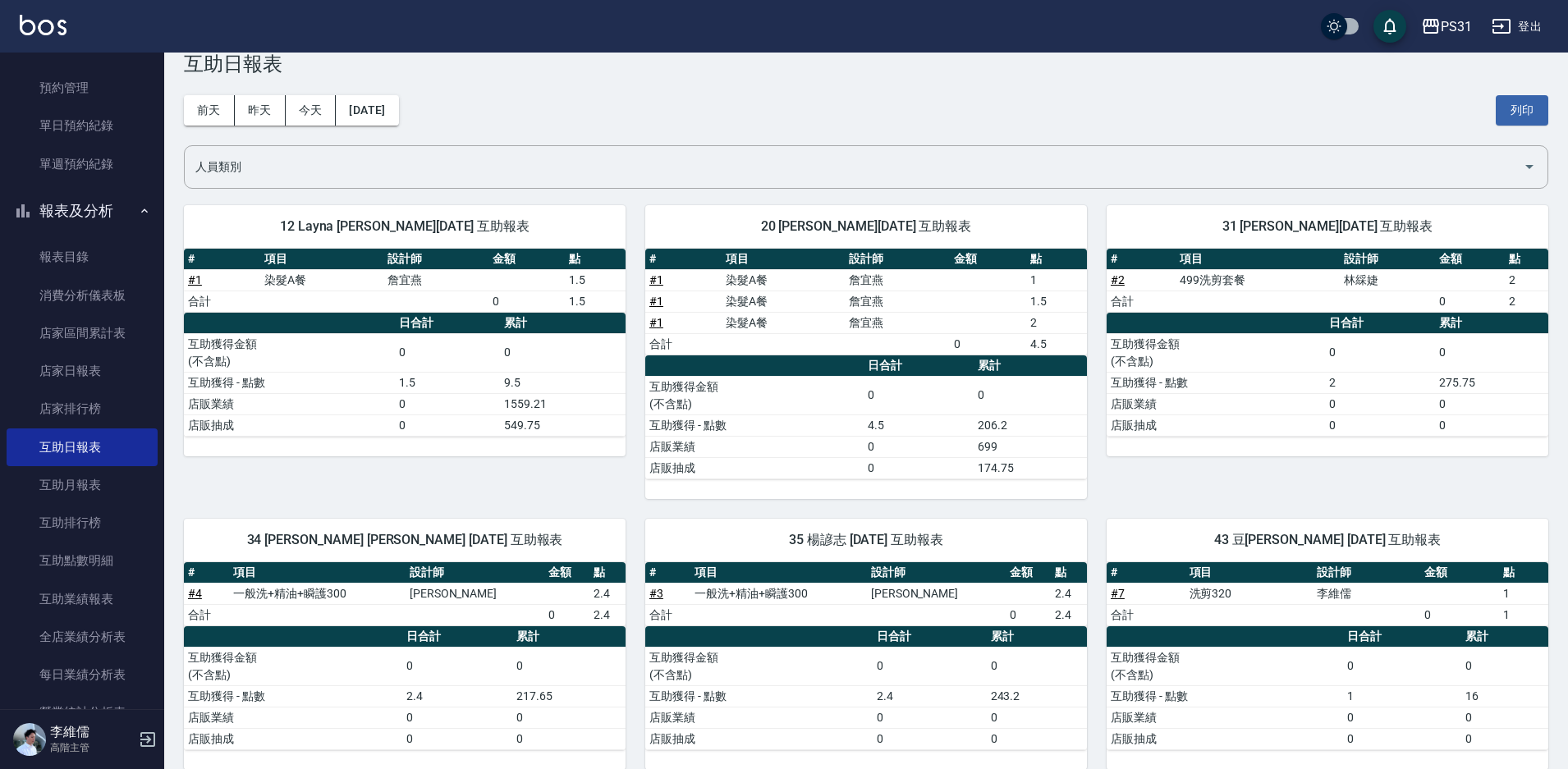
scroll to position [57, 0]
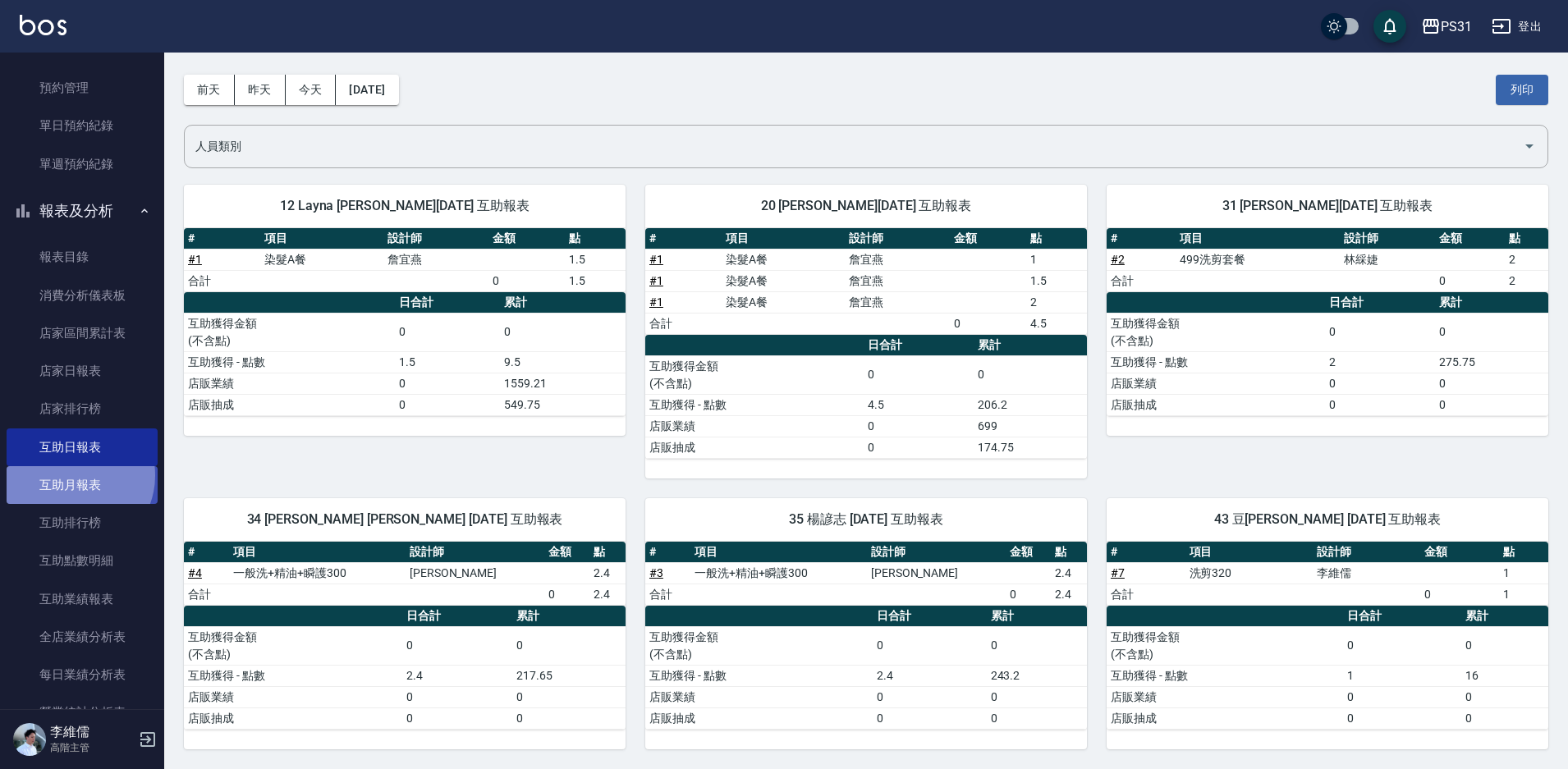
click at [75, 476] on link "互助月報表" at bounding box center [82, 485] width 151 height 38
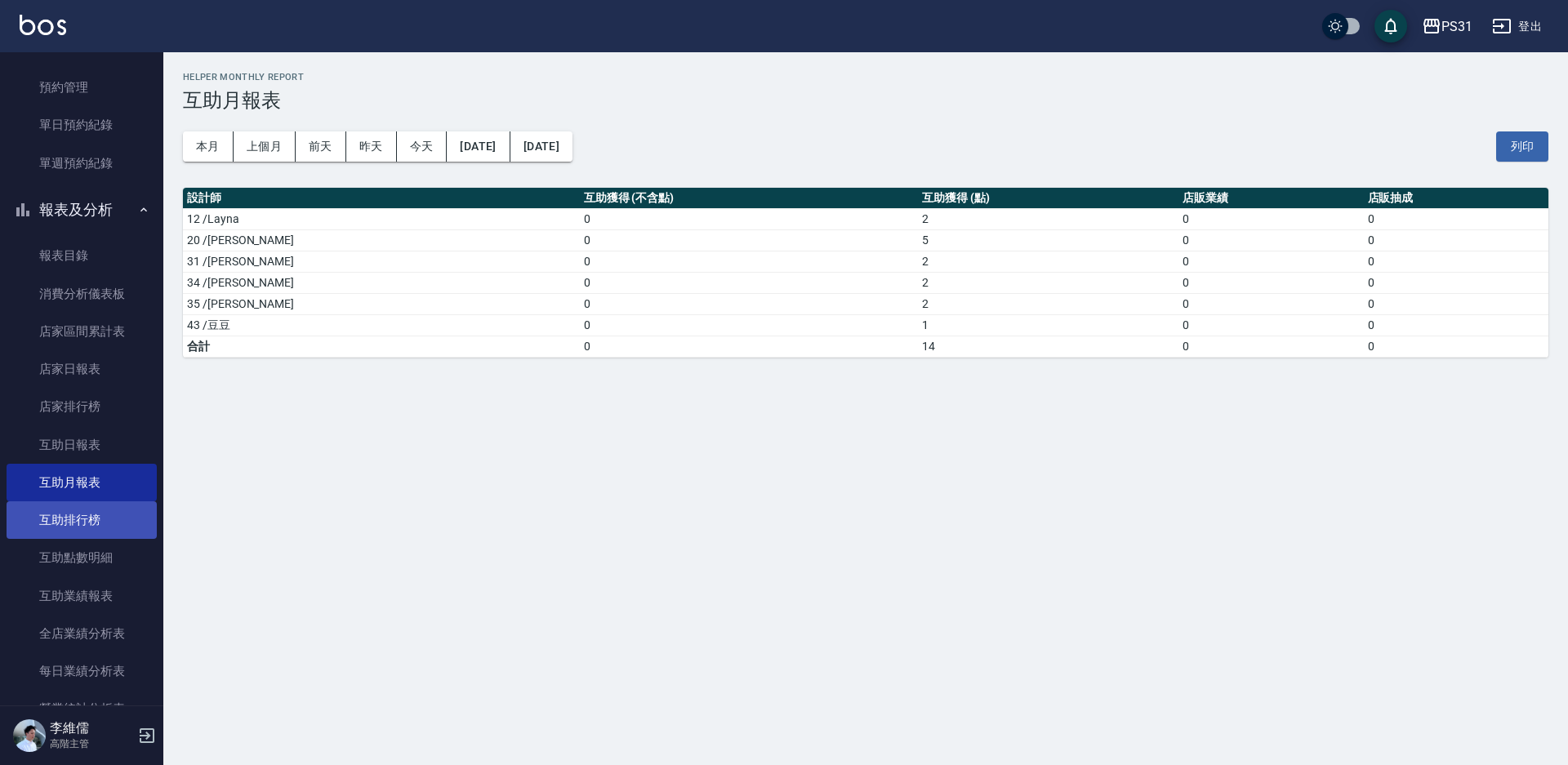
click at [89, 514] on link "互助排行榜" at bounding box center [81, 520] width 150 height 37
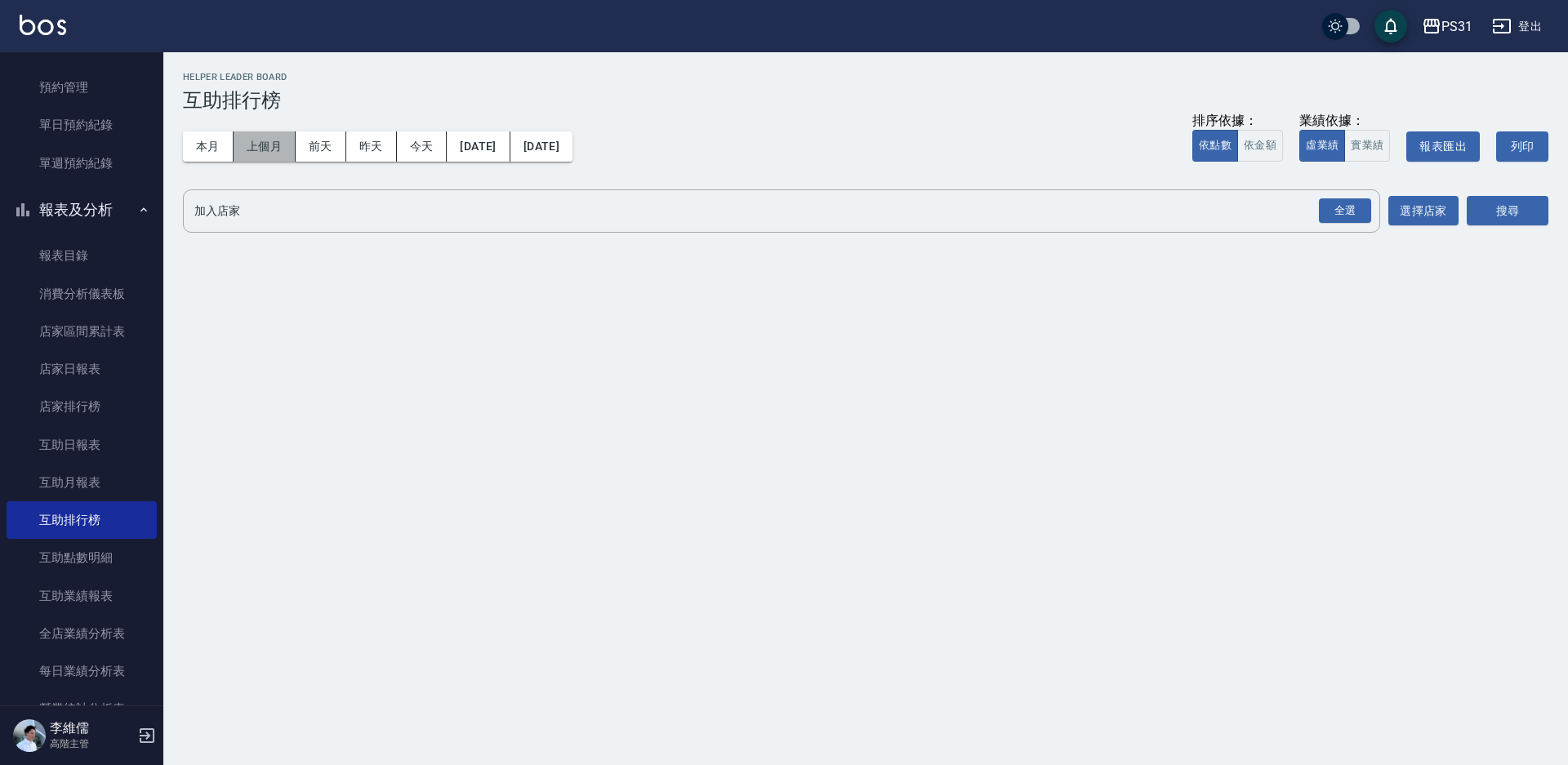
click at [251, 149] on button "上個月" at bounding box center [264, 147] width 62 height 30
click at [1334, 214] on div "全選" at bounding box center [1346, 210] width 52 height 25
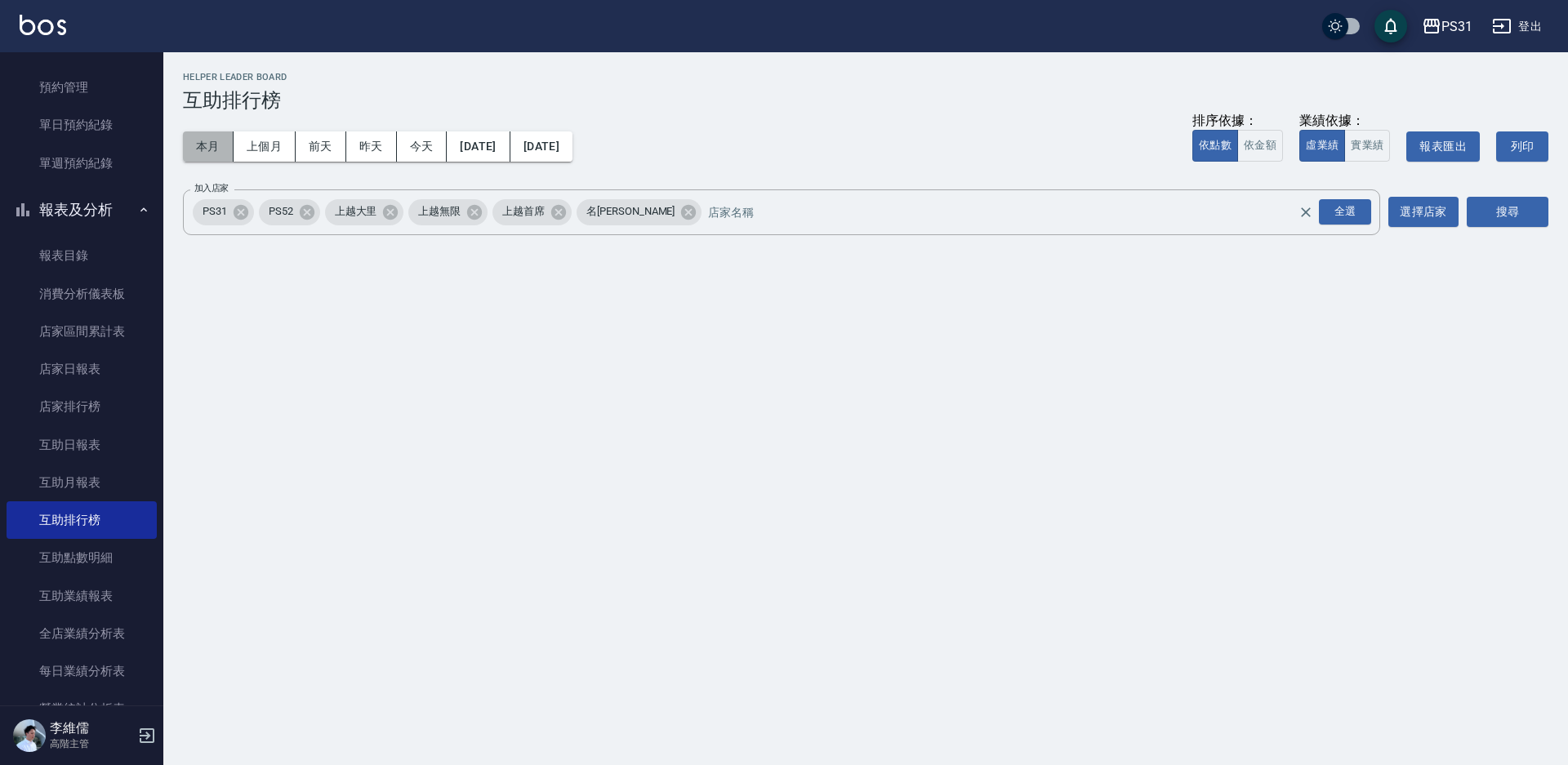
click at [185, 152] on button "本月" at bounding box center [208, 147] width 50 height 30
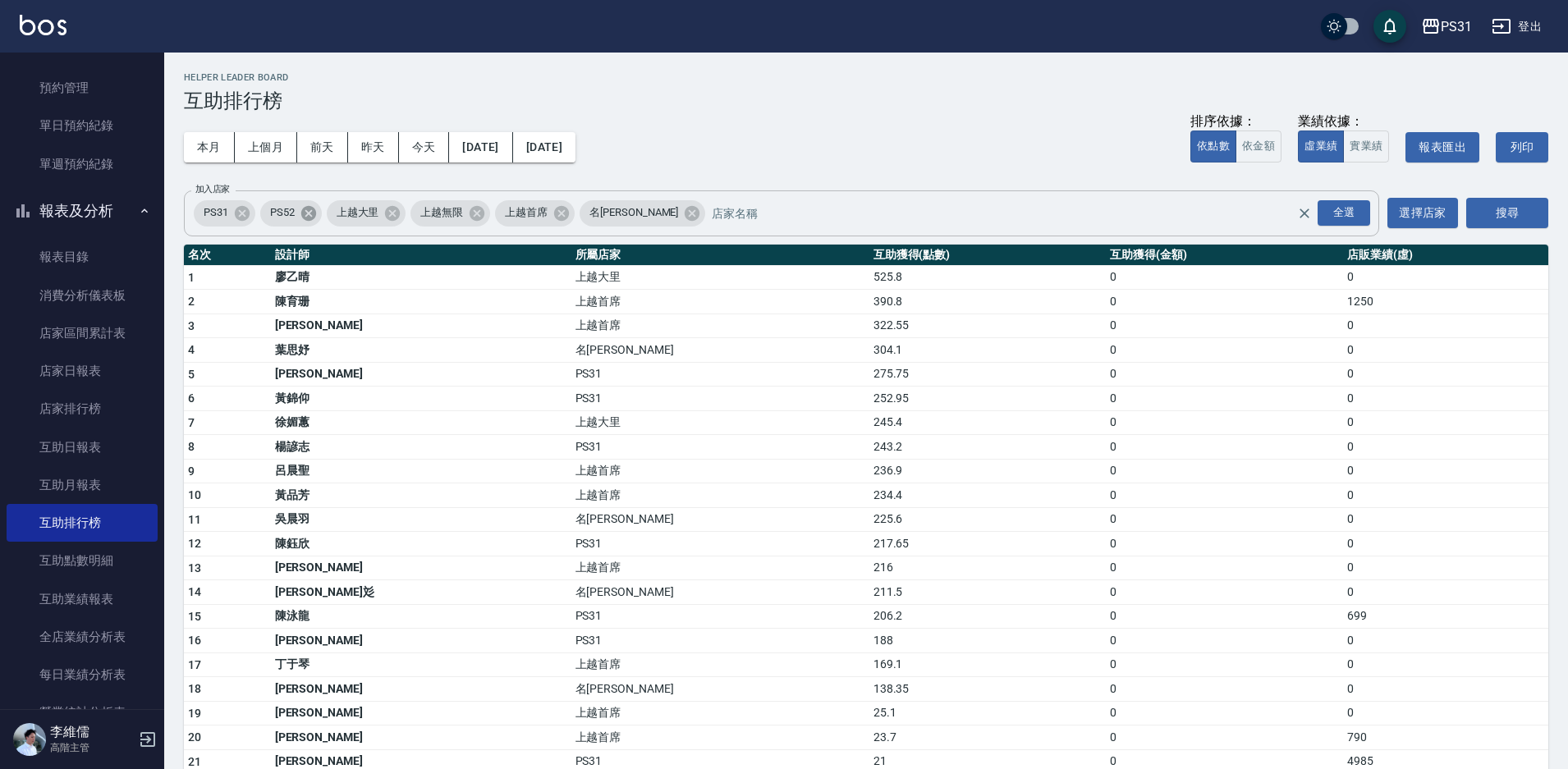
click at [301, 216] on icon at bounding box center [308, 213] width 18 height 18
click at [329, 219] on icon at bounding box center [326, 213] width 15 height 15
click at [450, 217] on icon at bounding box center [457, 213] width 15 height 15
click at [206, 152] on button "本月" at bounding box center [209, 147] width 51 height 30
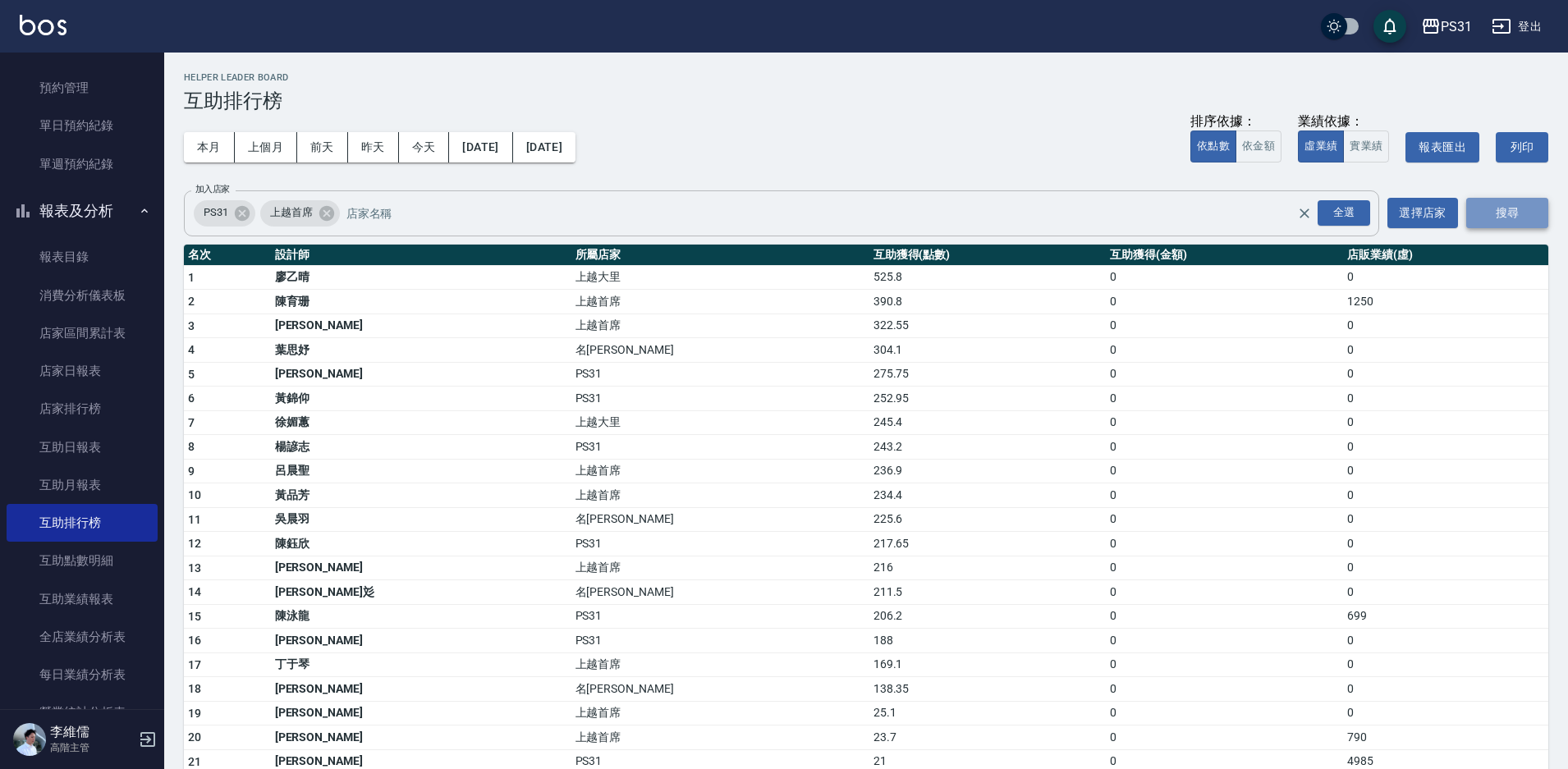
click at [1487, 212] on button "搜尋" at bounding box center [1506, 213] width 82 height 30
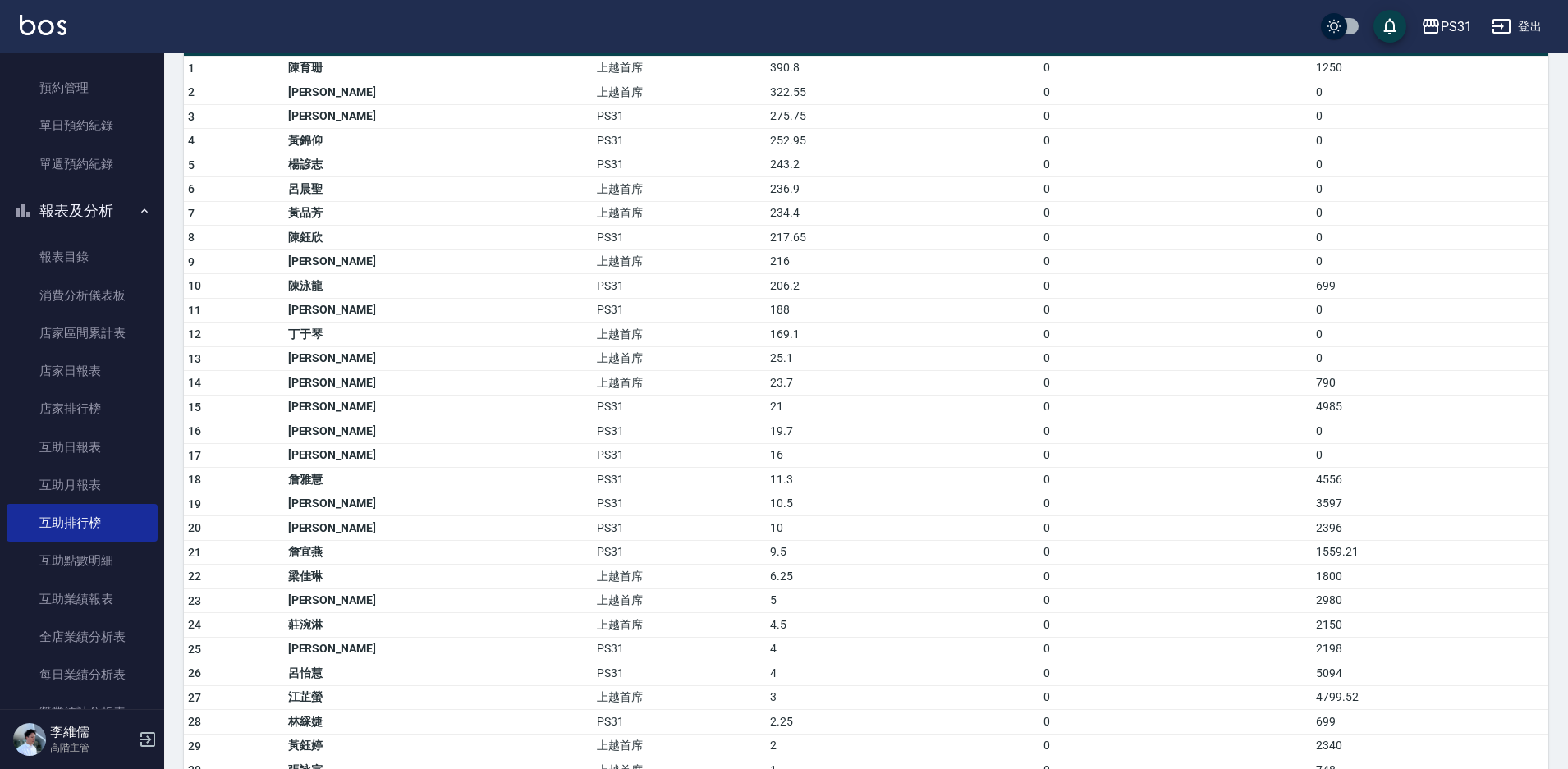
scroll to position [173, 0]
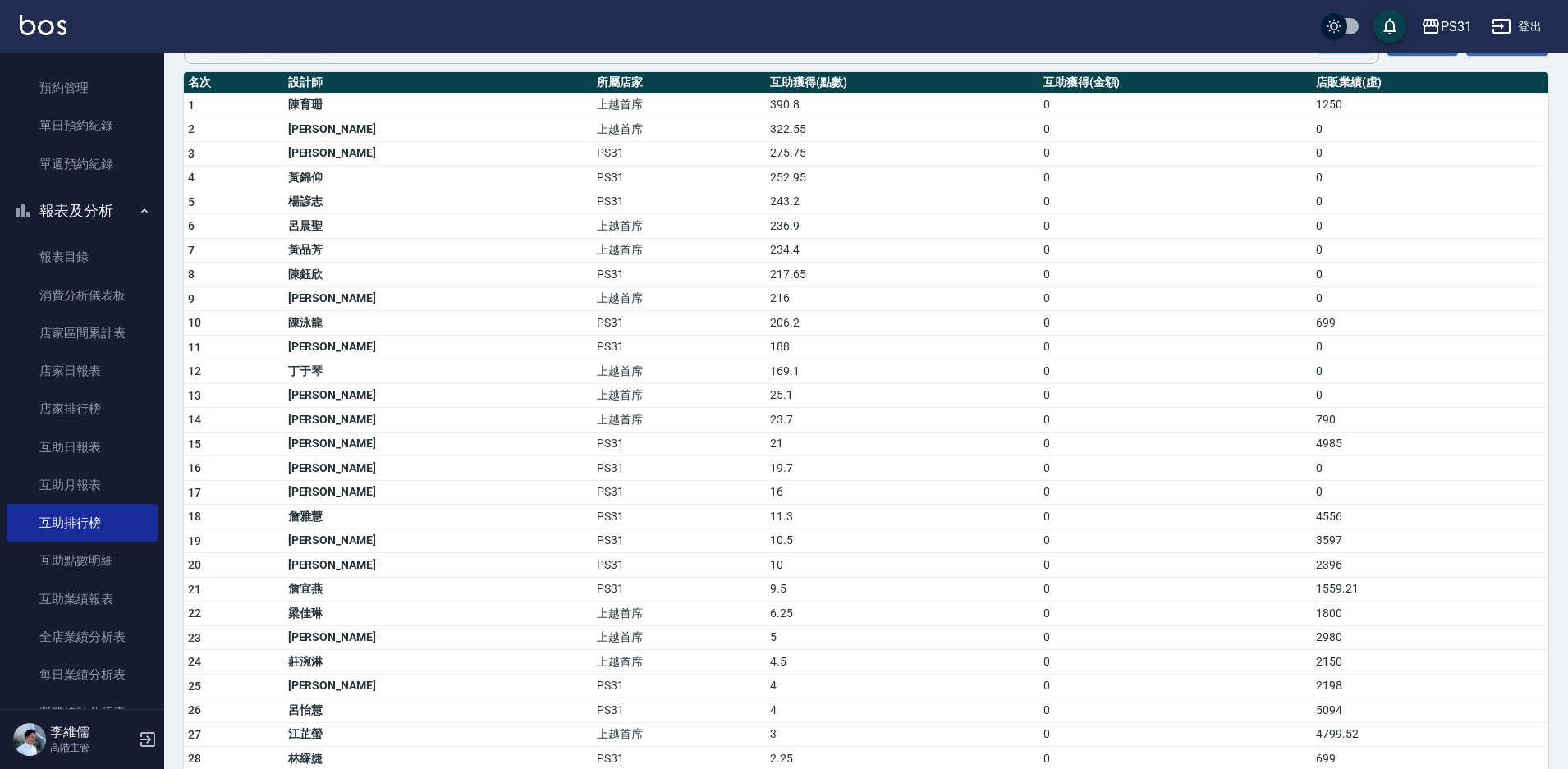
click at [766, 346] on td "188" at bounding box center [902, 347] width 272 height 24
drag, startPoint x: 741, startPoint y: 307, endPoint x: 687, endPoint y: 303, distance: 54.1
click at [687, 303] on tr "9 唐羽彤 上越首席 216 0 0" at bounding box center [866, 299] width 1364 height 24
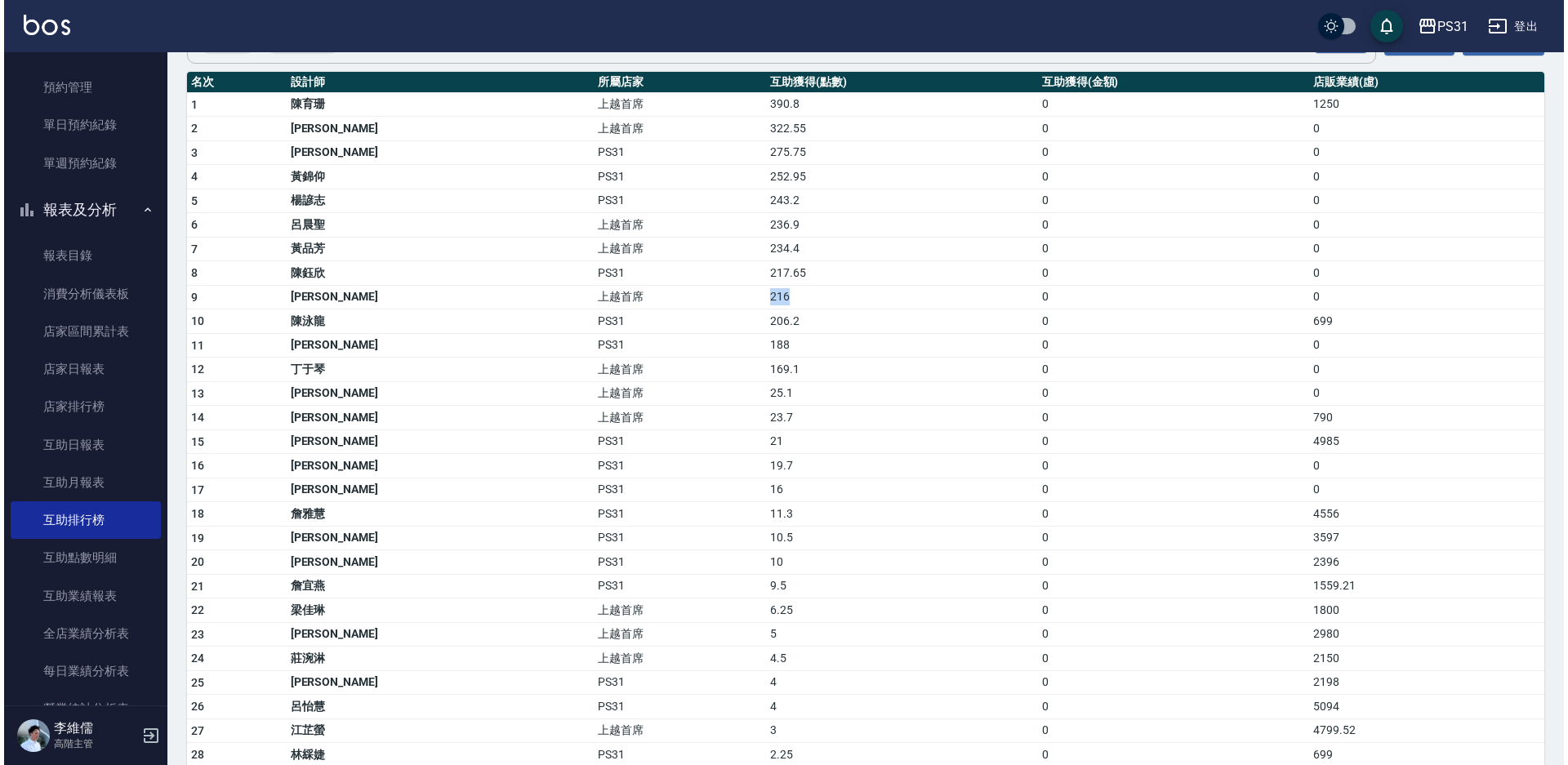
scroll to position [0, 0]
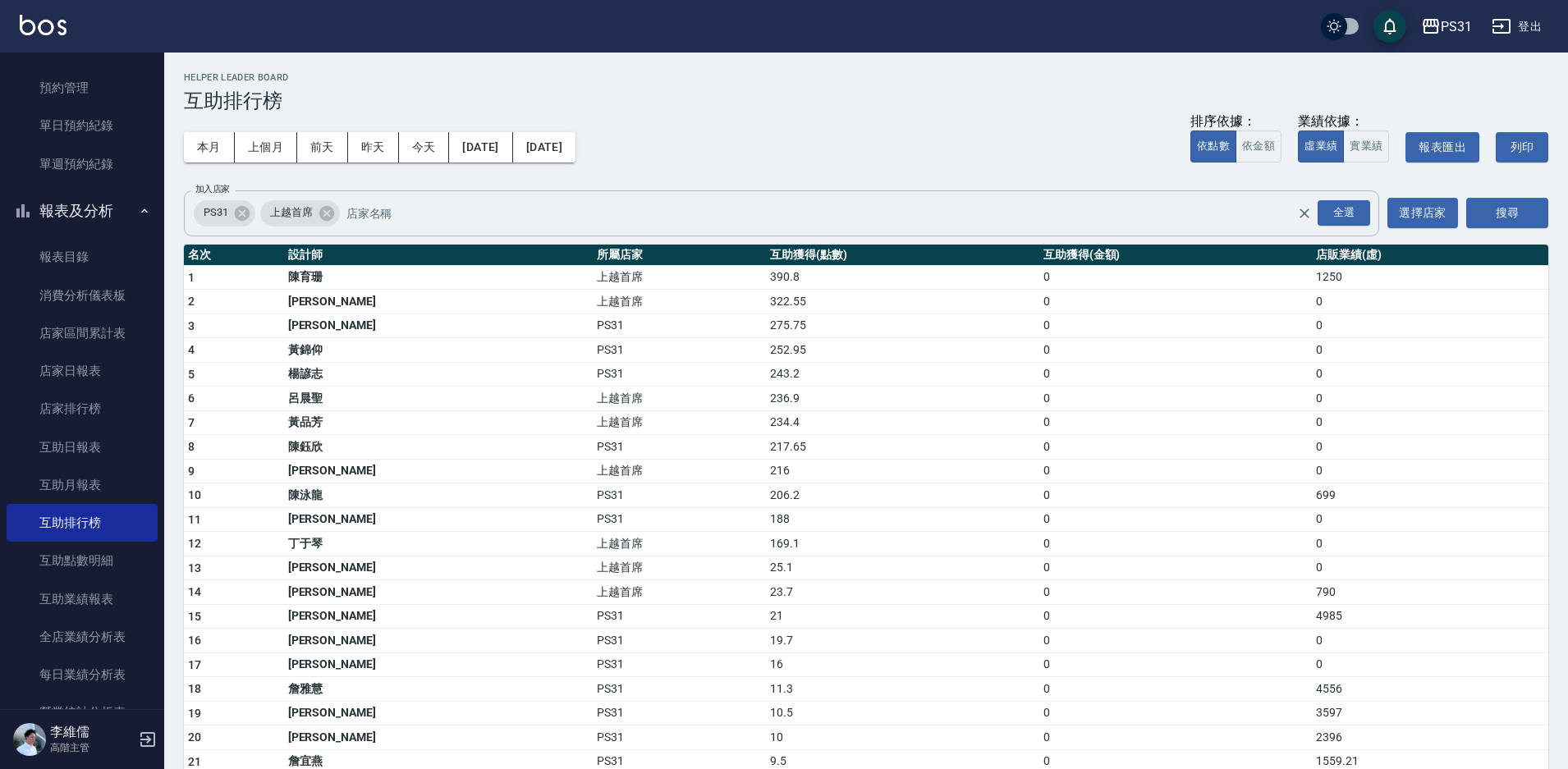
drag, startPoint x: 768, startPoint y: 314, endPoint x: 787, endPoint y: 323, distance: 21.0
click at [769, 314] on td "275.75" at bounding box center [902, 326] width 272 height 24
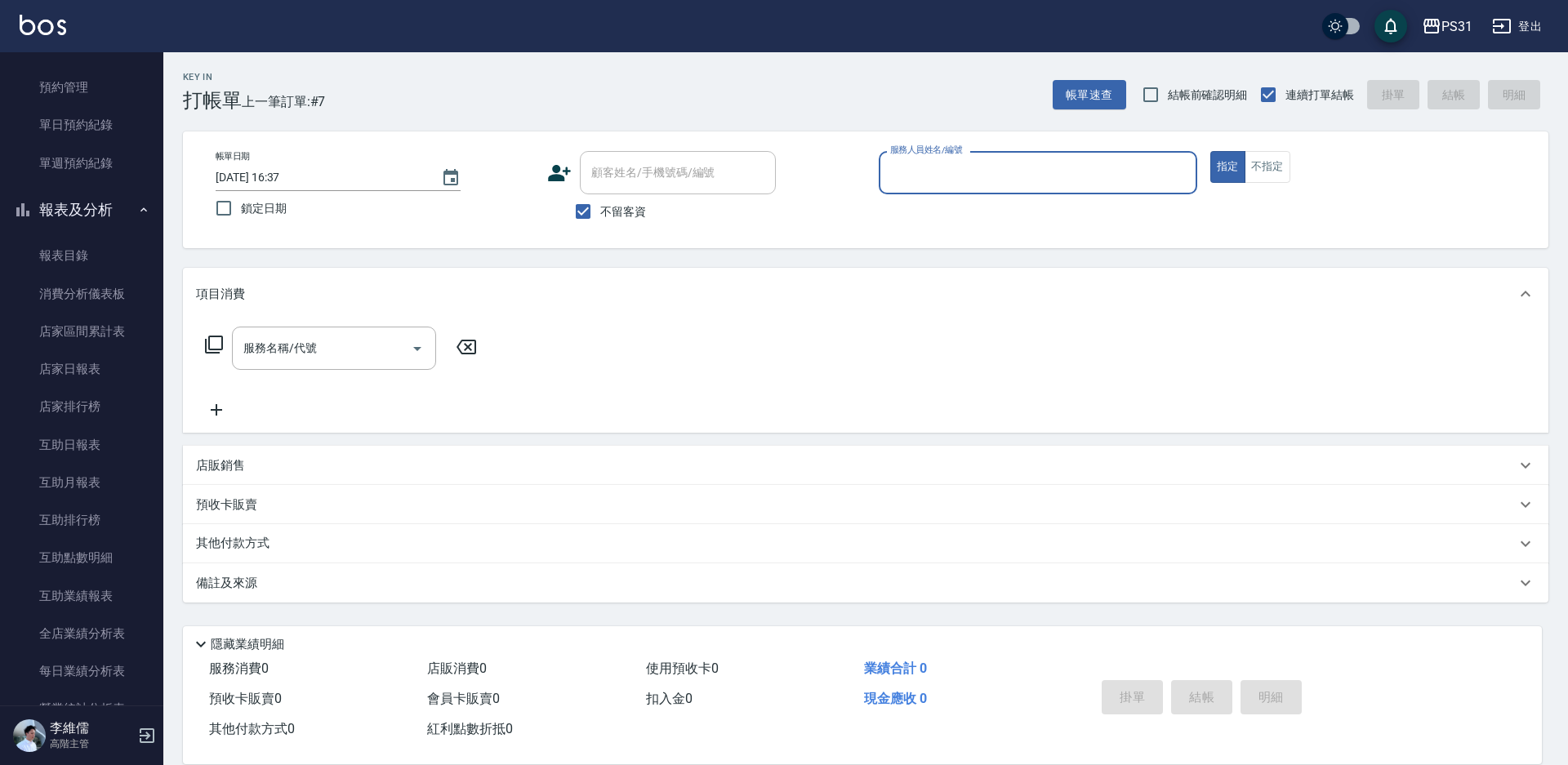
click at [359, 174] on input "2025/08/21 16:37" at bounding box center [321, 177] width 209 height 27
click at [346, 176] on input "2025/08/21 16:37" at bounding box center [321, 177] width 209 height 27
click at [720, 169] on input "顧客姓名/手機號碼/編號" at bounding box center [678, 173] width 181 height 29
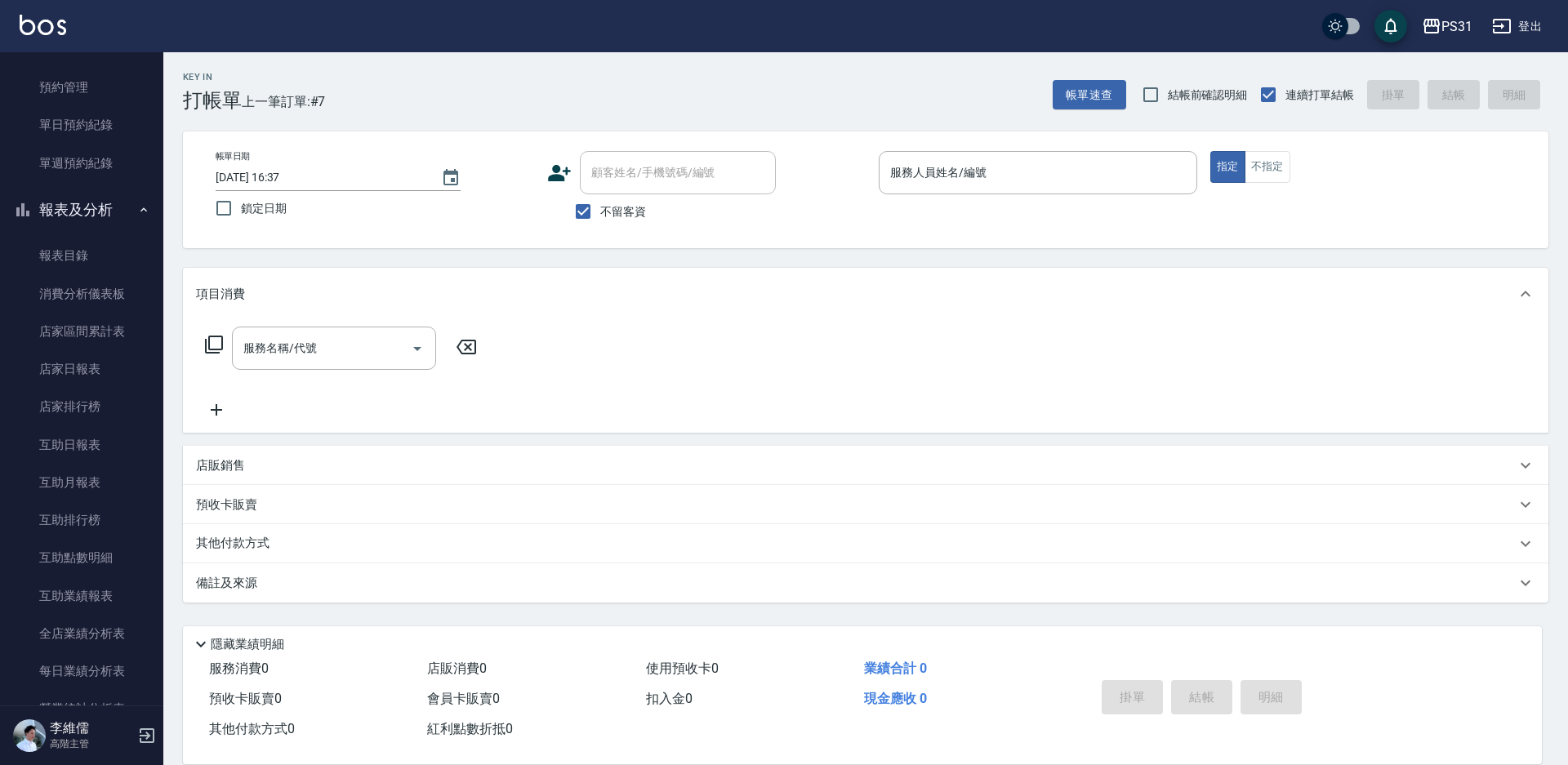
click at [304, 167] on input "2025/08/21 16:37" at bounding box center [321, 177] width 209 height 27
click at [318, 177] on input "2025/08/21 16:37" at bounding box center [321, 177] width 209 height 27
drag, startPoint x: 430, startPoint y: 300, endPoint x: 425, endPoint y: 290, distance: 11.2
click at [427, 294] on div "項目消費" at bounding box center [866, 294] width 1366 height 52
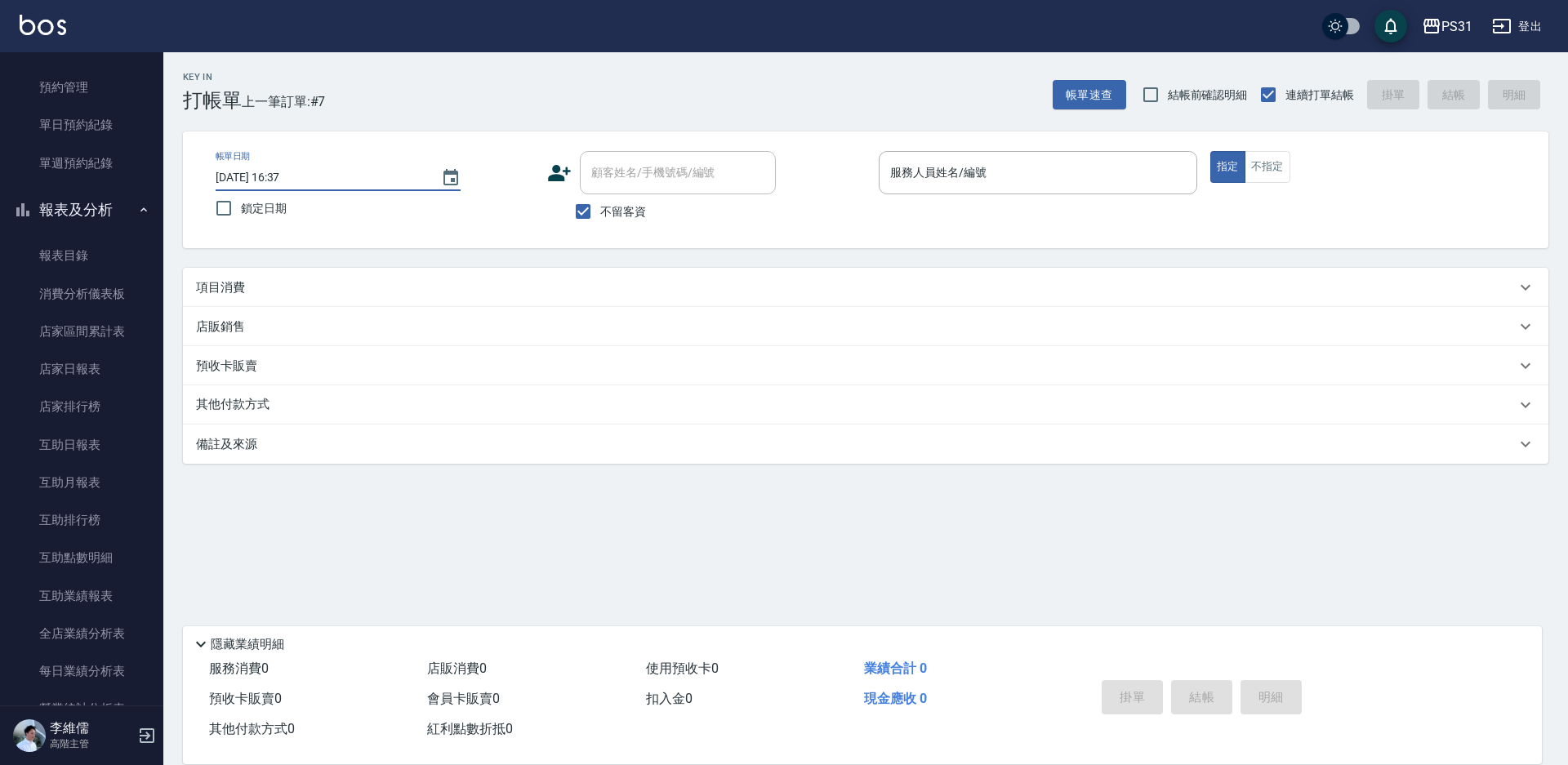
click at [326, 177] on input "2025/08/21 16:37" at bounding box center [321, 177] width 209 height 27
click at [335, 184] on input "2025/08/21 16:37" at bounding box center [321, 177] width 209 height 27
click at [270, 191] on input "2025/08/21 16:37" at bounding box center [321, 177] width 209 height 27
click at [370, 152] on div "帳單日期 2025/08/21 16:37" at bounding box center [338, 171] width 245 height 40
